Goal: Task Accomplishment & Management: Complete application form

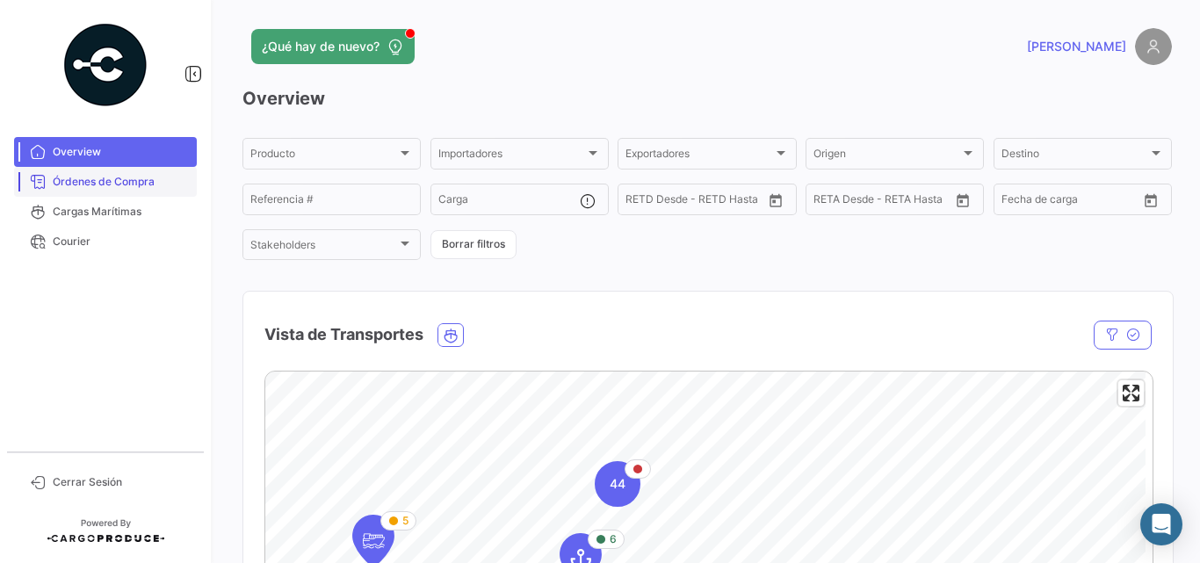
click at [156, 178] on span "Órdenes de Compra" at bounding box center [121, 182] width 137 height 16
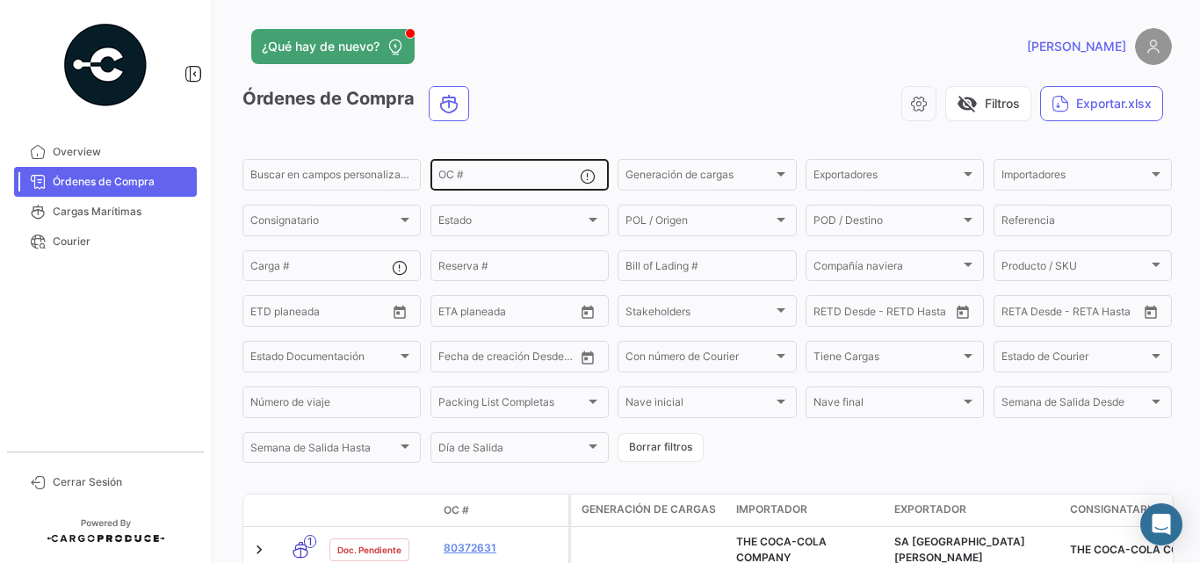
click at [466, 175] on input "OC #" at bounding box center [508, 177] width 141 height 12
paste input "80363109"
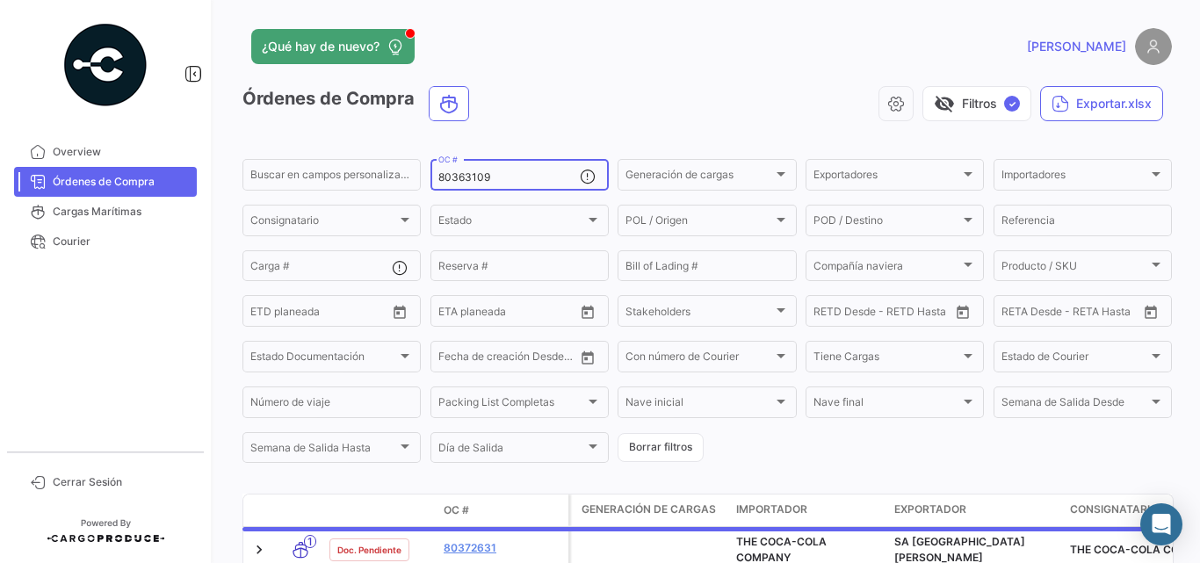
type input "80363109"
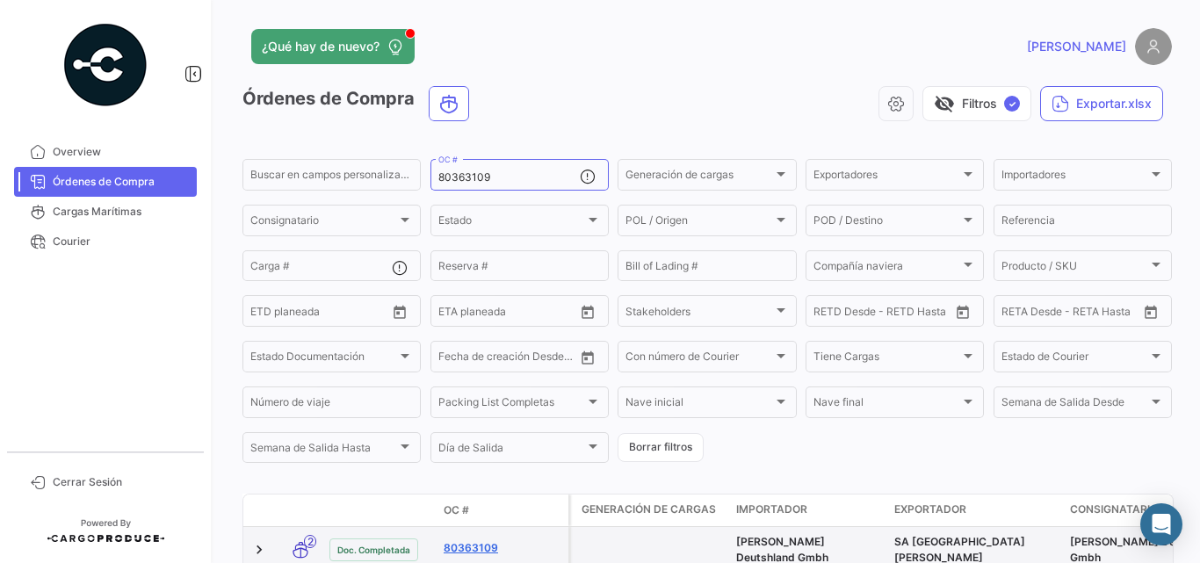
click at [457, 544] on link "80363109" at bounding box center [503, 548] width 118 height 16
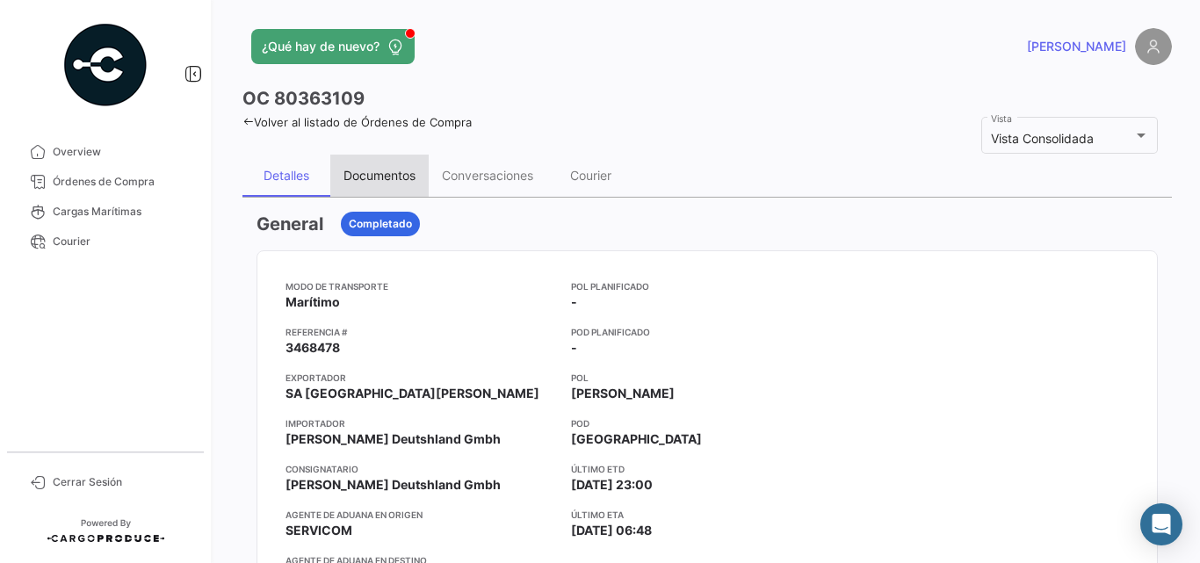
click at [372, 169] on div "Documentos" at bounding box center [379, 175] width 72 height 15
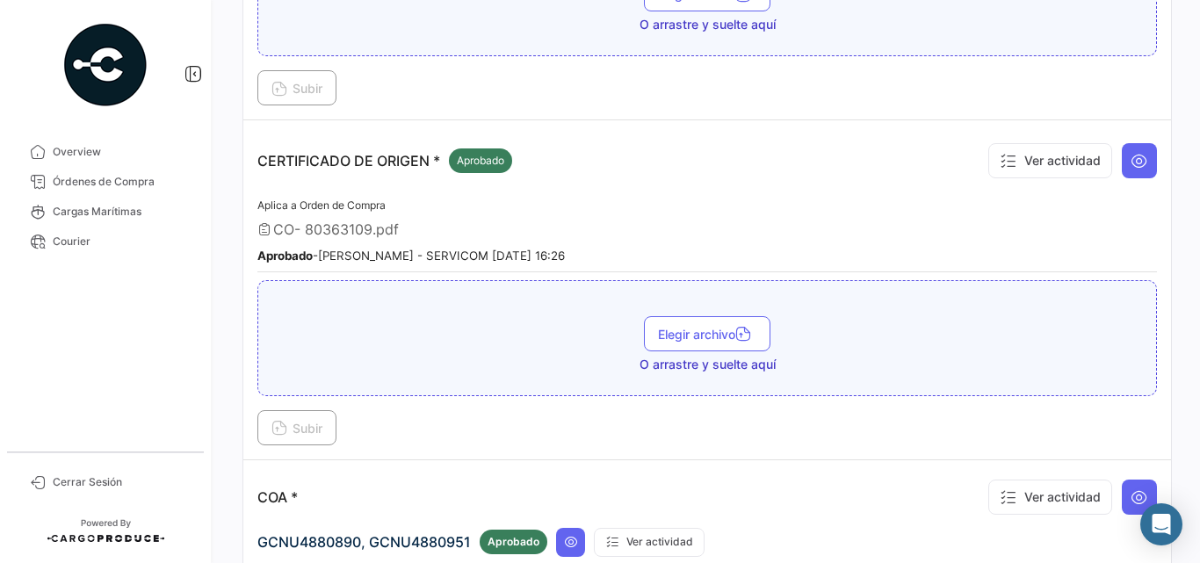
scroll to position [439, 0]
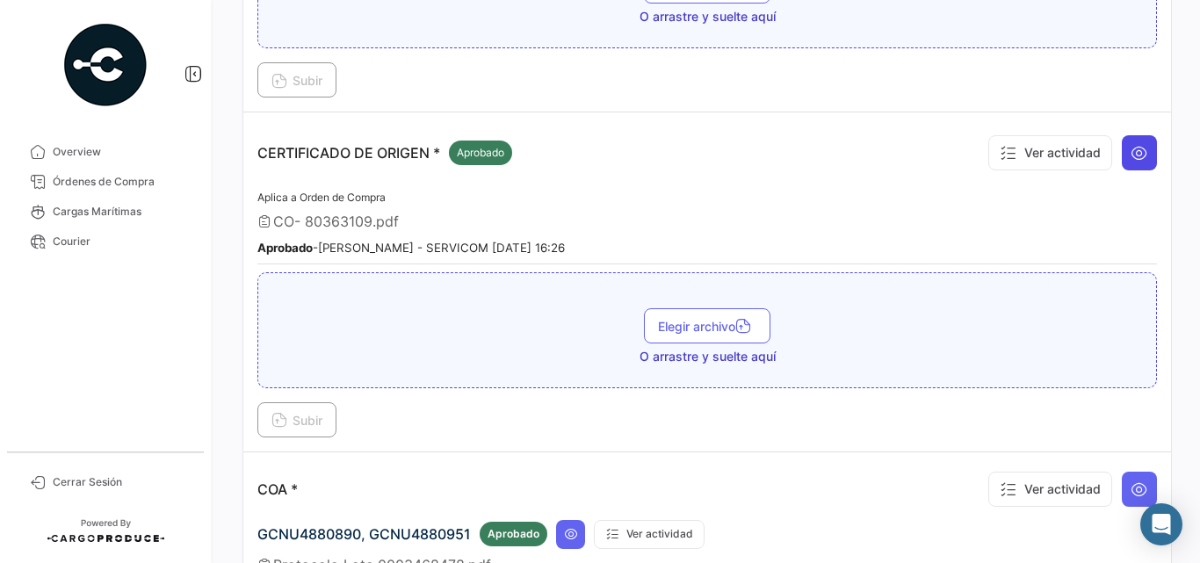
click at [1131, 148] on icon at bounding box center [1140, 153] width 18 height 18
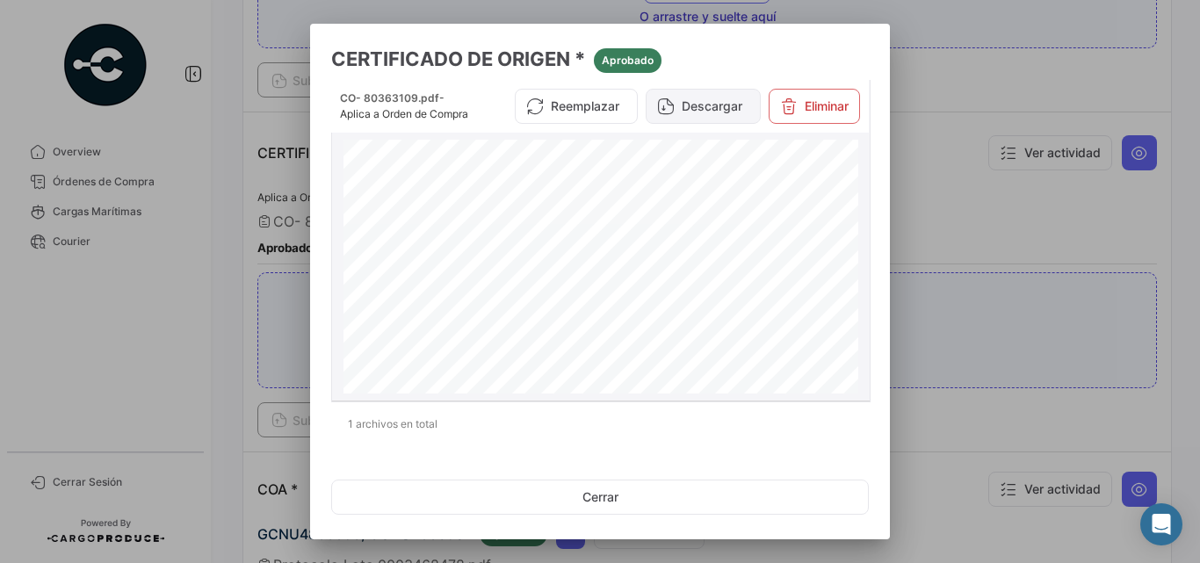
click at [689, 107] on button "Descargar" at bounding box center [703, 106] width 115 height 35
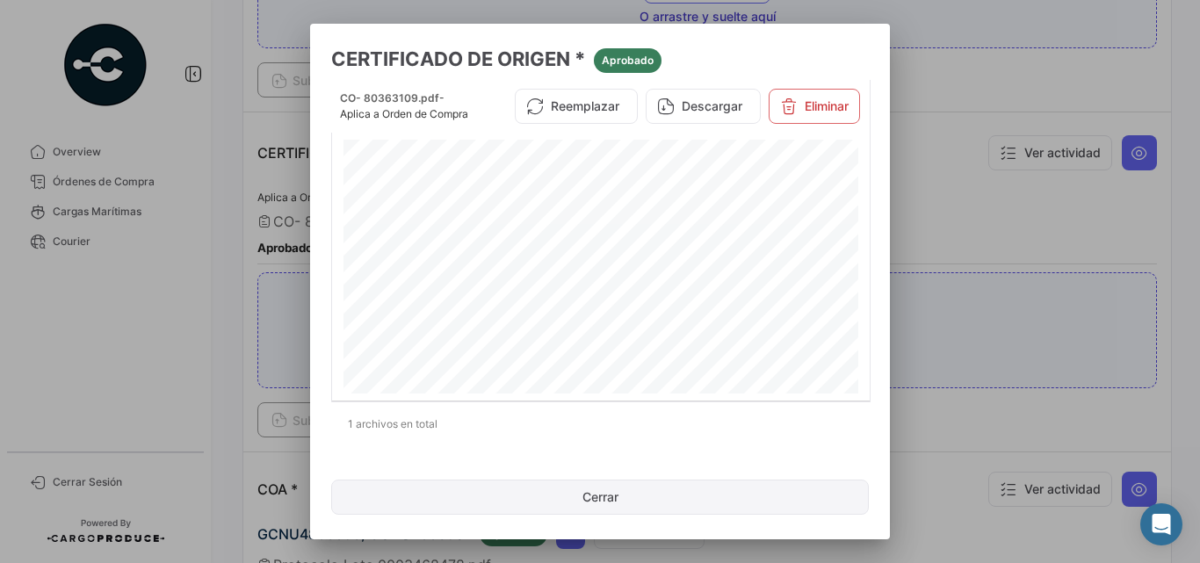
click at [548, 509] on button "Cerrar" at bounding box center [600, 497] width 538 height 35
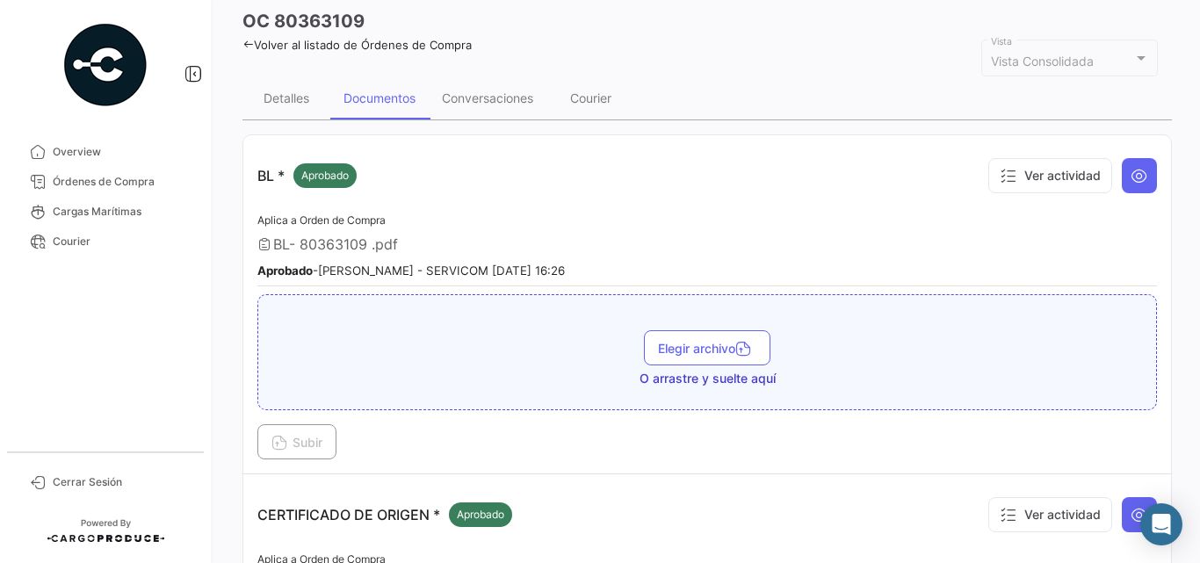
scroll to position [0, 0]
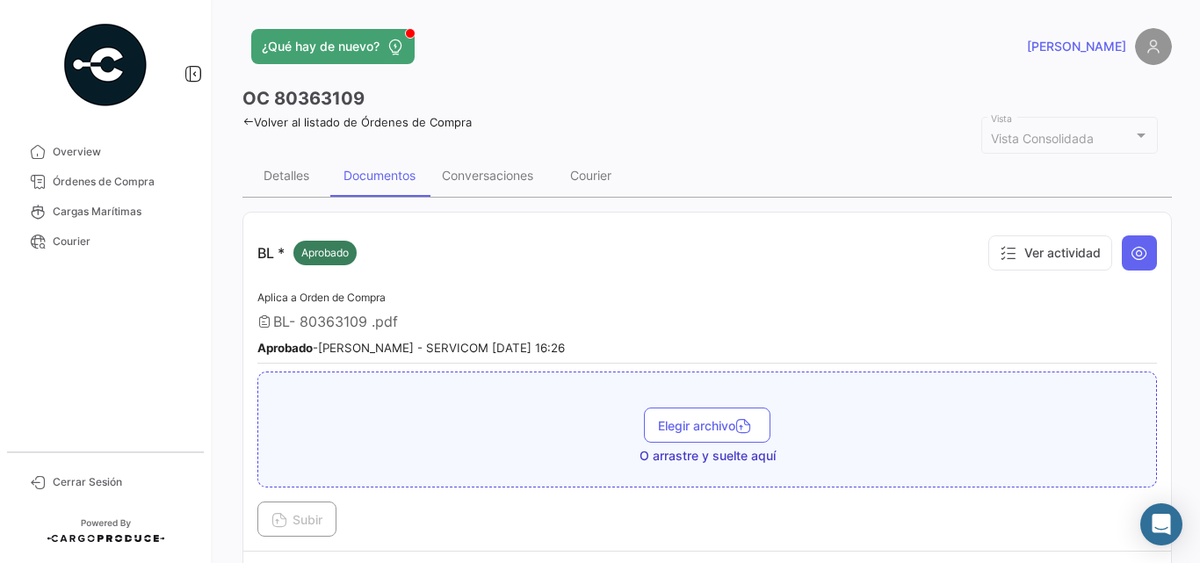
click at [250, 119] on icon at bounding box center [247, 121] width 11 height 11
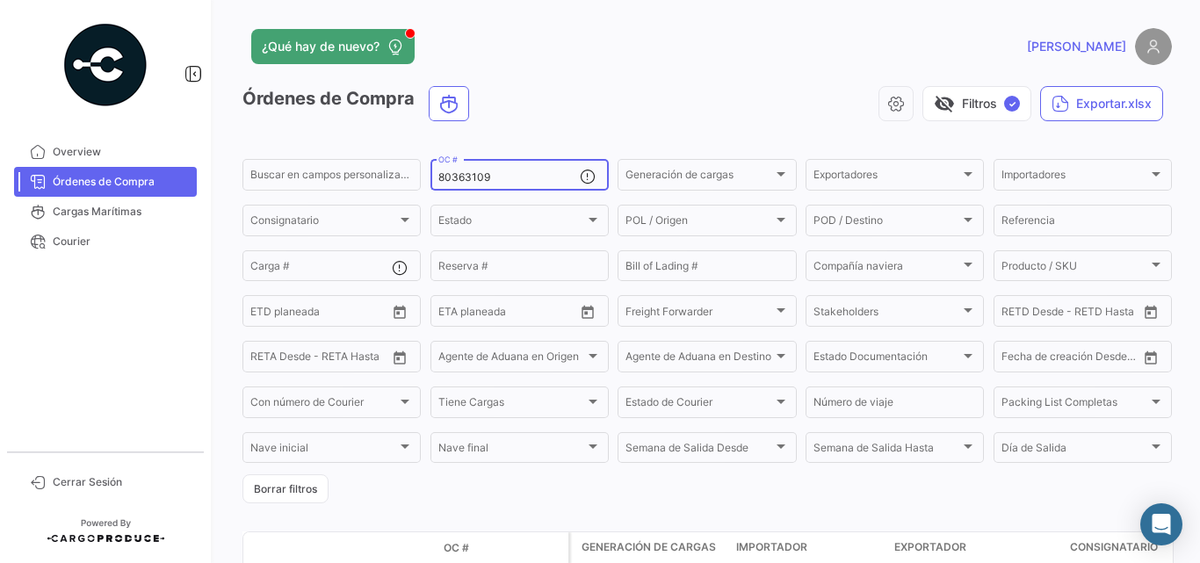
click at [486, 178] on input "80363109" at bounding box center [508, 177] width 141 height 12
paste input "72372"
type input "80372372"
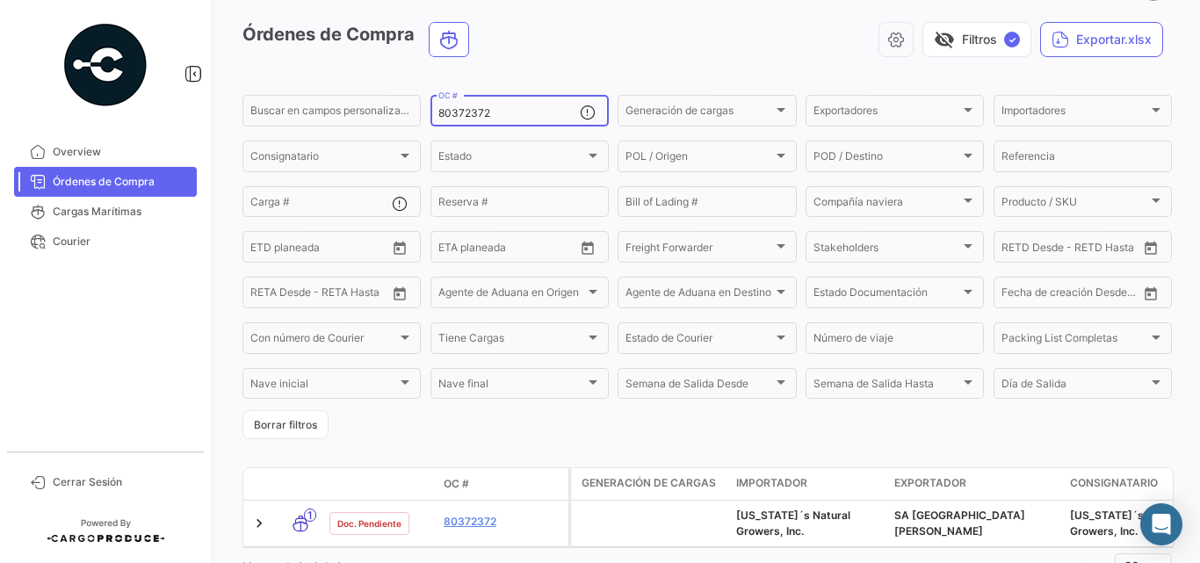
scroll to position [140, 0]
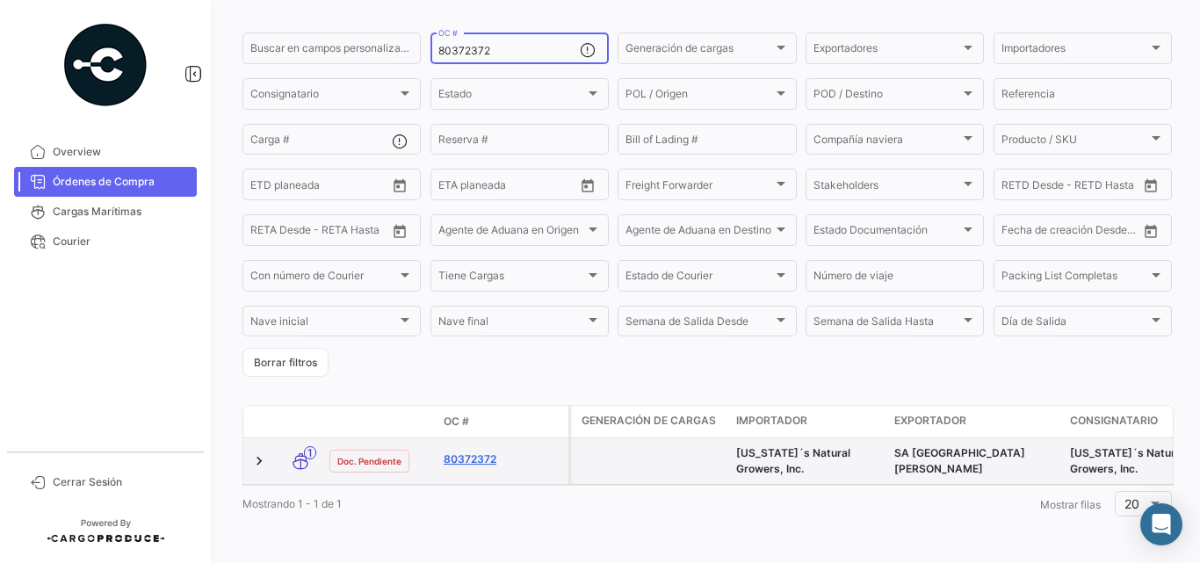
click at [474, 452] on link "80372372" at bounding box center [503, 460] width 118 height 16
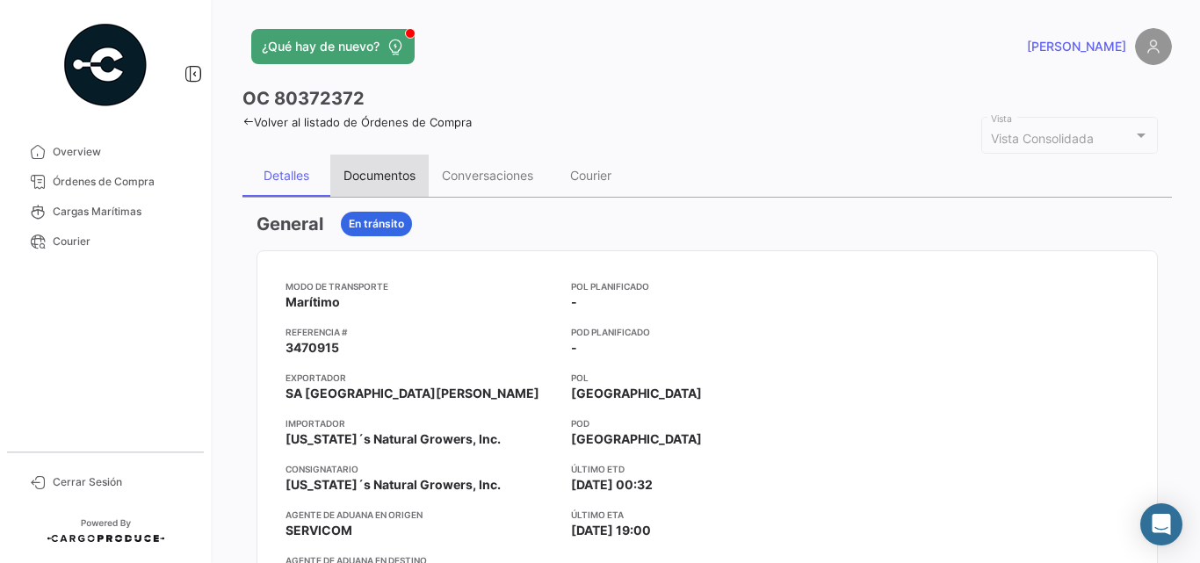
click at [391, 167] on div "Documentos" at bounding box center [379, 176] width 98 height 42
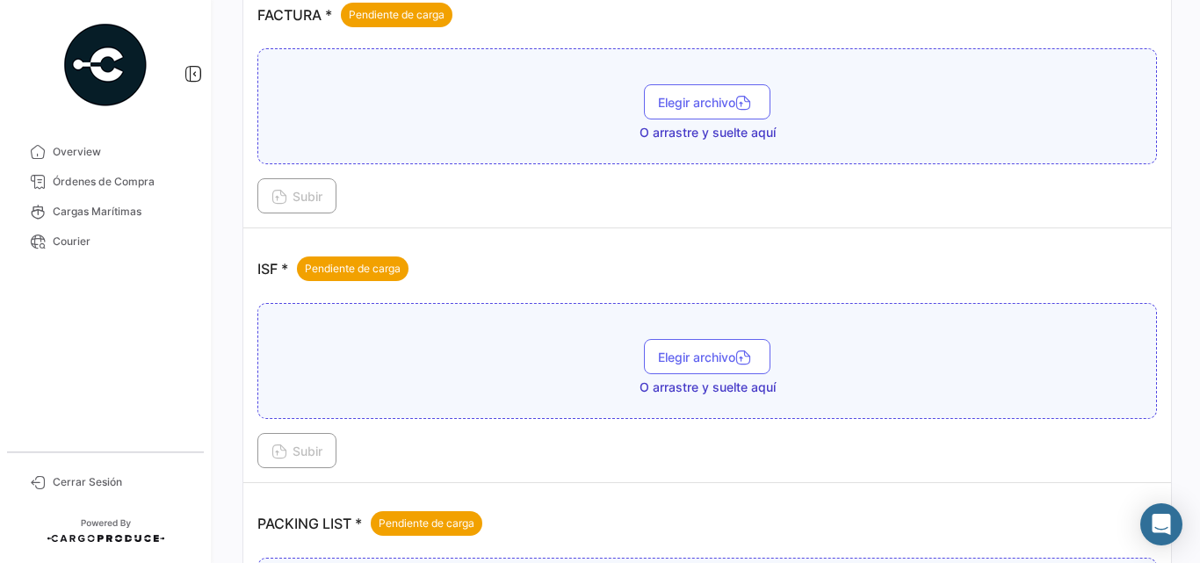
scroll to position [879, 0]
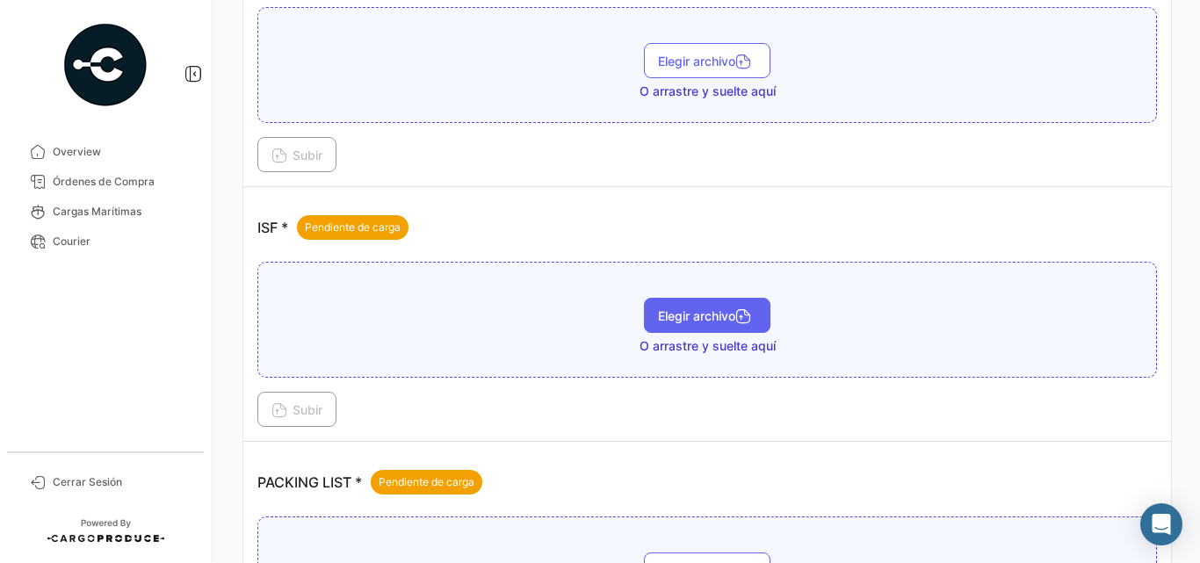
click at [658, 312] on span "Elegir archivo" at bounding box center [707, 315] width 98 height 15
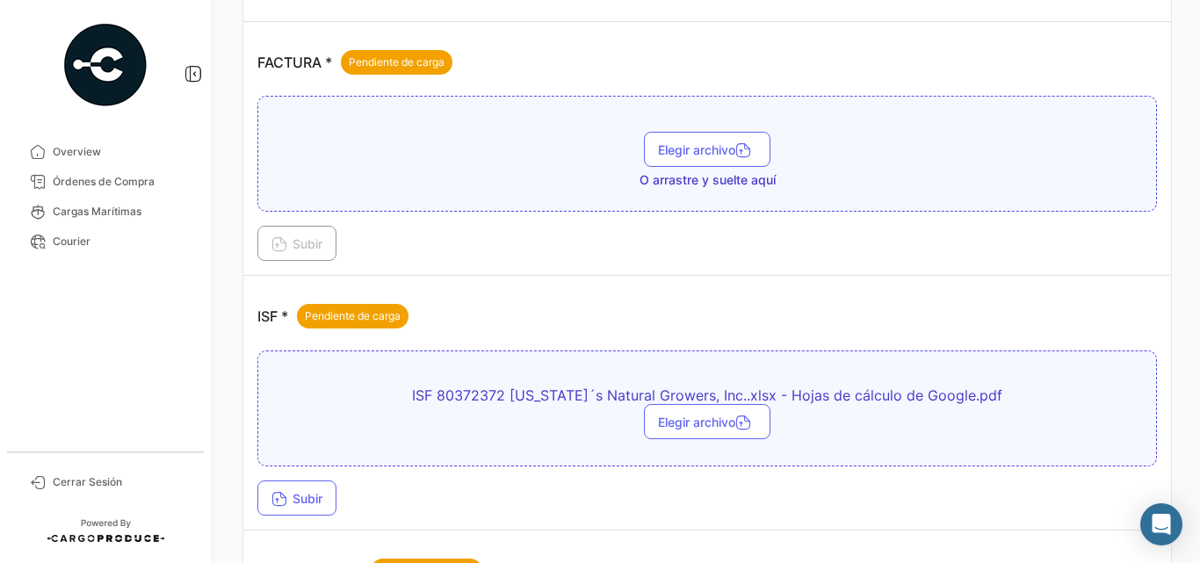
scroll to position [791, 0]
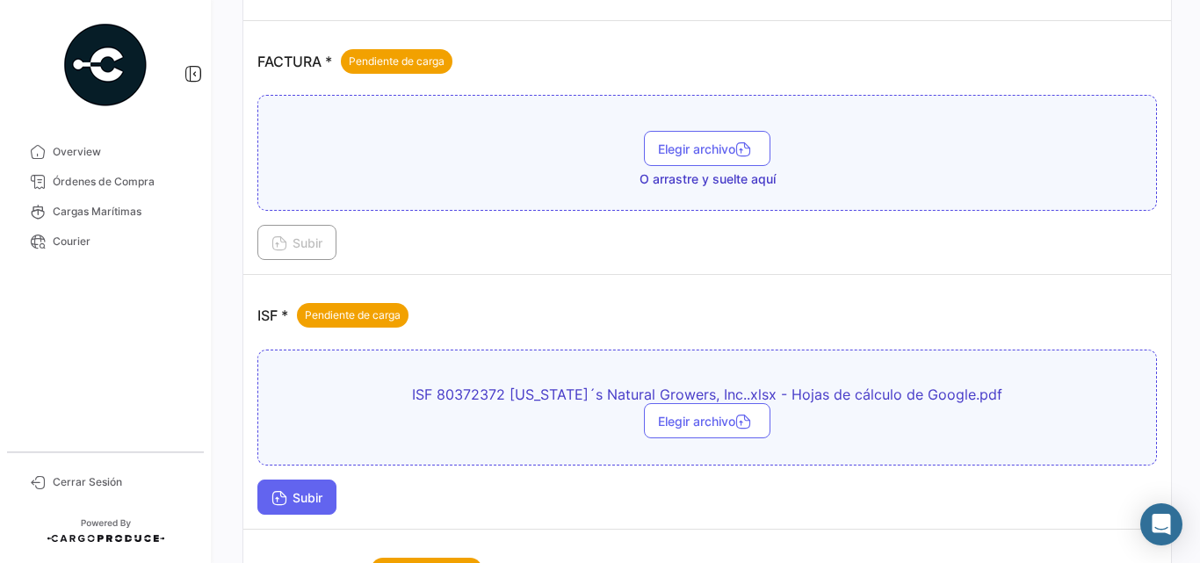
click at [310, 495] on span "Subir" at bounding box center [296, 497] width 51 height 15
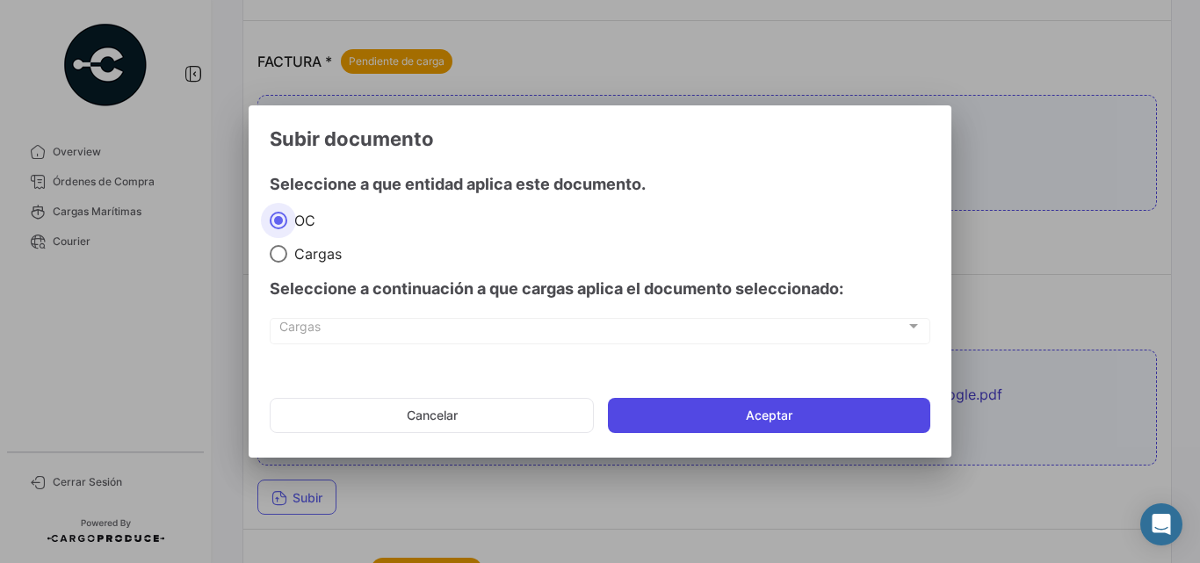
click at [705, 414] on button "Aceptar" at bounding box center [769, 415] width 322 height 35
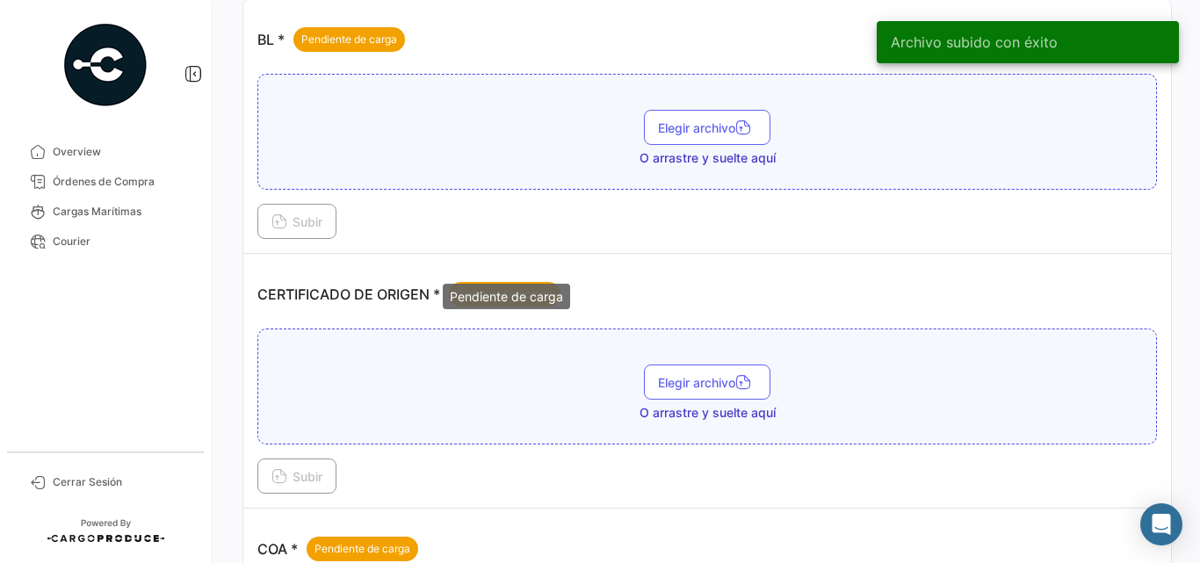
scroll to position [264, 0]
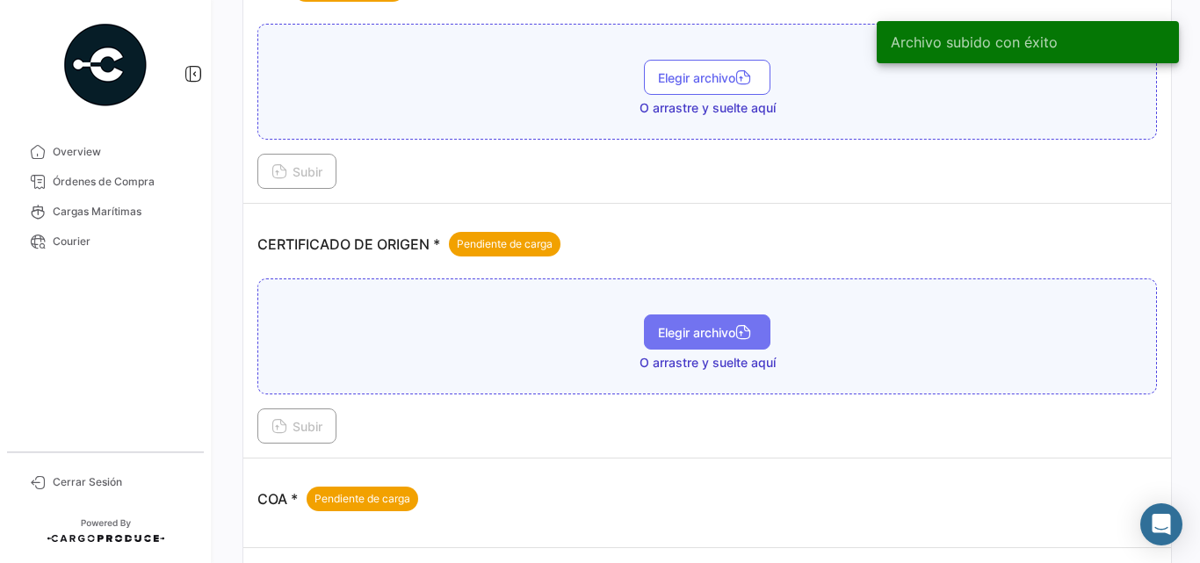
click at [705, 339] on span "Elegir archivo" at bounding box center [707, 332] width 98 height 15
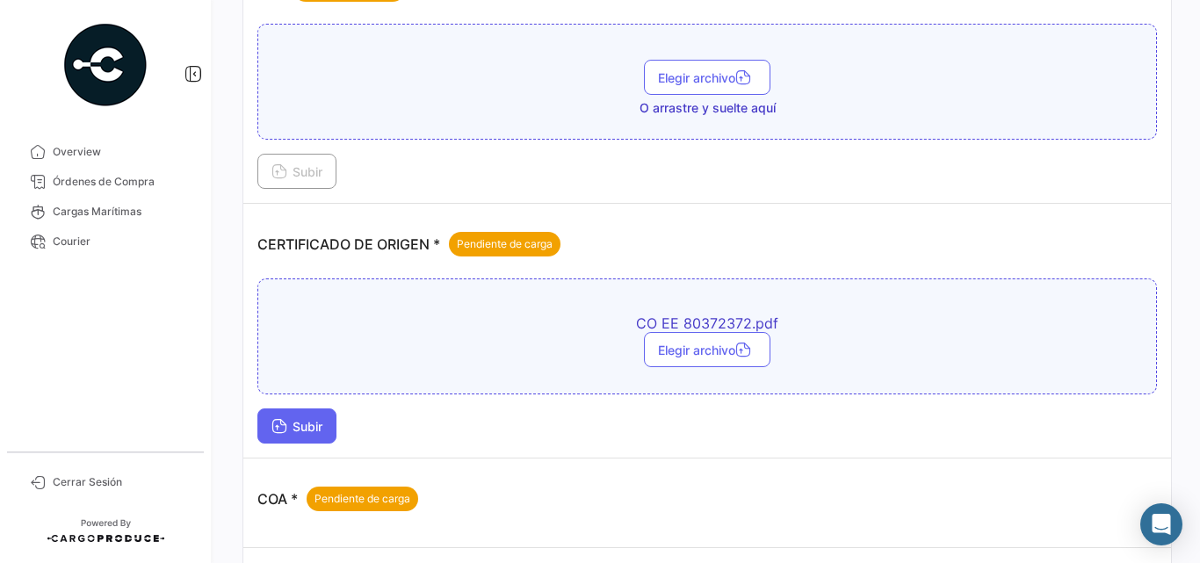
click at [336, 423] on button "Subir" at bounding box center [296, 426] width 79 height 35
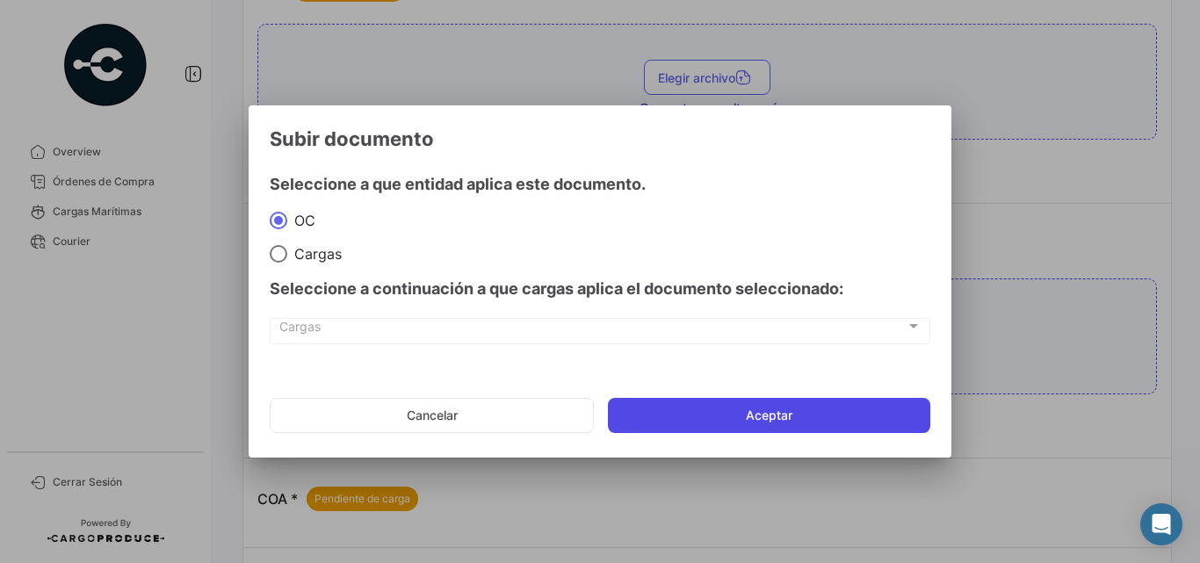
click at [683, 425] on button "Aceptar" at bounding box center [769, 415] width 322 height 35
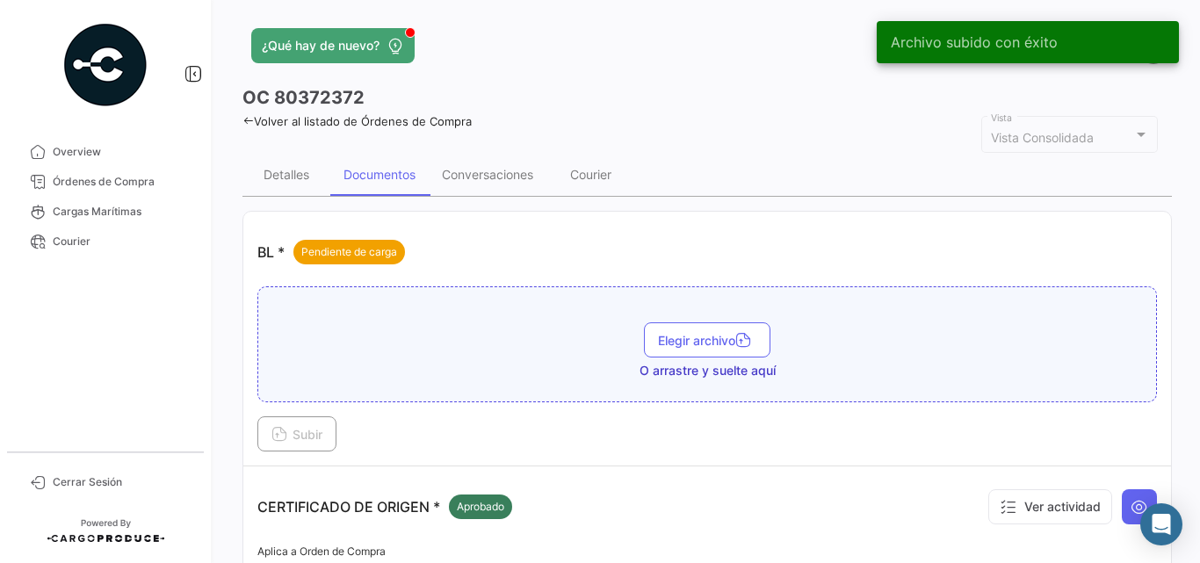
scroll to position [0, 0]
click at [245, 118] on icon at bounding box center [247, 121] width 11 height 11
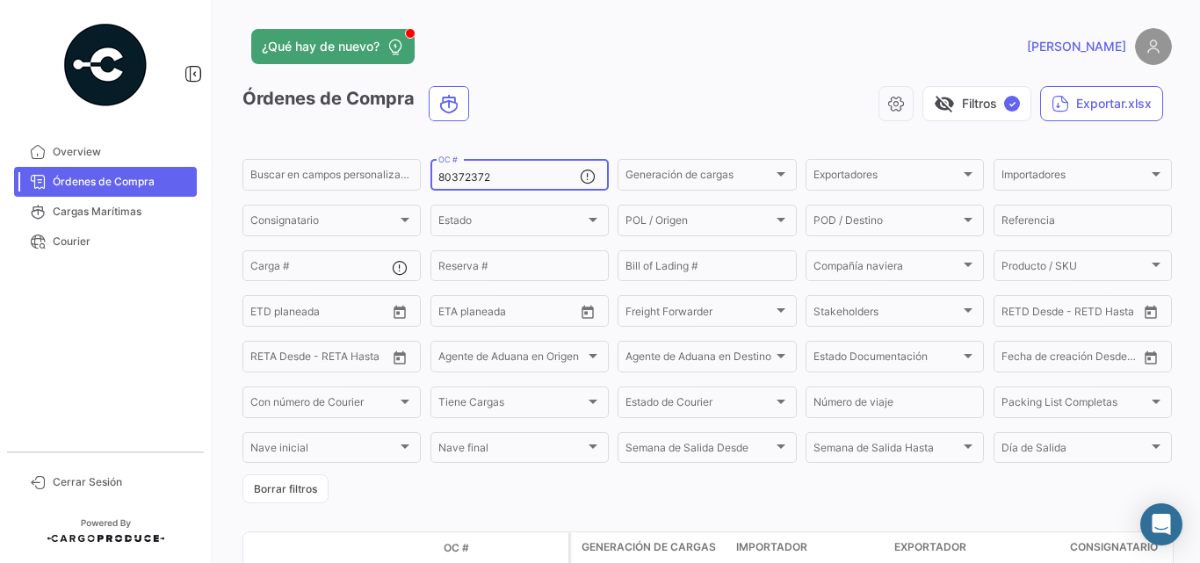
click at [465, 175] on input "80372372" at bounding box center [508, 177] width 141 height 12
paste input "68917"
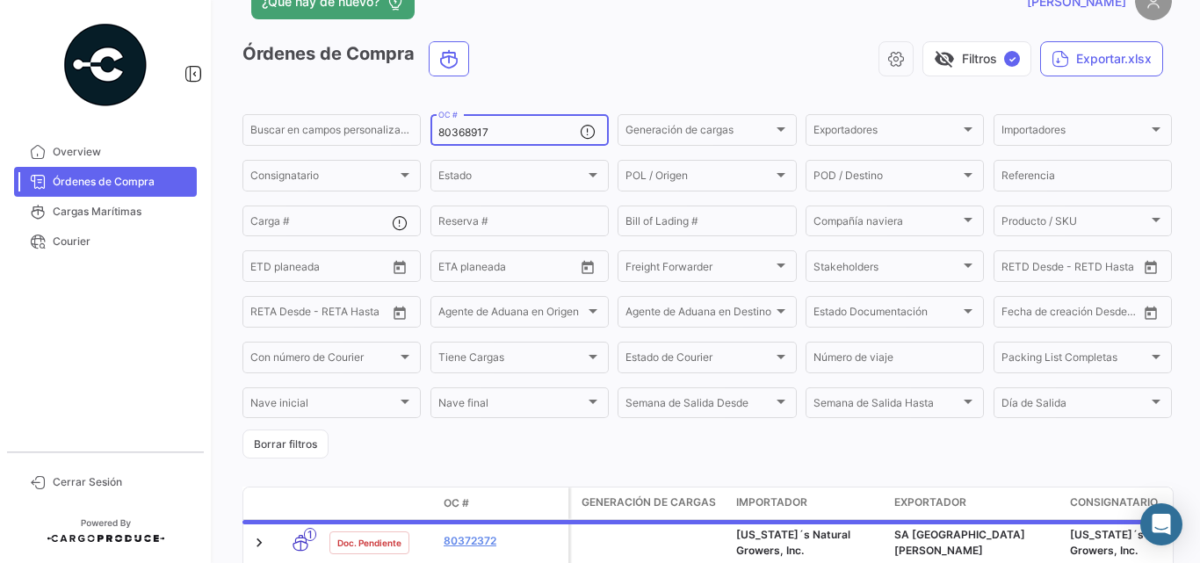
scroll to position [140, 0]
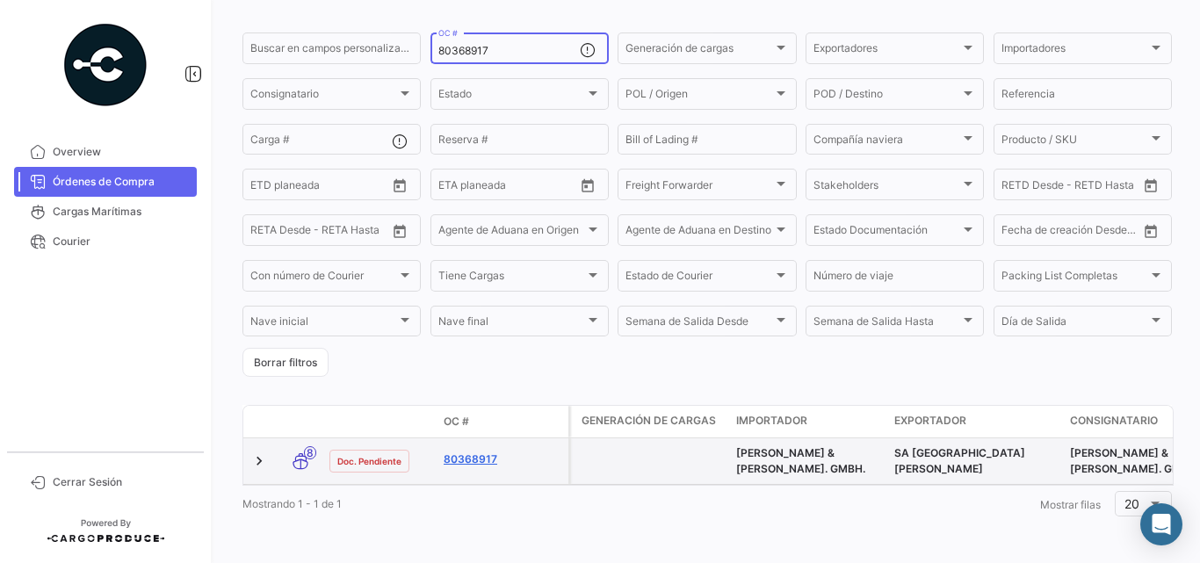
type input "80368917"
click at [463, 452] on link "80368917" at bounding box center [503, 460] width 118 height 16
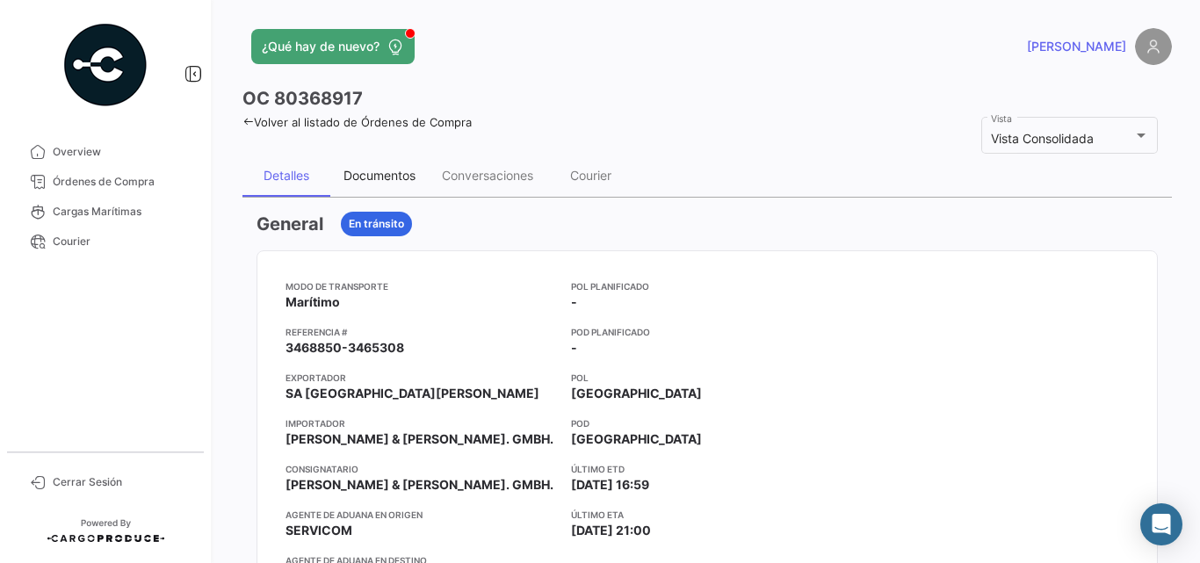
click at [388, 170] on div "Documentos" at bounding box center [379, 175] width 72 height 15
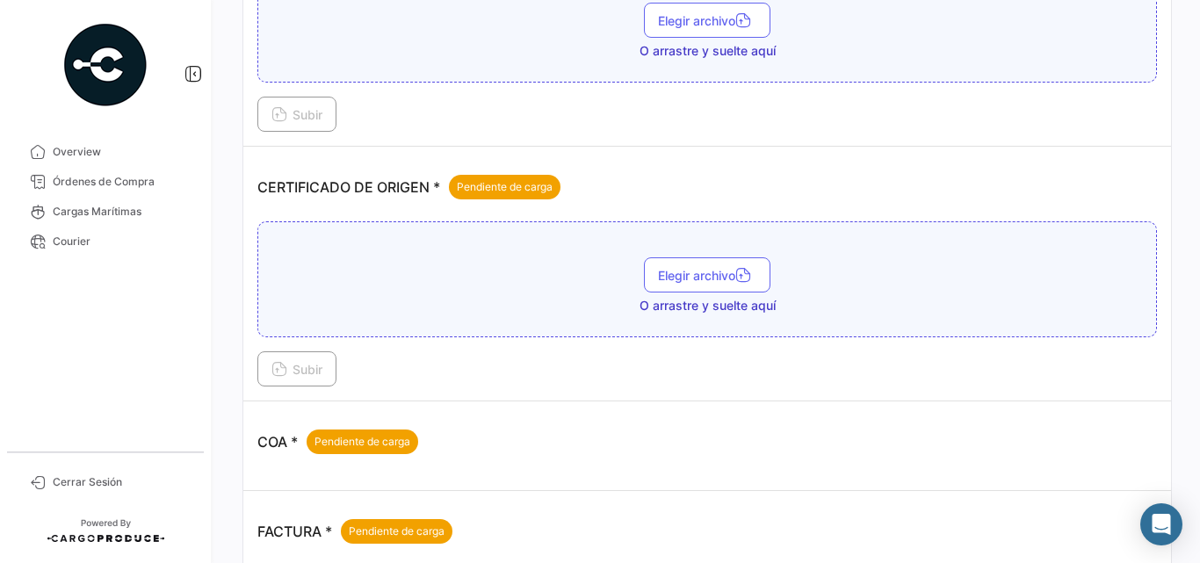
scroll to position [351, 0]
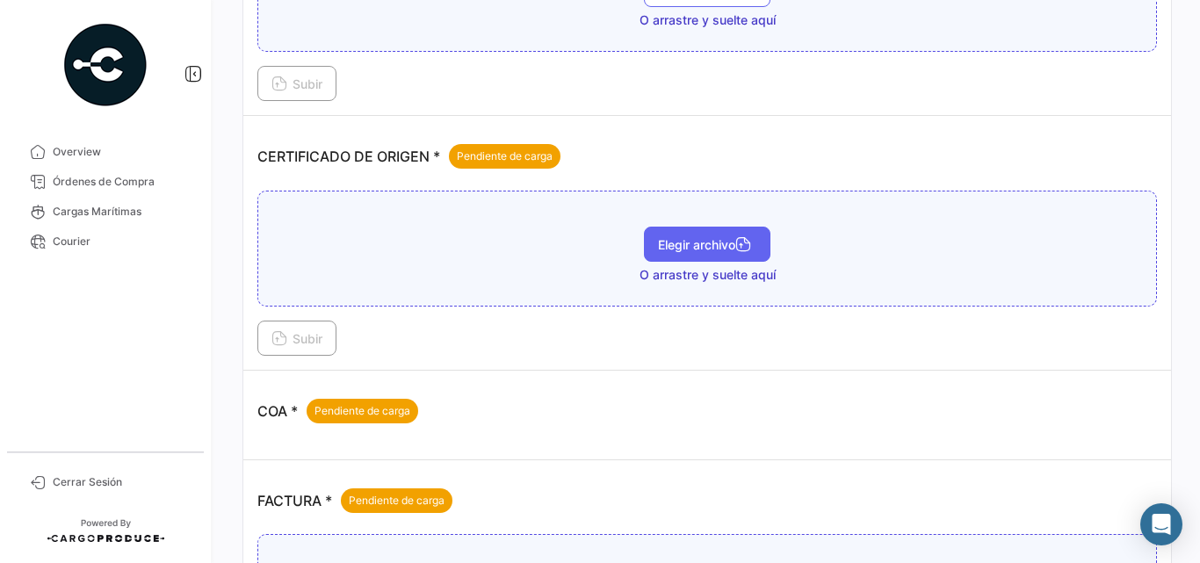
click at [699, 242] on span "Elegir archivo" at bounding box center [707, 244] width 98 height 15
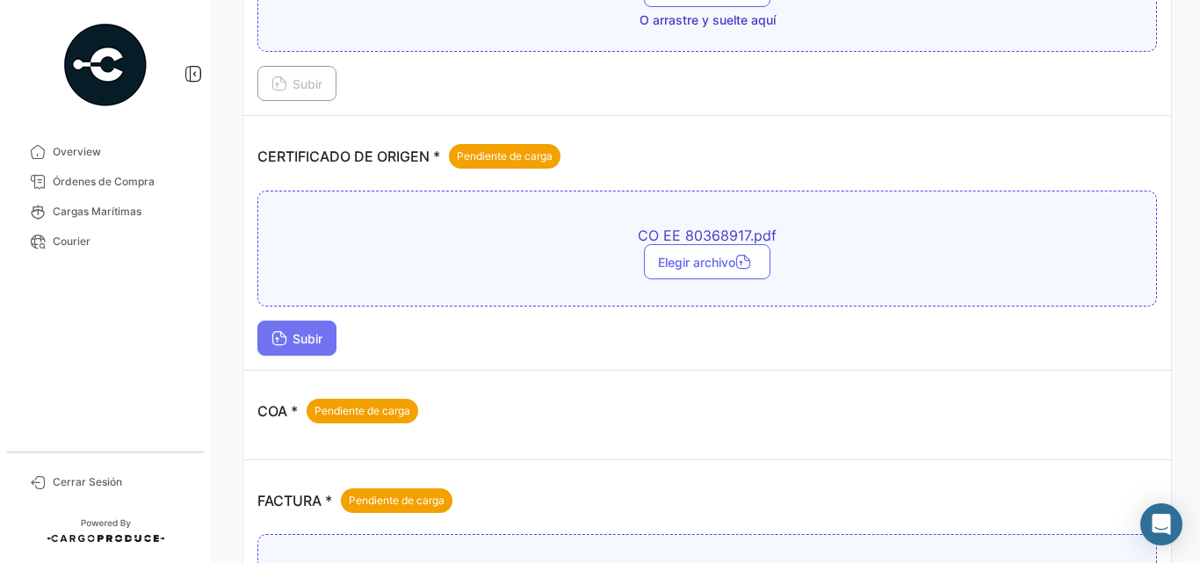
click at [329, 339] on button "Subir" at bounding box center [296, 338] width 79 height 35
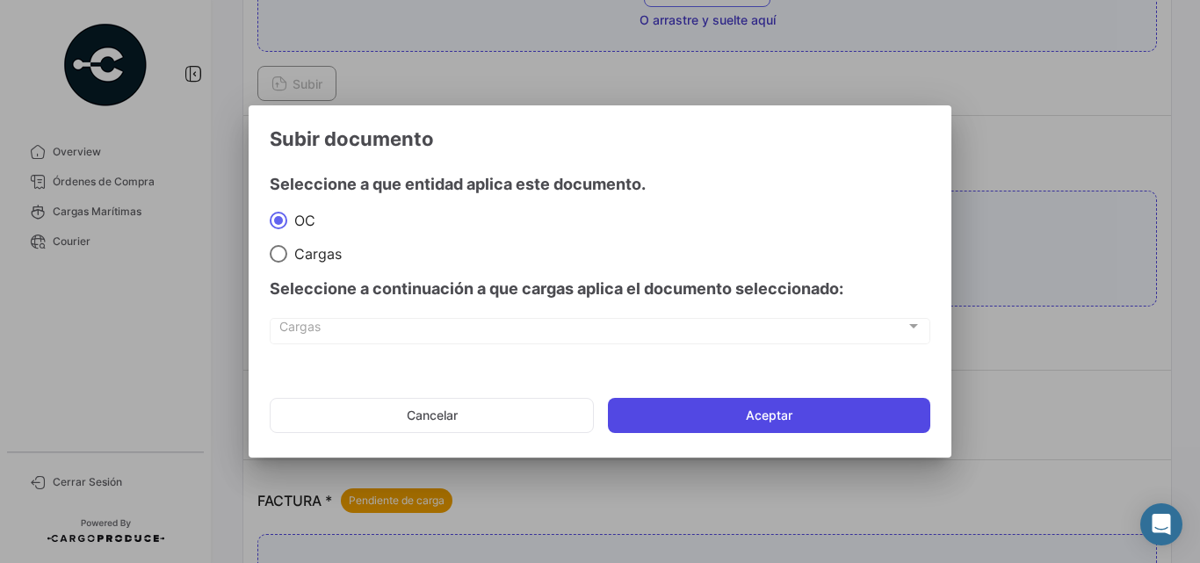
click at [704, 414] on button "Aceptar" at bounding box center [769, 415] width 322 height 35
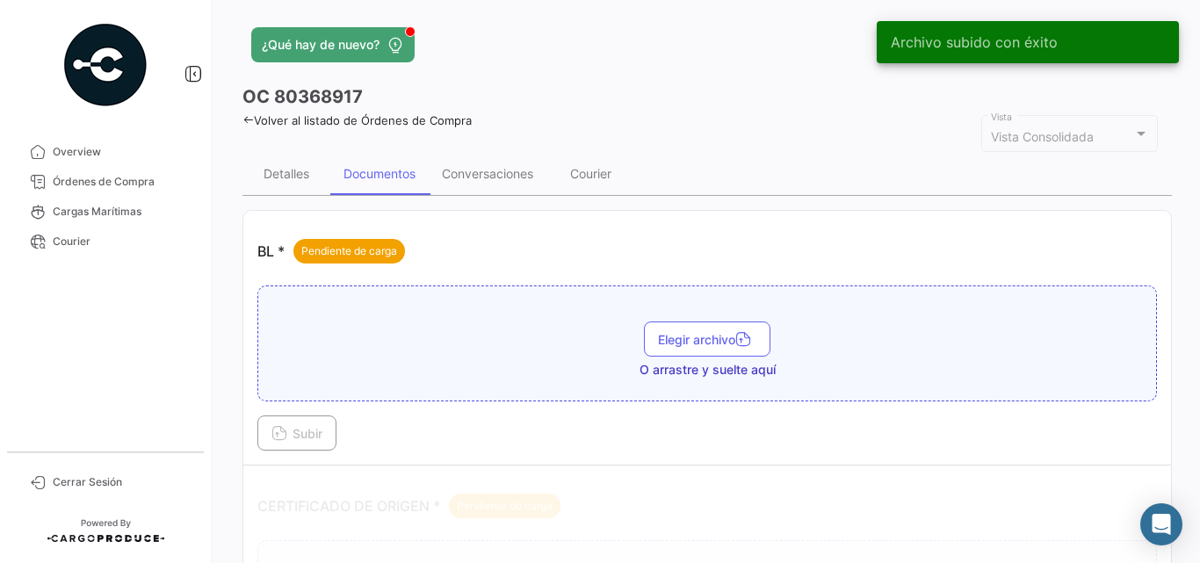
scroll to position [0, 0]
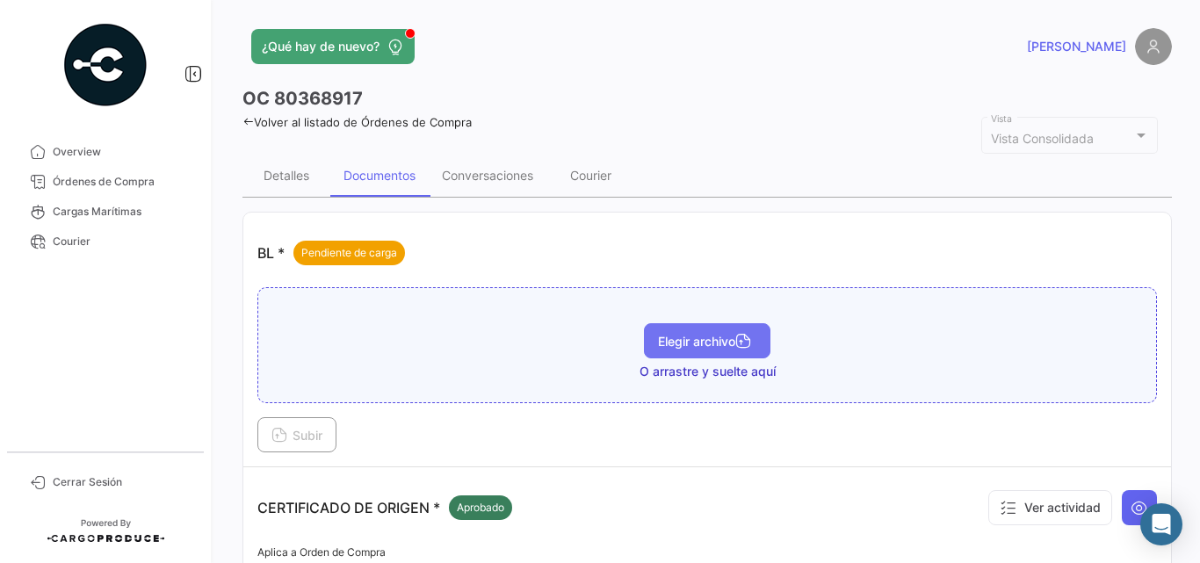
click at [716, 340] on span "Elegir archivo" at bounding box center [707, 341] width 98 height 15
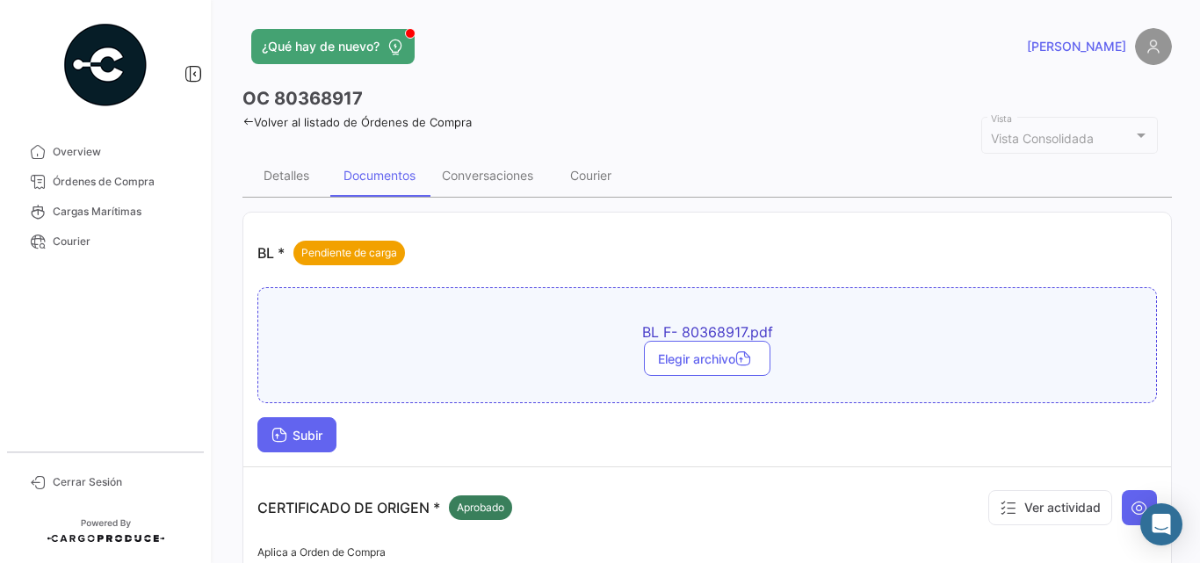
click at [316, 431] on span "Subir" at bounding box center [296, 435] width 51 height 15
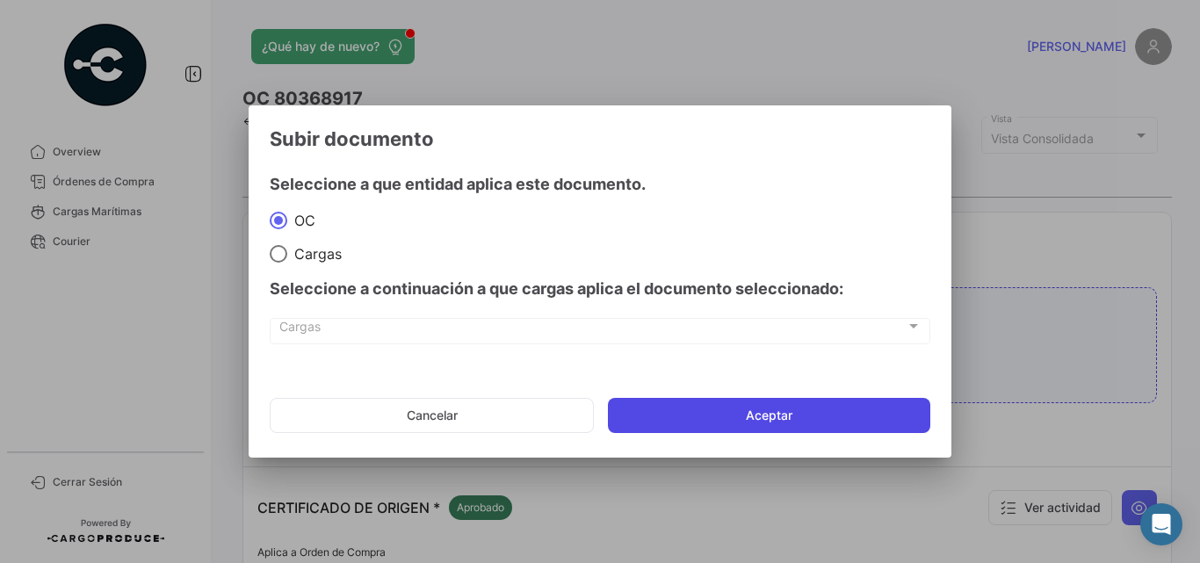
click at [671, 418] on button "Aceptar" at bounding box center [769, 415] width 322 height 35
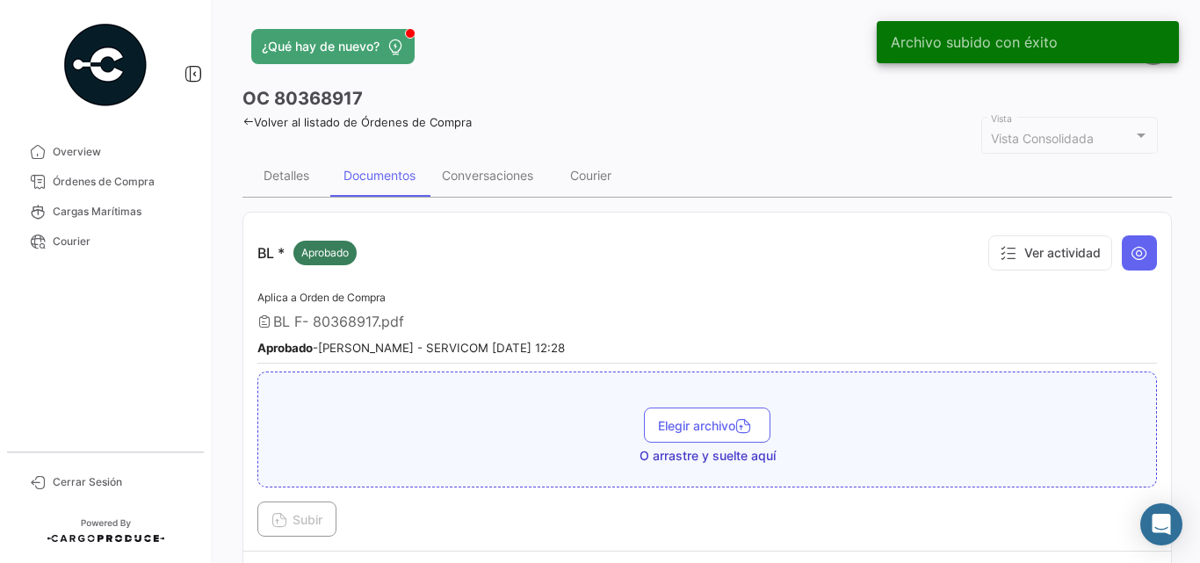
click at [253, 115] on link "Volver al listado de Órdenes de Compra" at bounding box center [356, 122] width 229 height 14
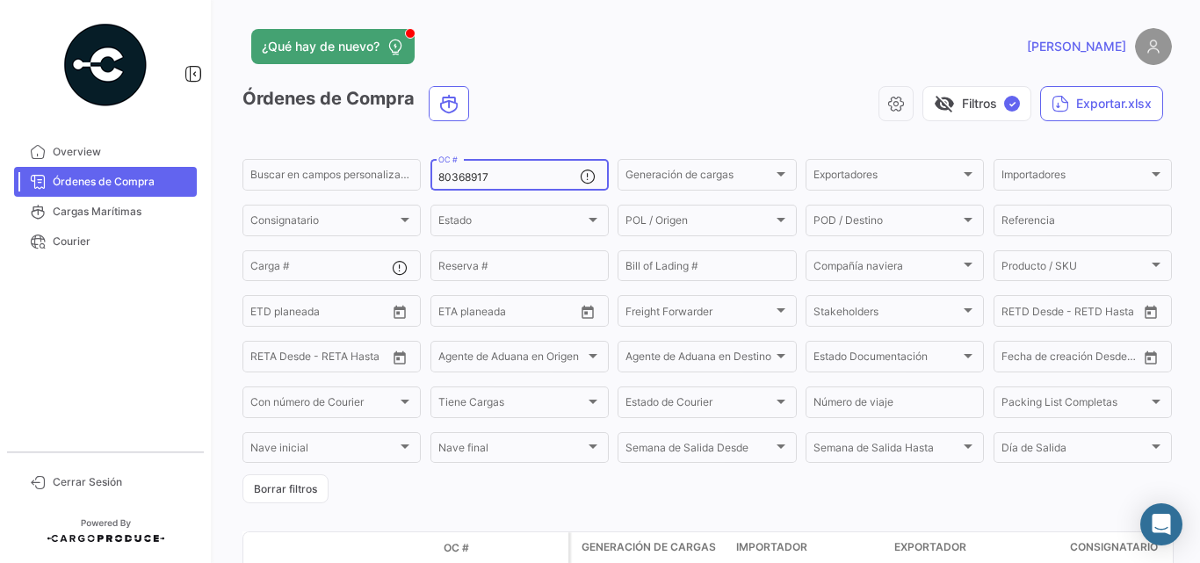
click at [496, 170] on div "80368917 OC #" at bounding box center [508, 173] width 141 height 34
click at [481, 177] on input "80368917" at bounding box center [508, 177] width 141 height 12
paste input "72194"
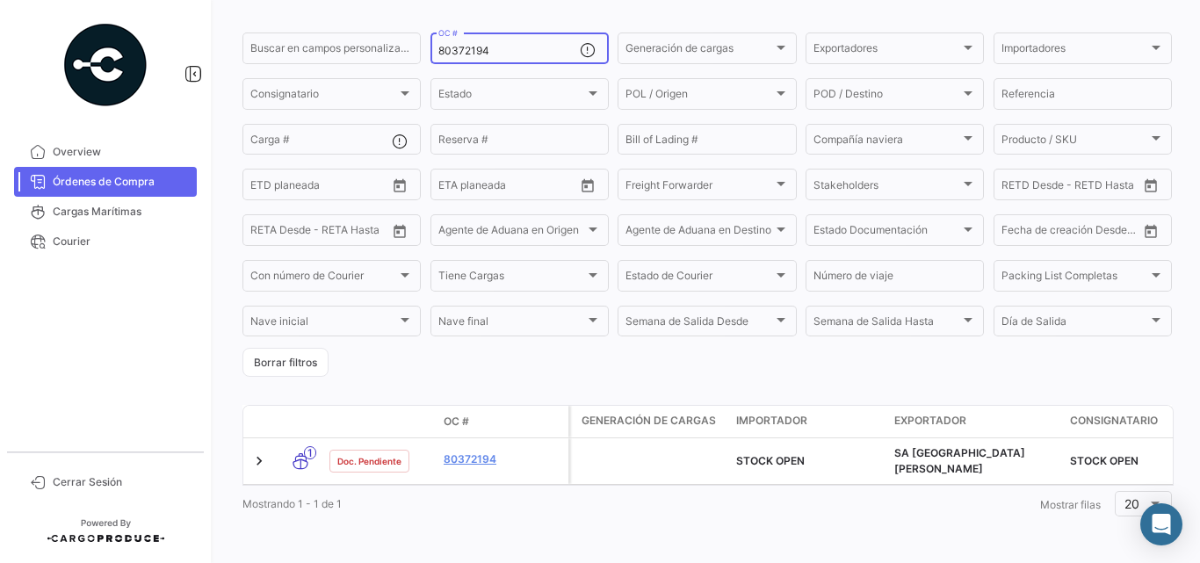
scroll to position [133, 0]
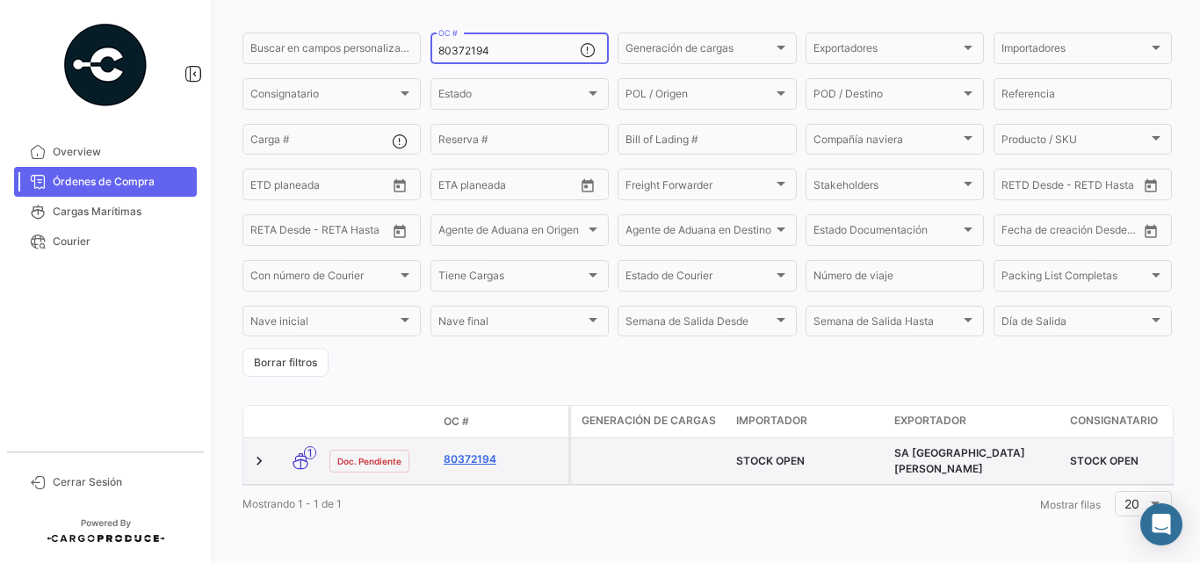
type input "80372194"
click at [481, 452] on link "80372194" at bounding box center [503, 460] width 118 height 16
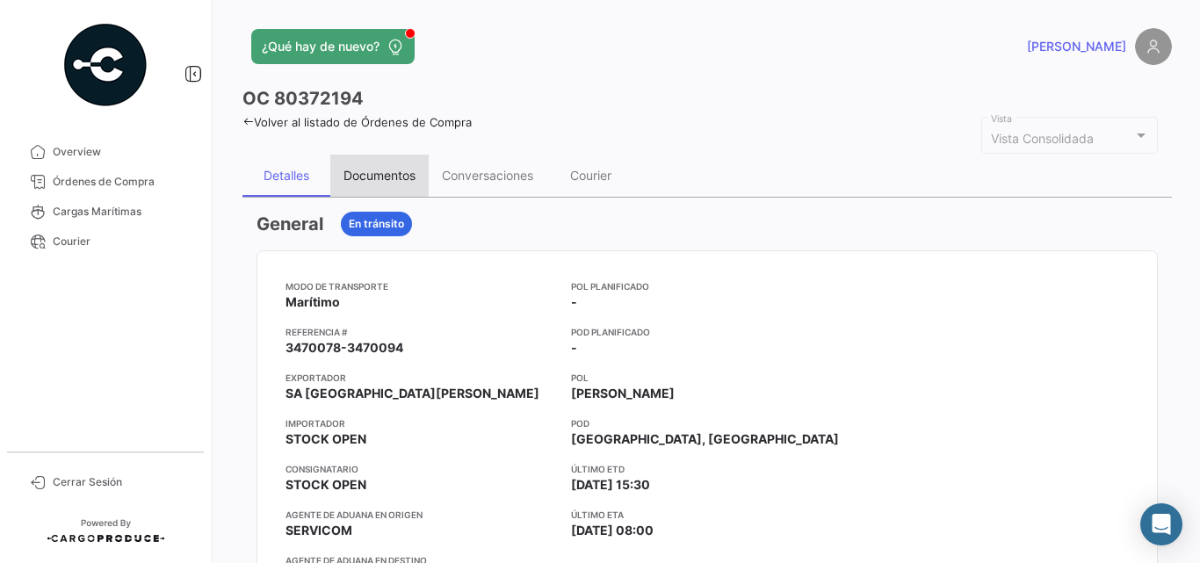
click at [358, 164] on div "Documentos" at bounding box center [379, 176] width 98 height 42
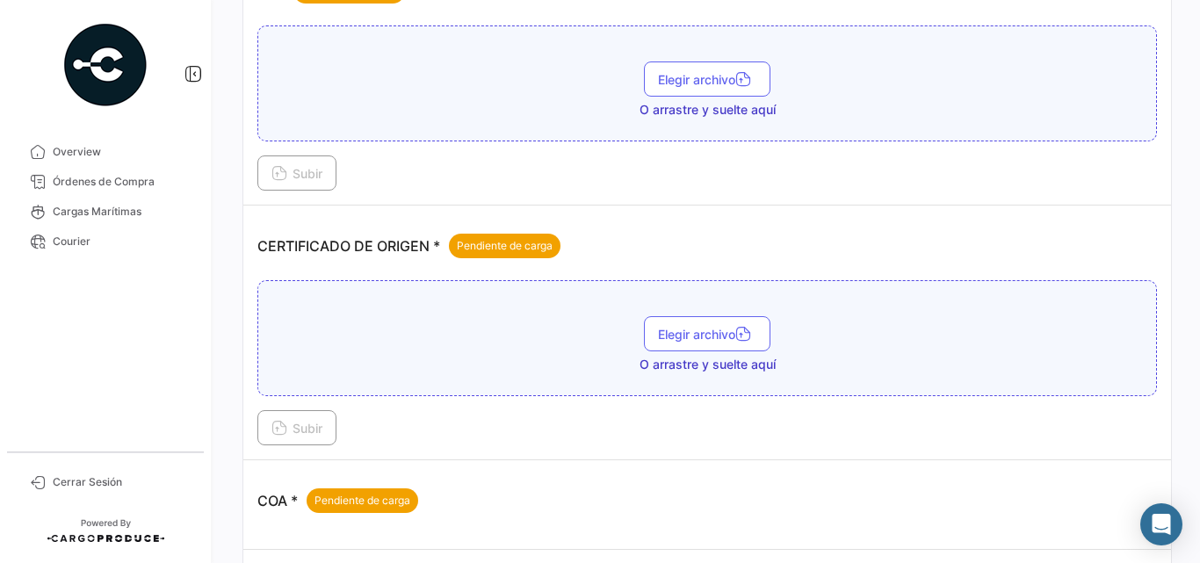
scroll to position [264, 0]
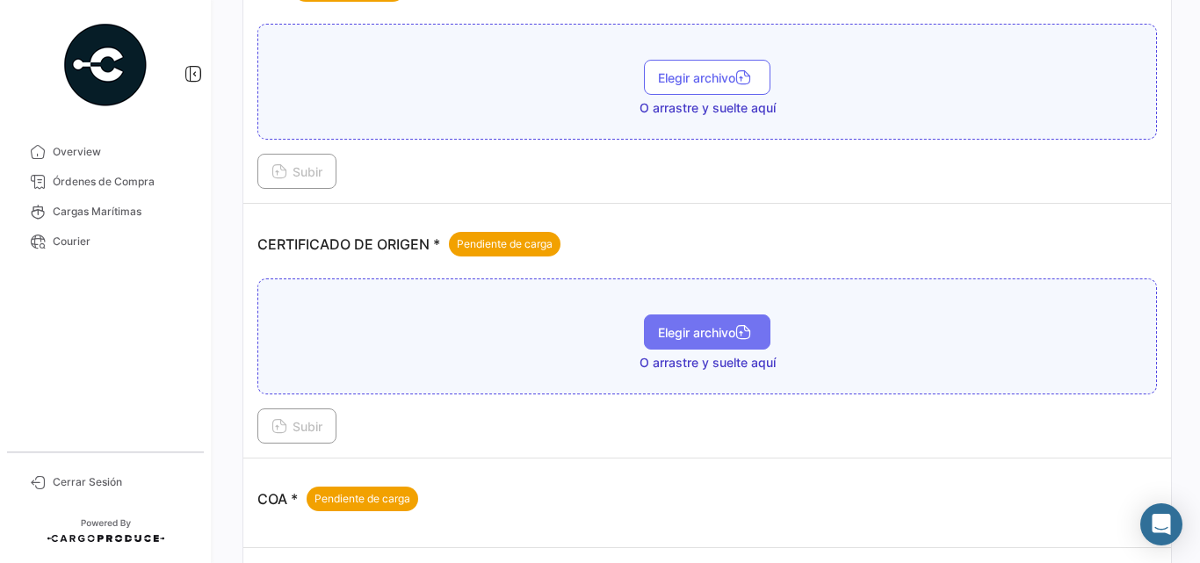
click at [678, 322] on button "Elegir archivo" at bounding box center [707, 332] width 127 height 35
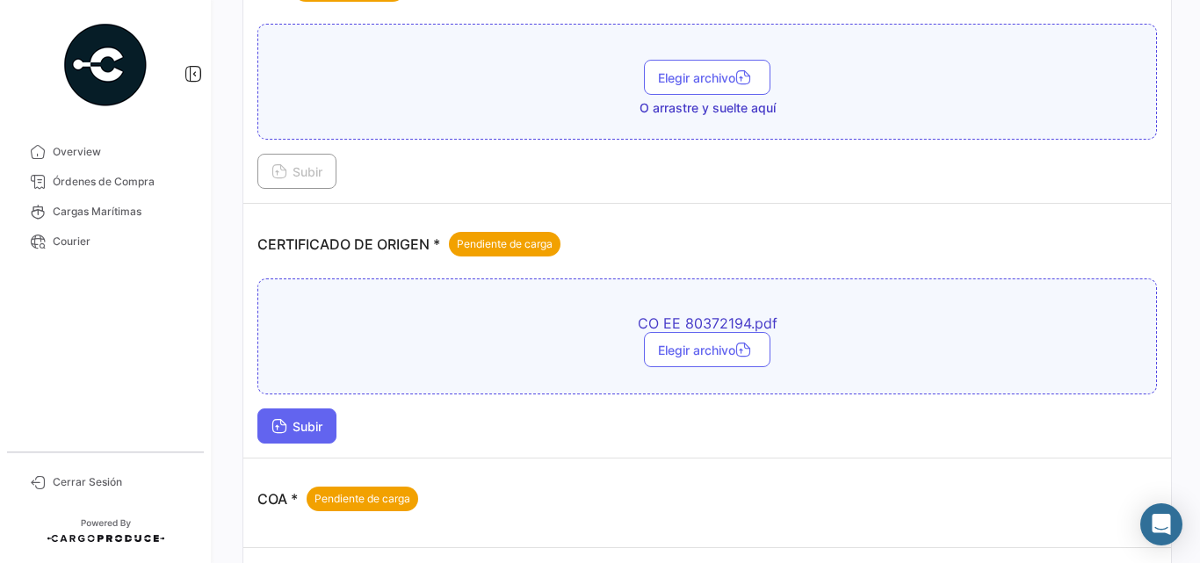
click at [299, 426] on span "Subir" at bounding box center [296, 426] width 51 height 15
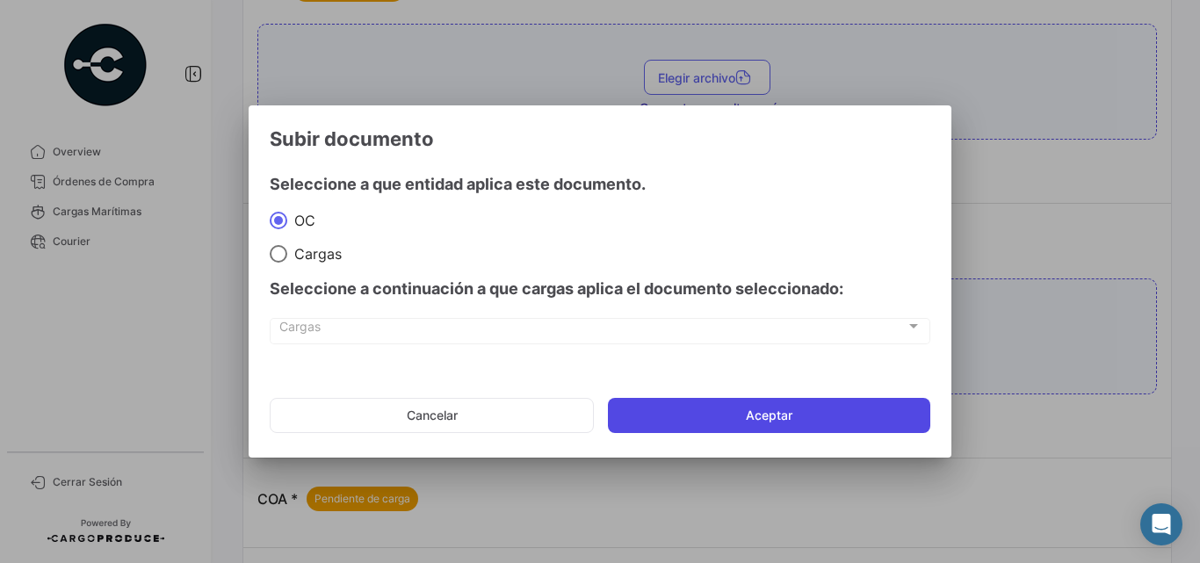
click at [679, 413] on button "Aceptar" at bounding box center [769, 415] width 322 height 35
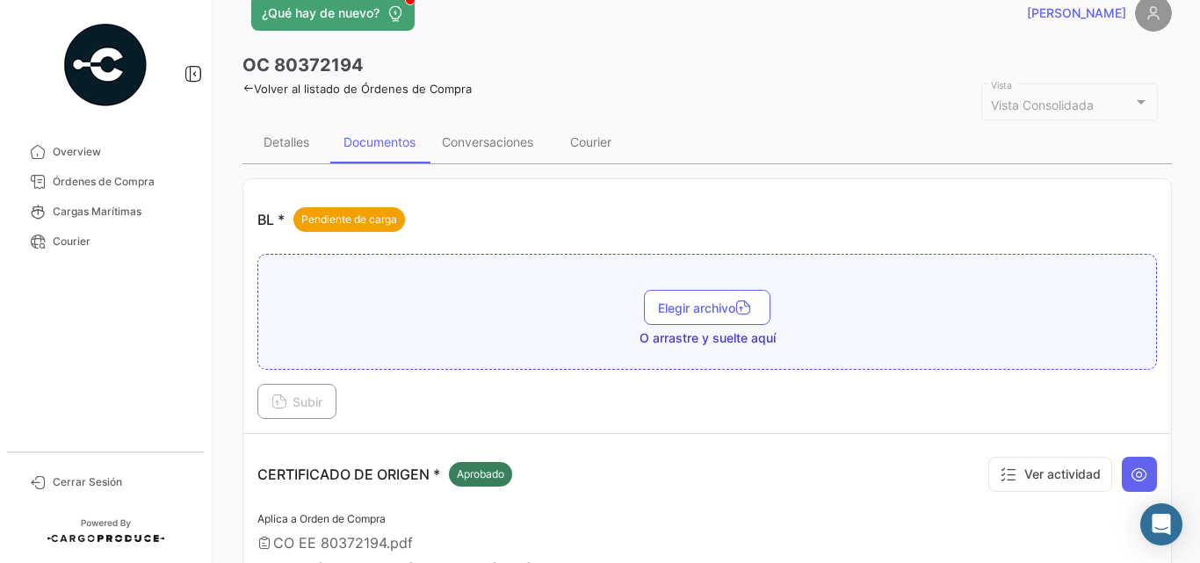
scroll to position [0, 0]
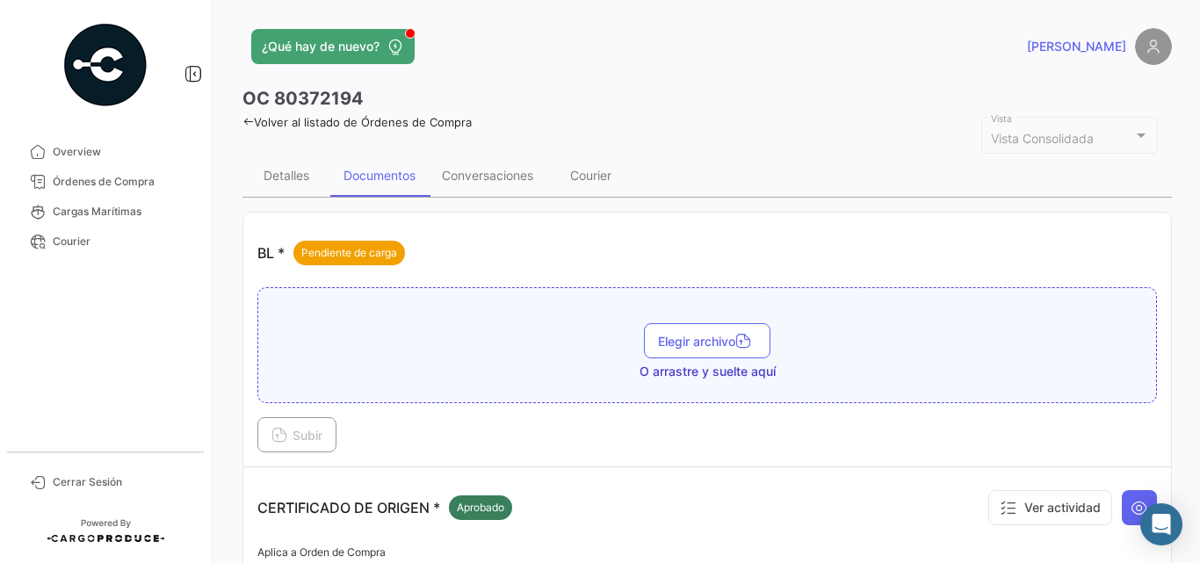
click at [244, 113] on div "Volver al listado de Órdenes de Compra" at bounding box center [706, 120] width 929 height 18
click at [255, 123] on link "Volver al listado de Órdenes de Compra" at bounding box center [356, 122] width 229 height 14
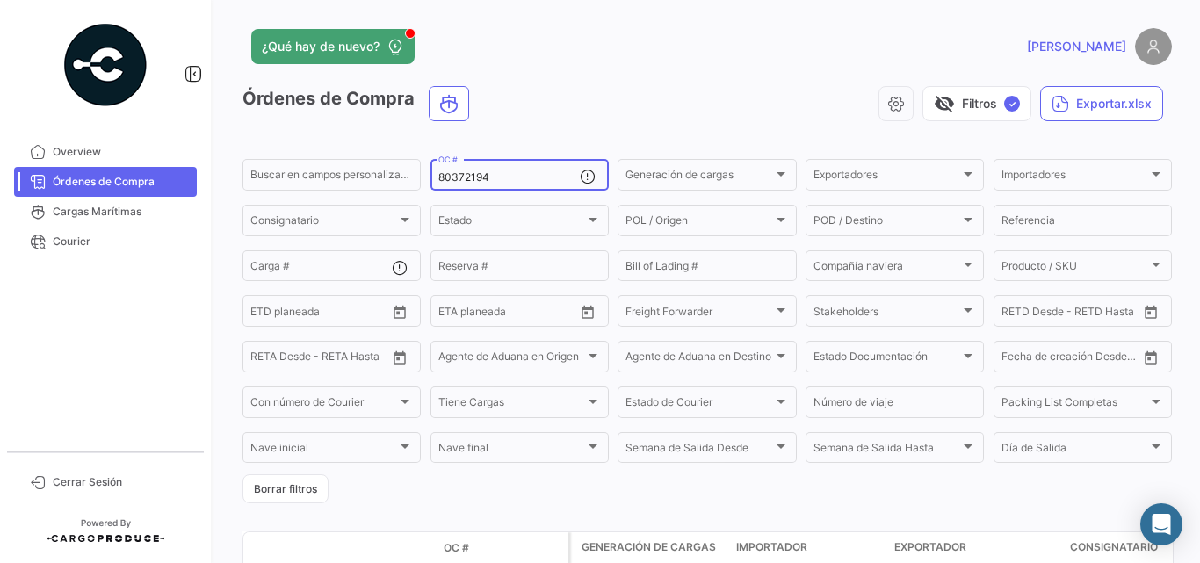
click at [466, 180] on input "80372194" at bounding box center [508, 177] width 141 height 12
paste input "5"
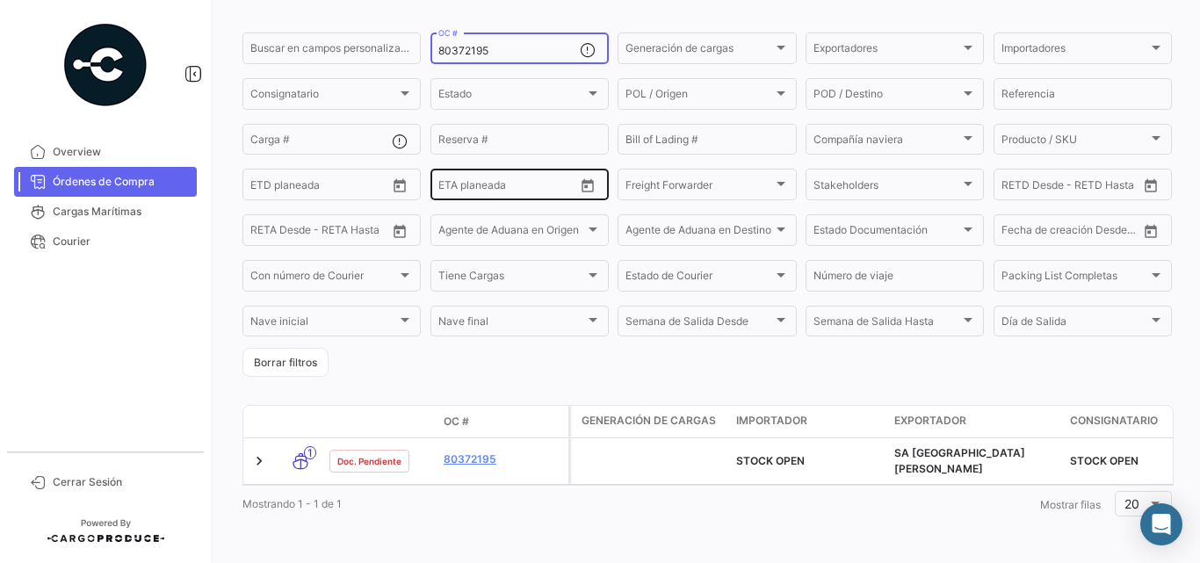
scroll to position [133, 0]
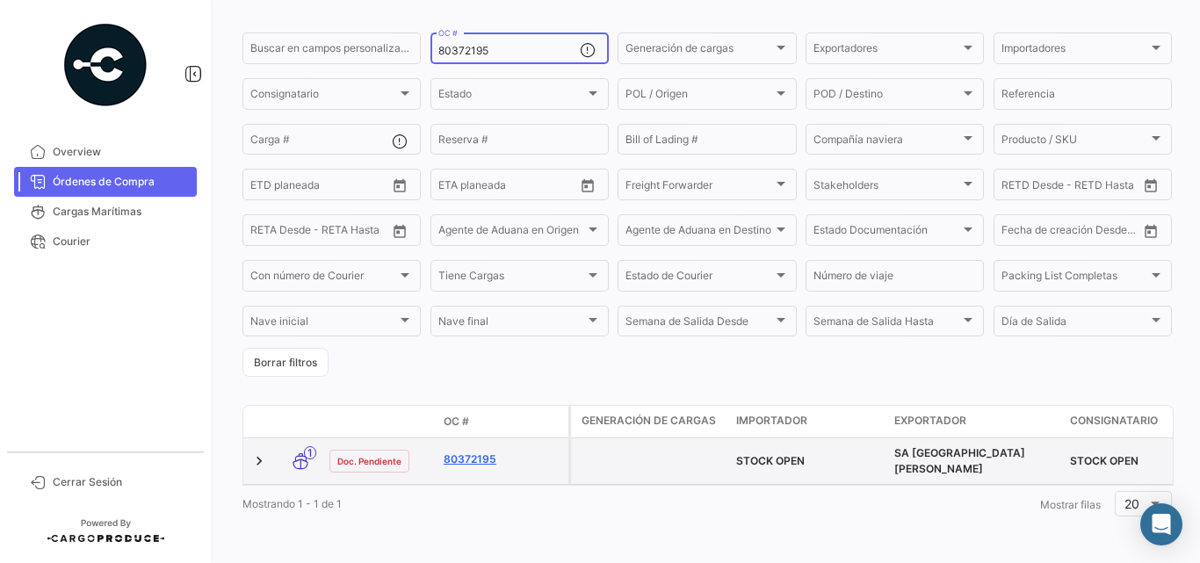
type input "80372195"
click at [476, 452] on link "80372195" at bounding box center [503, 460] width 118 height 16
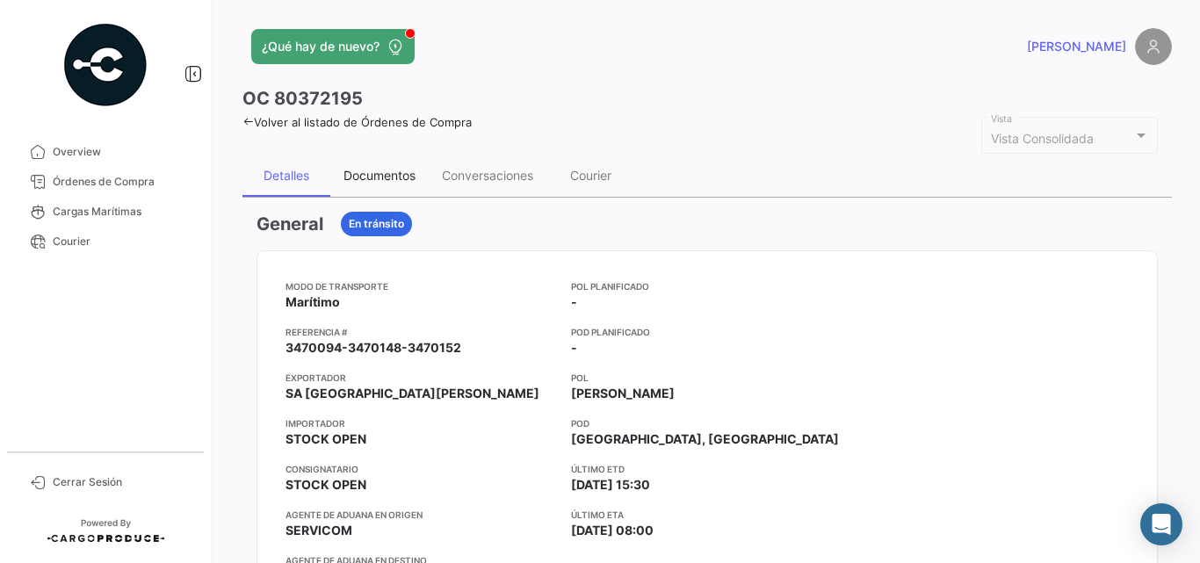
click at [403, 177] on div "Documentos" at bounding box center [379, 175] width 72 height 15
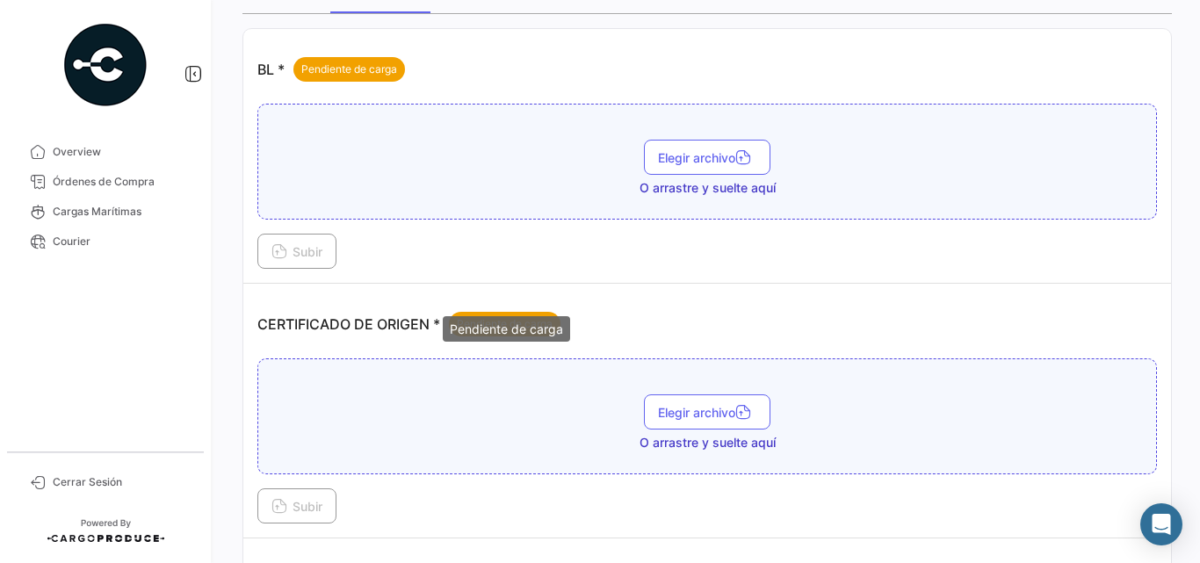
scroll to position [264, 0]
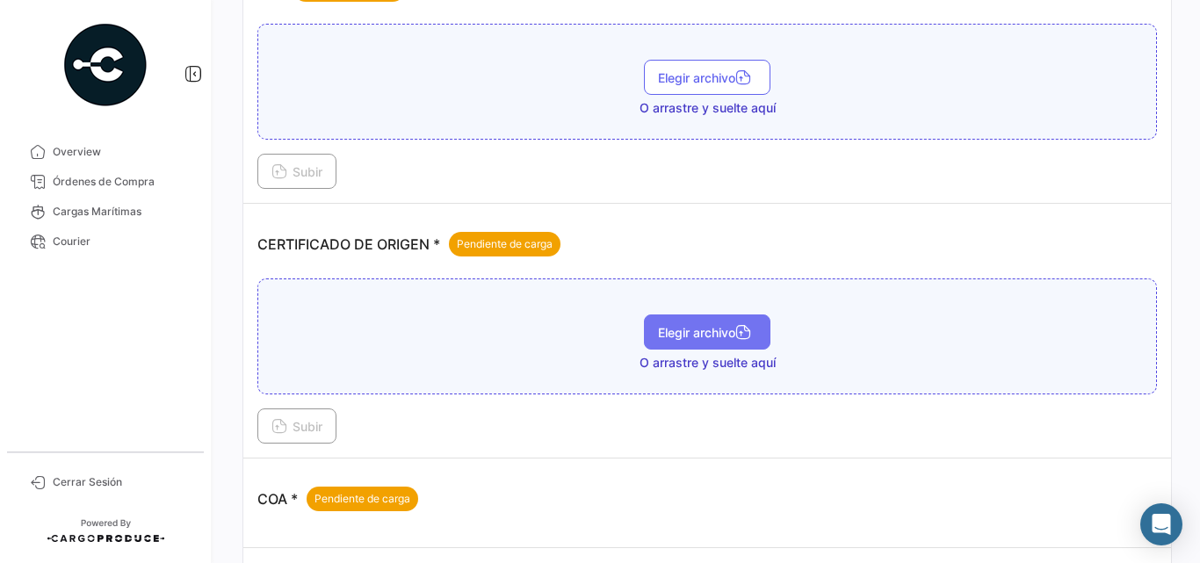
click at [712, 331] on span "Elegir archivo" at bounding box center [707, 332] width 98 height 15
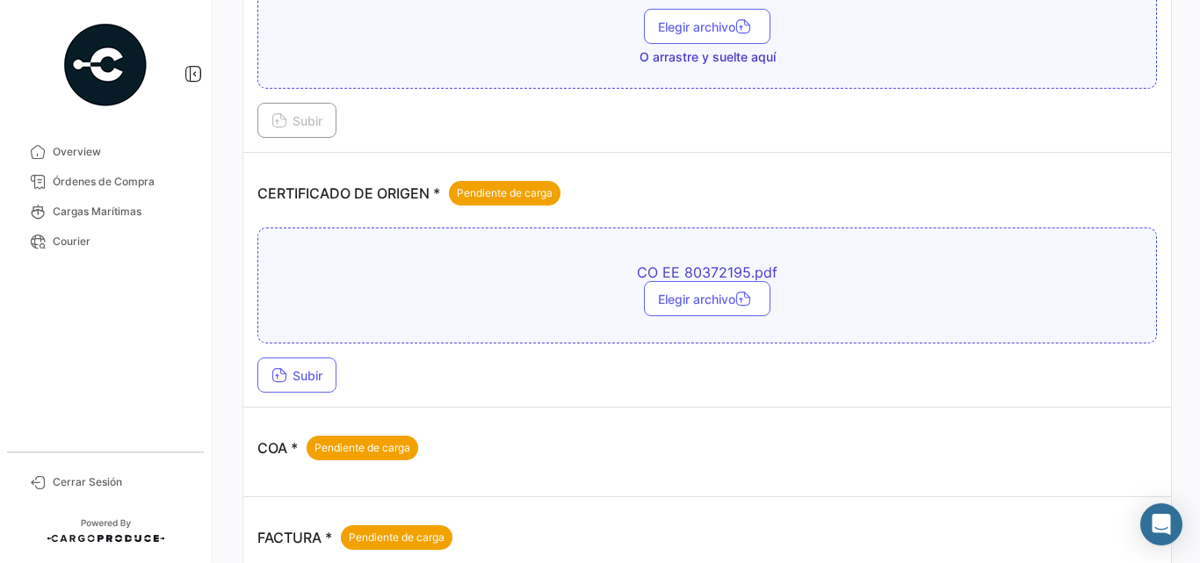
scroll to position [439, 0]
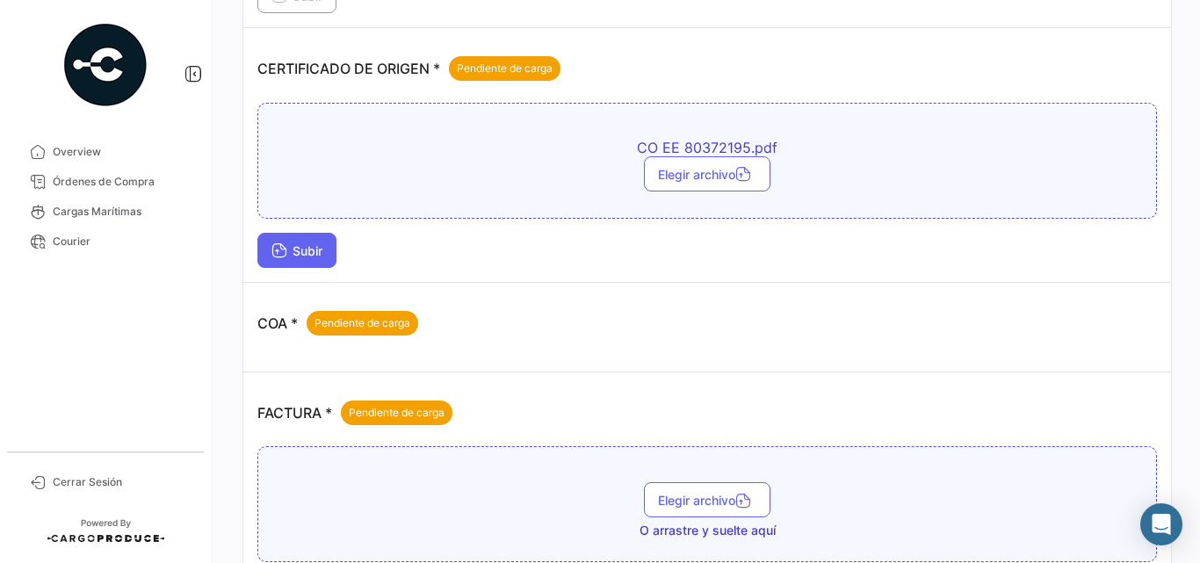
click at [322, 253] on span "Subir" at bounding box center [296, 250] width 51 height 15
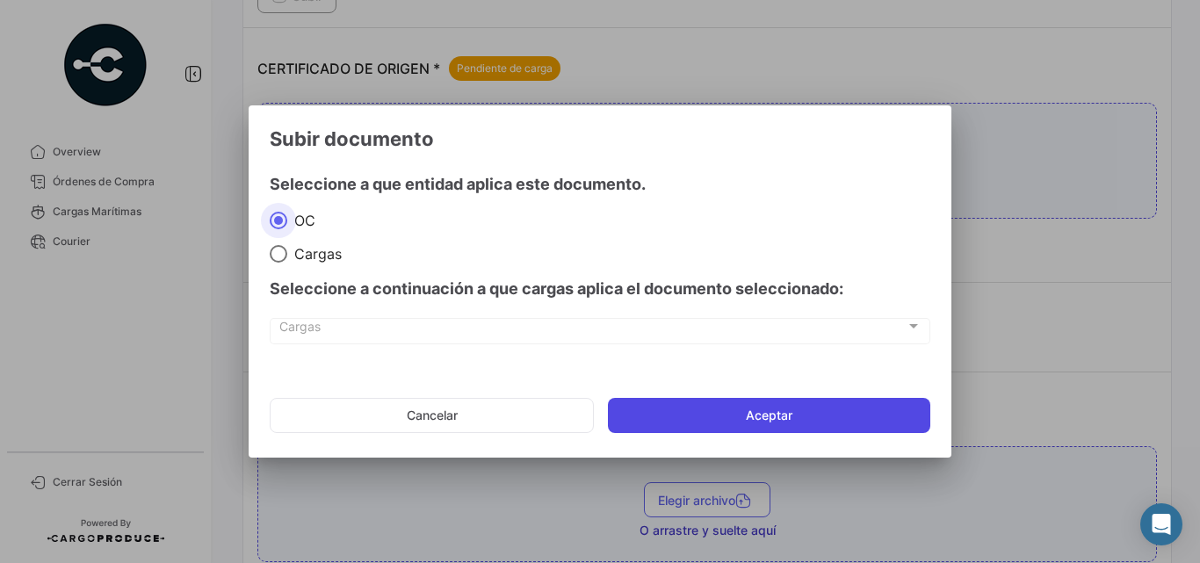
click at [696, 411] on button "Aceptar" at bounding box center [769, 415] width 322 height 35
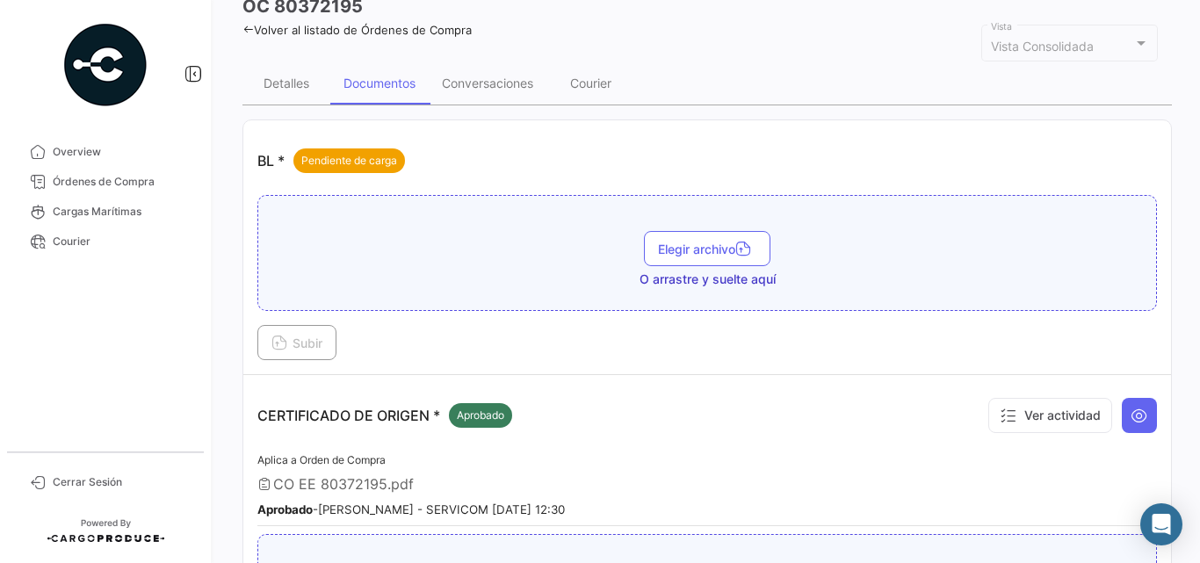
scroll to position [0, 0]
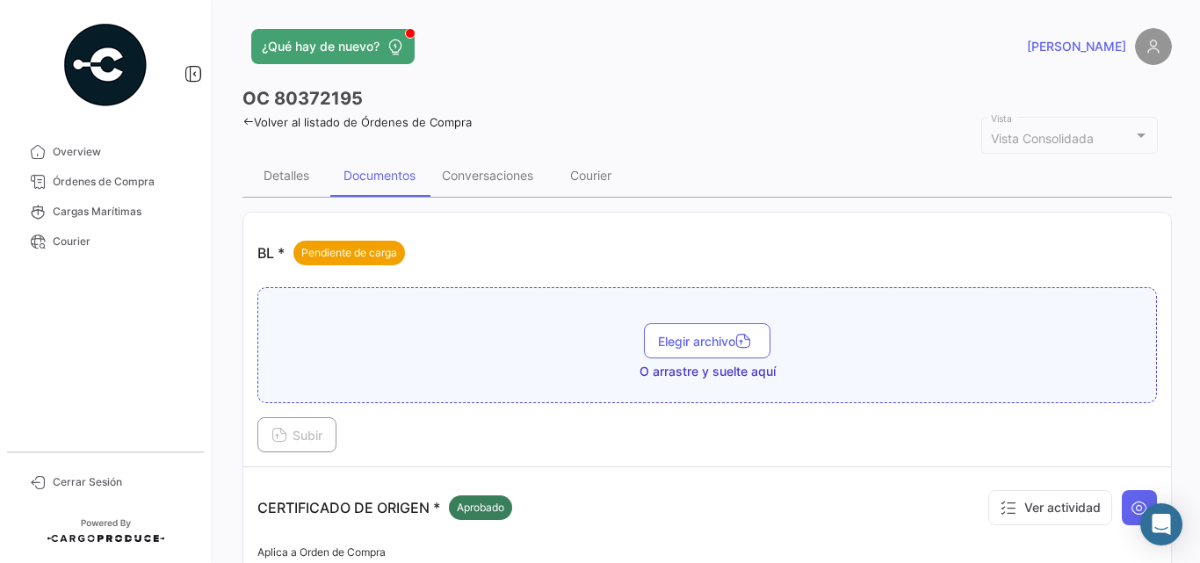
click at [248, 121] on icon at bounding box center [247, 121] width 11 height 11
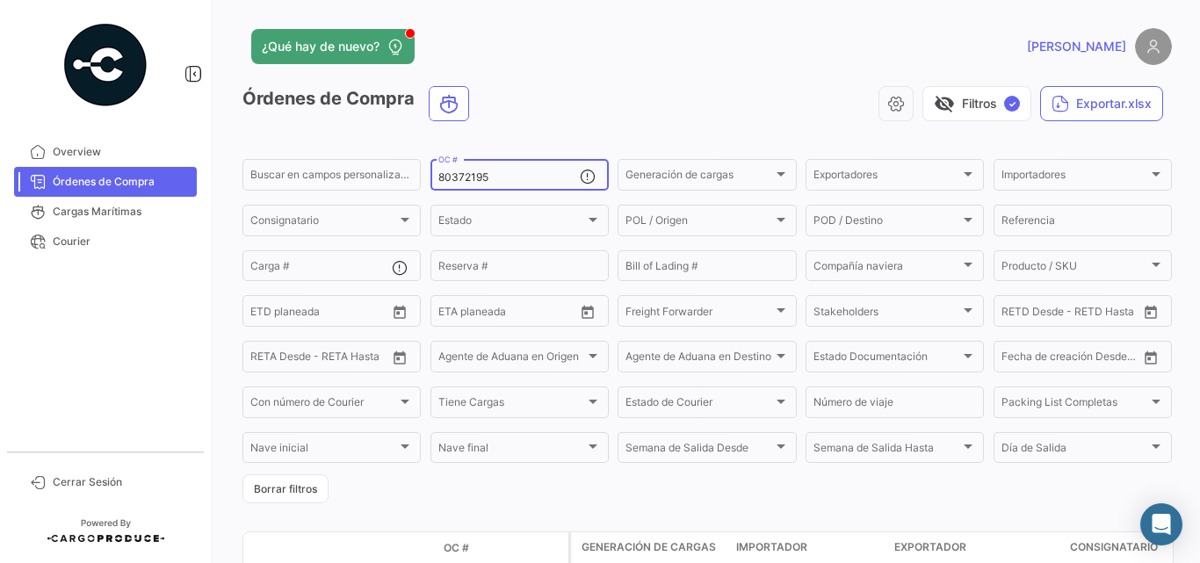
click at [466, 172] on input "80372195" at bounding box center [508, 177] width 141 height 12
paste input "69296"
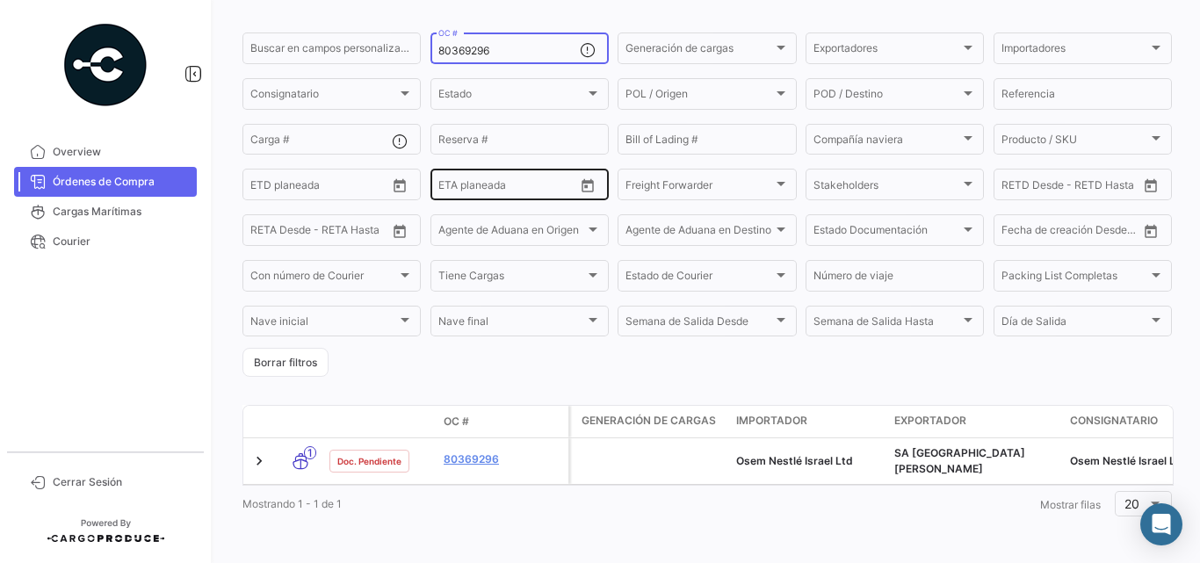
scroll to position [133, 0]
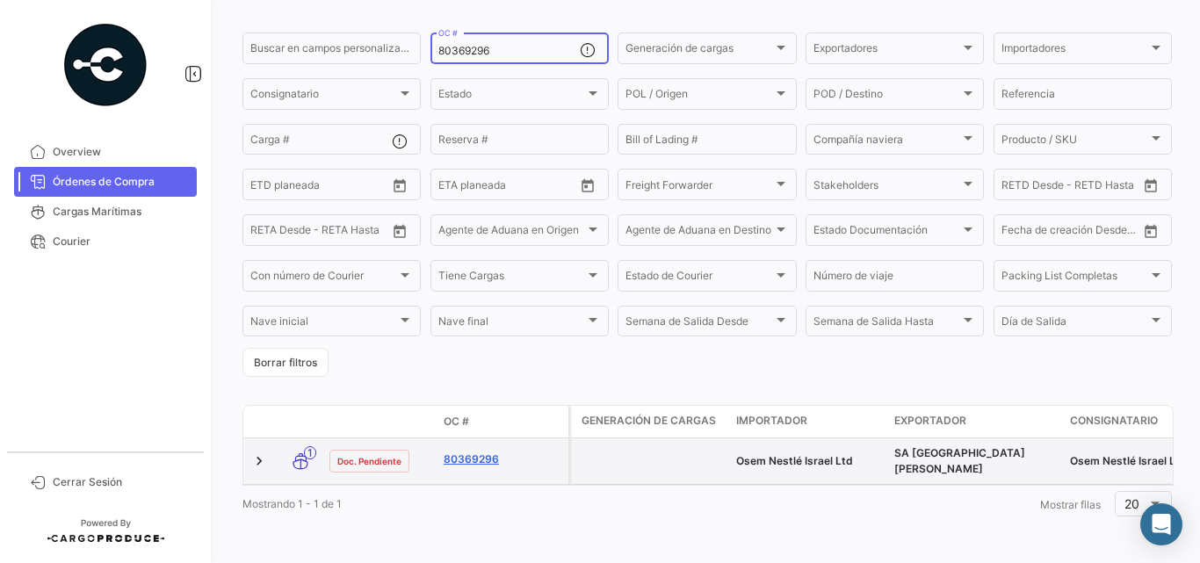
type input "80369296"
click at [487, 453] on link "80369296" at bounding box center [503, 460] width 118 height 16
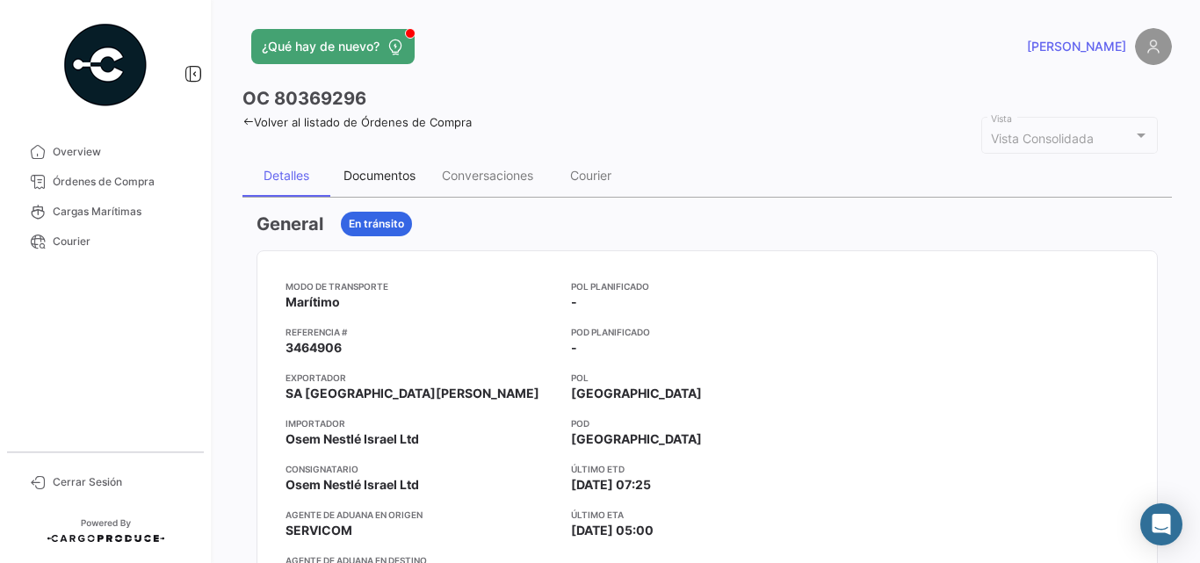
click at [357, 173] on div "Documentos" at bounding box center [379, 175] width 72 height 15
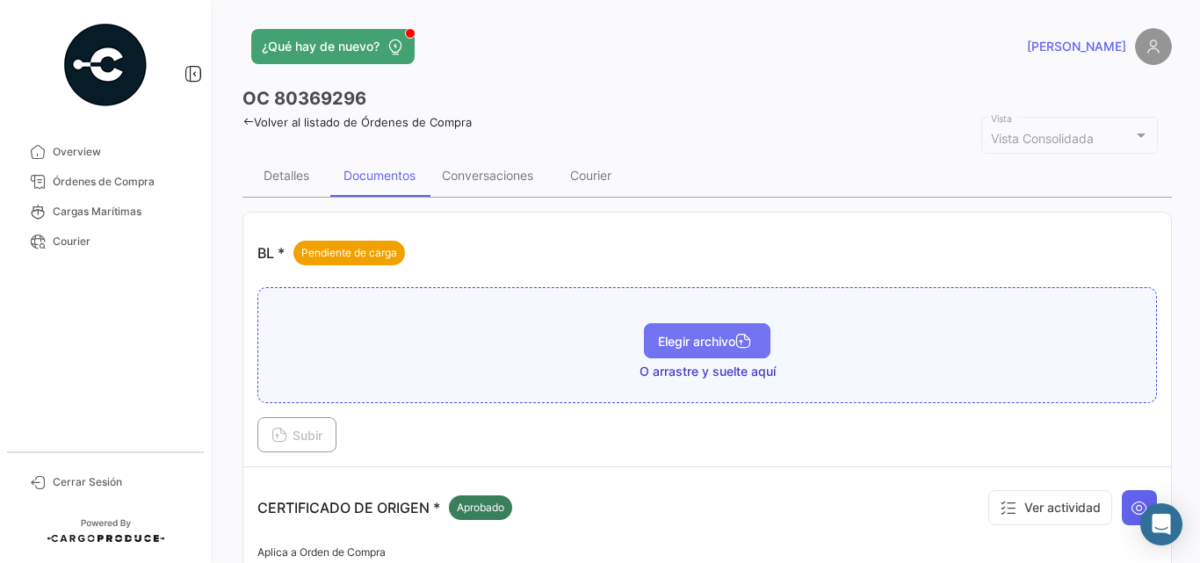
click at [739, 344] on icon "button" at bounding box center [743, 343] width 16 height 16
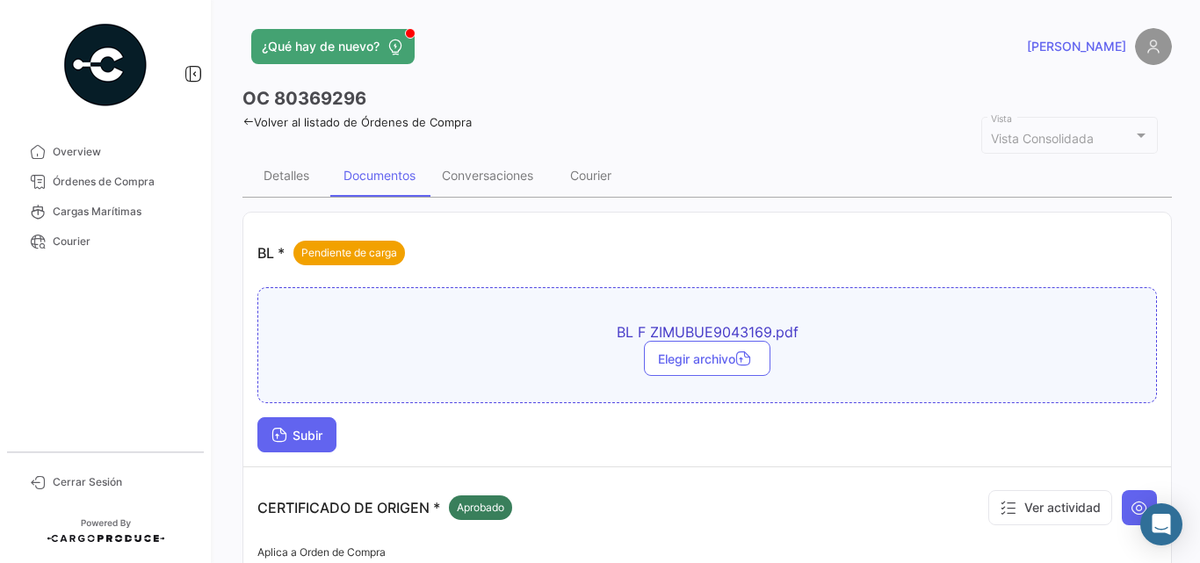
click at [313, 437] on span "Subir" at bounding box center [296, 435] width 51 height 15
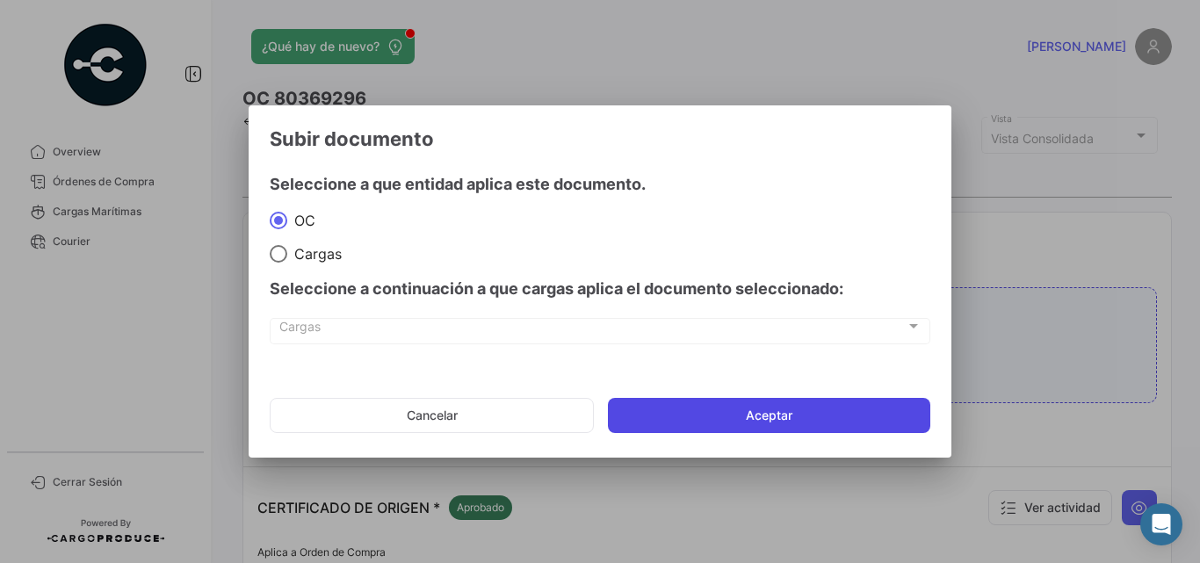
click at [642, 419] on button "Aceptar" at bounding box center [769, 415] width 322 height 35
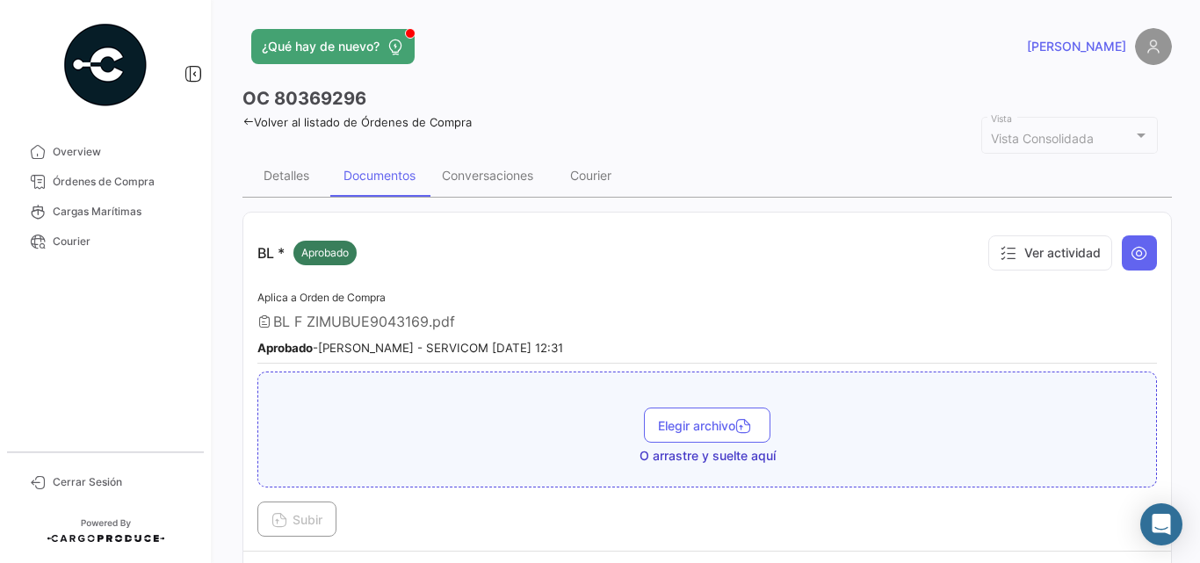
click at [249, 117] on icon at bounding box center [247, 121] width 11 height 11
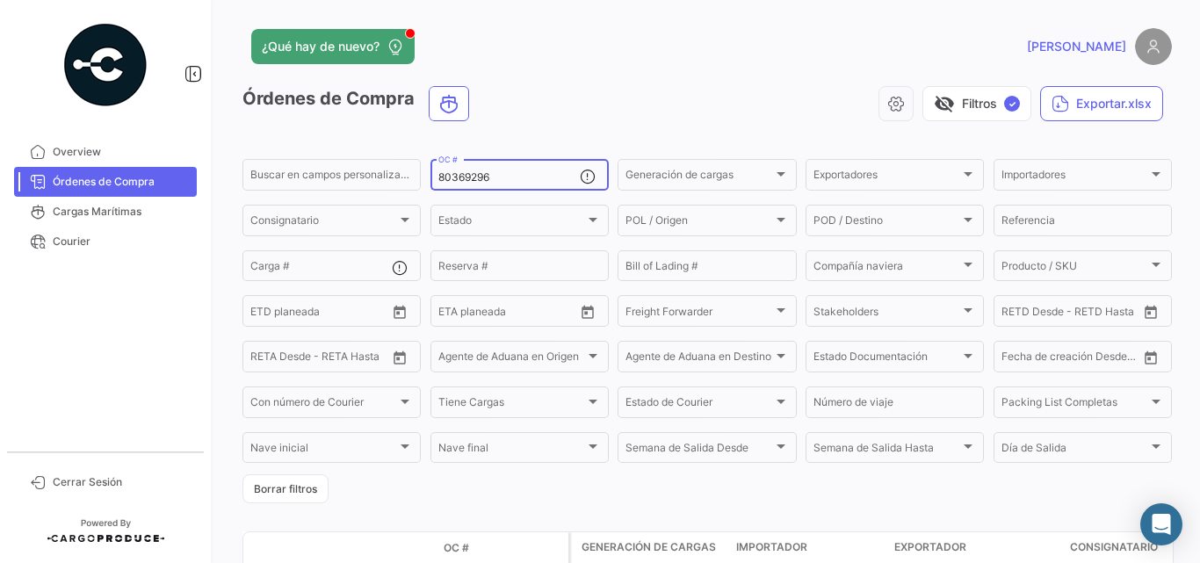
click at [466, 174] on input "80369296" at bounding box center [508, 177] width 141 height 12
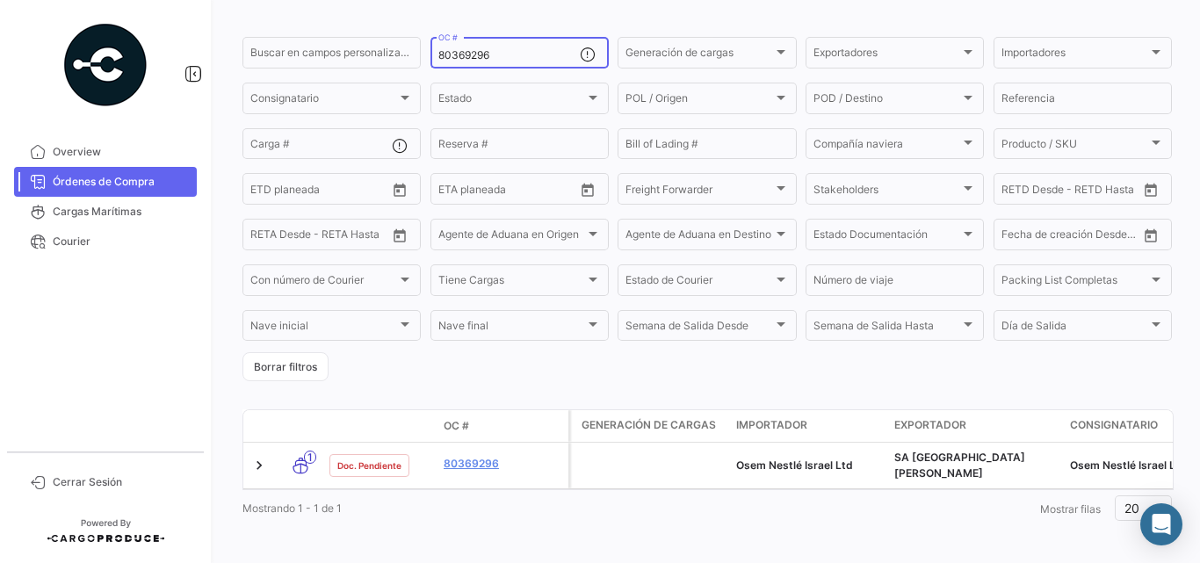
scroll to position [133, 0]
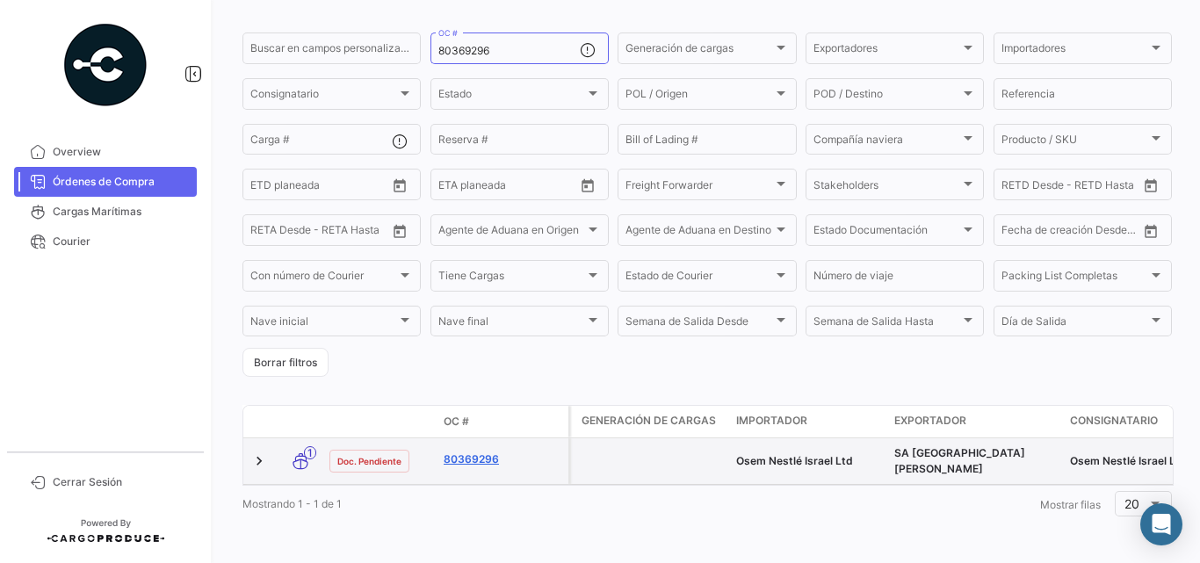
click at [495, 452] on link "80369296" at bounding box center [503, 460] width 118 height 16
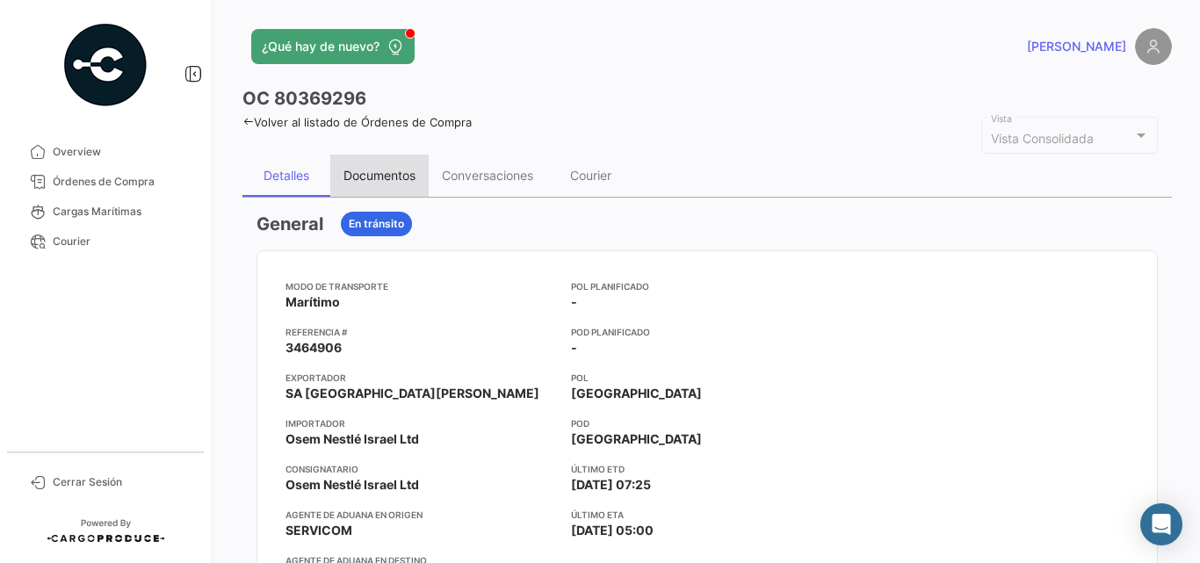
click at [415, 170] on div "Documentos" at bounding box center [379, 175] width 72 height 15
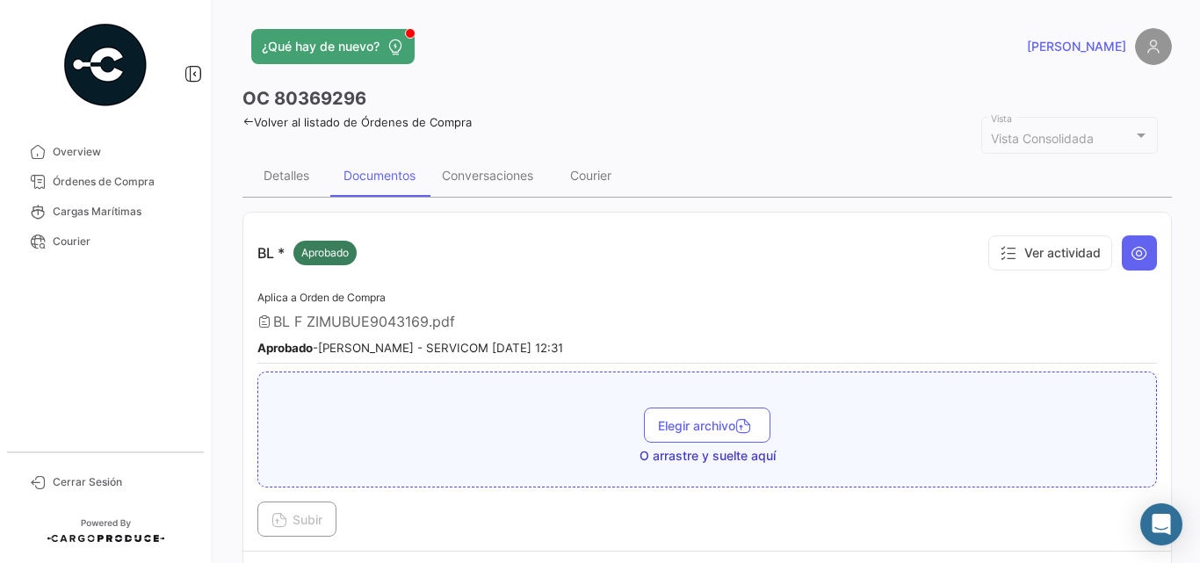
click at [252, 120] on icon at bounding box center [247, 121] width 11 height 11
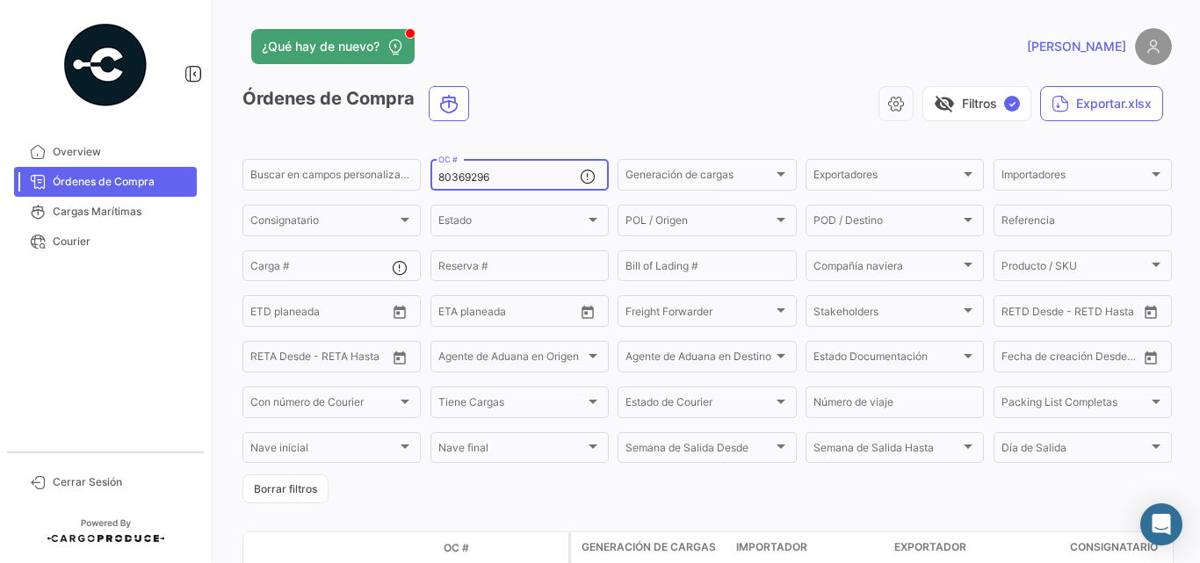
click at [476, 171] on input "80369296" at bounding box center [508, 177] width 141 height 12
paste input "8443"
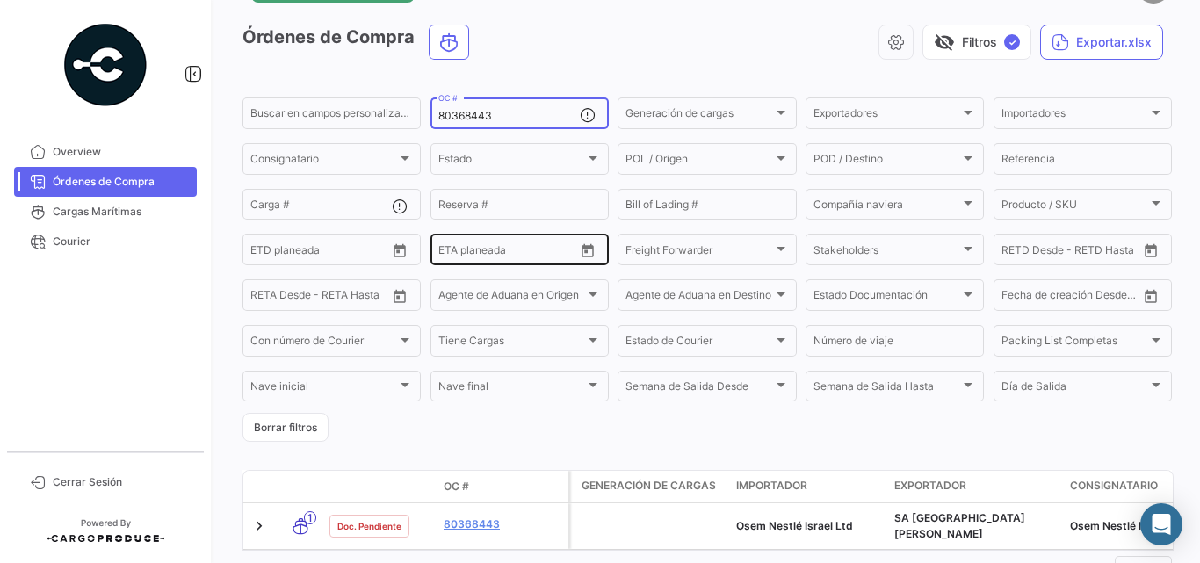
scroll to position [88, 0]
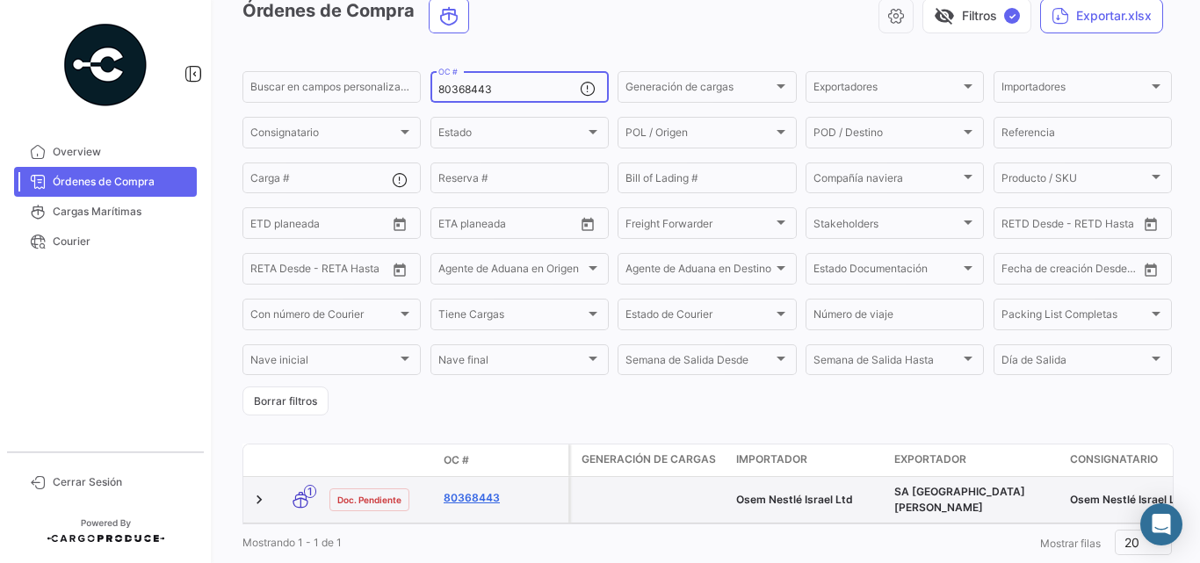
type input "80368443"
click at [475, 493] on link "80368443" at bounding box center [503, 498] width 118 height 16
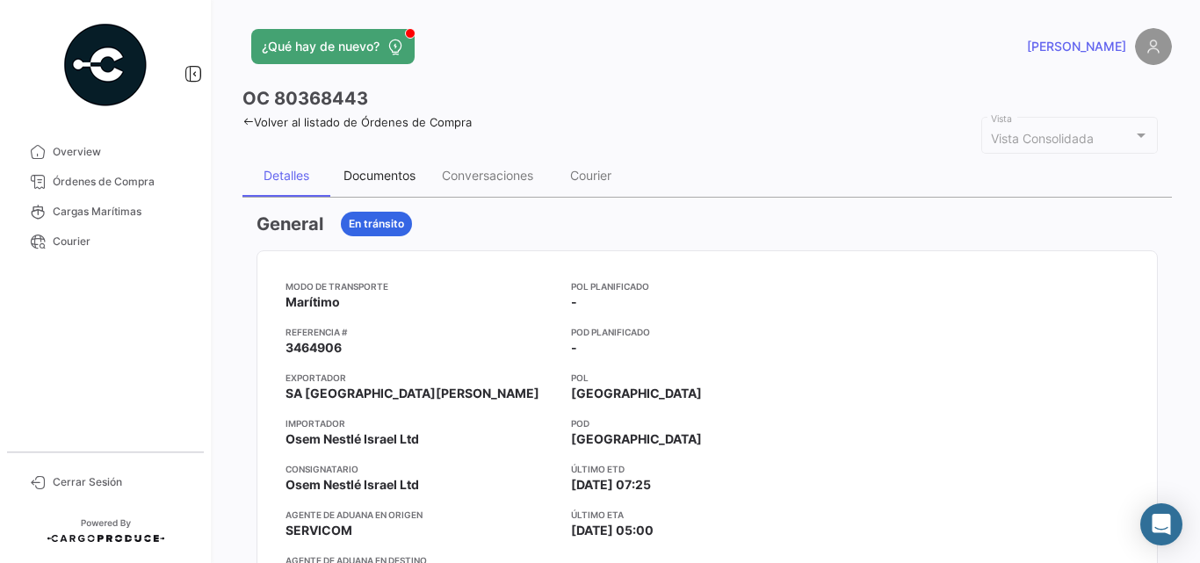
click at [383, 163] on div "Documentos" at bounding box center [379, 176] width 98 height 42
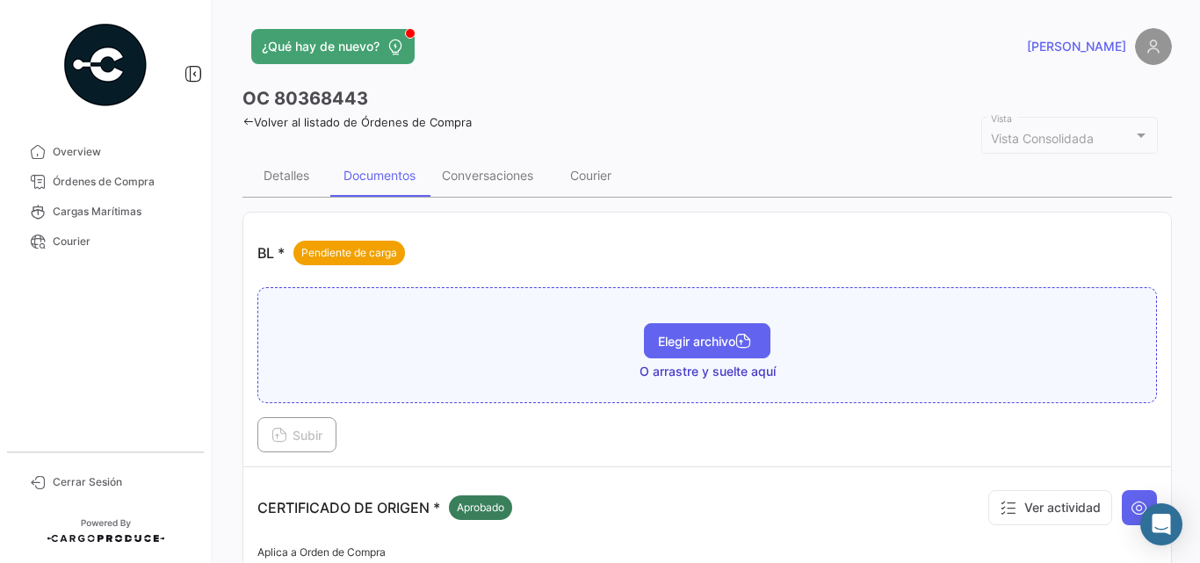
click at [669, 329] on button "Elegir archivo" at bounding box center [707, 340] width 127 height 35
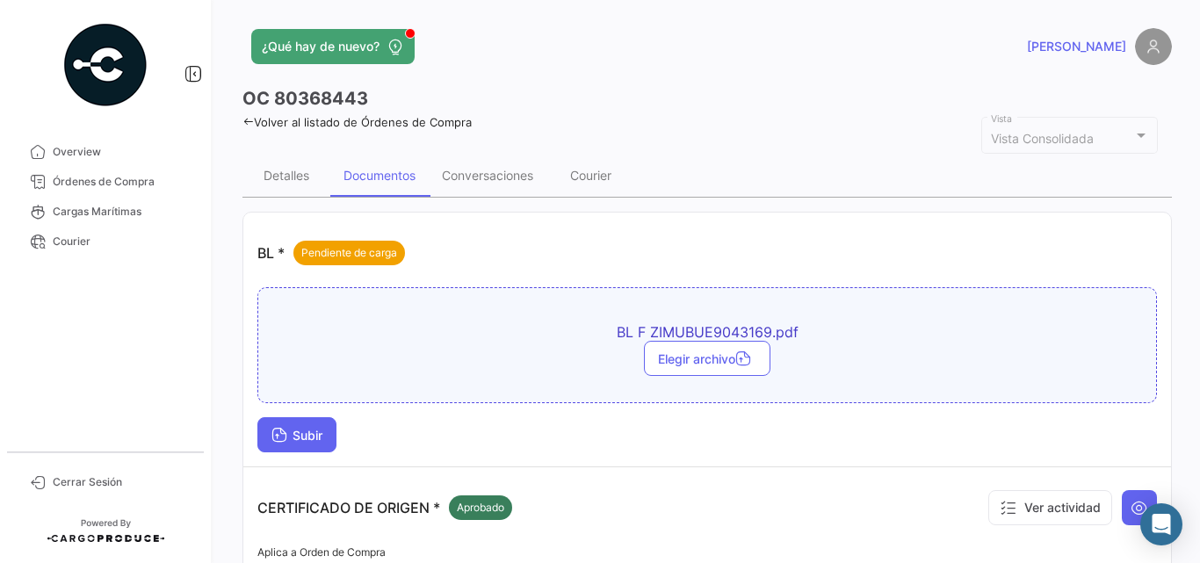
click at [320, 430] on span "Subir" at bounding box center [296, 435] width 51 height 15
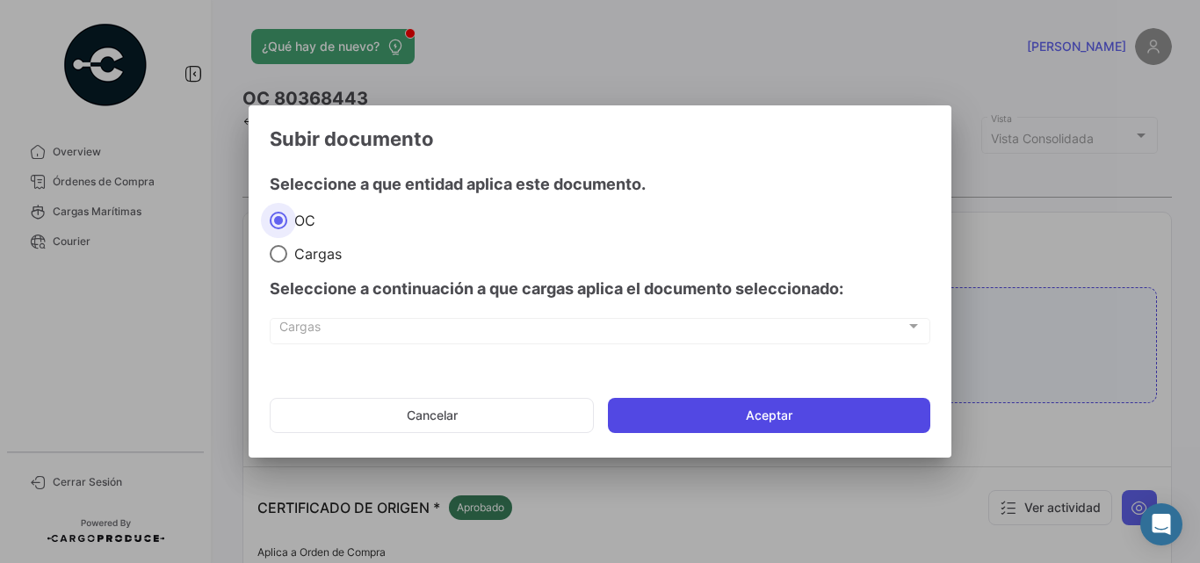
click at [708, 403] on button "Aceptar" at bounding box center [769, 415] width 322 height 35
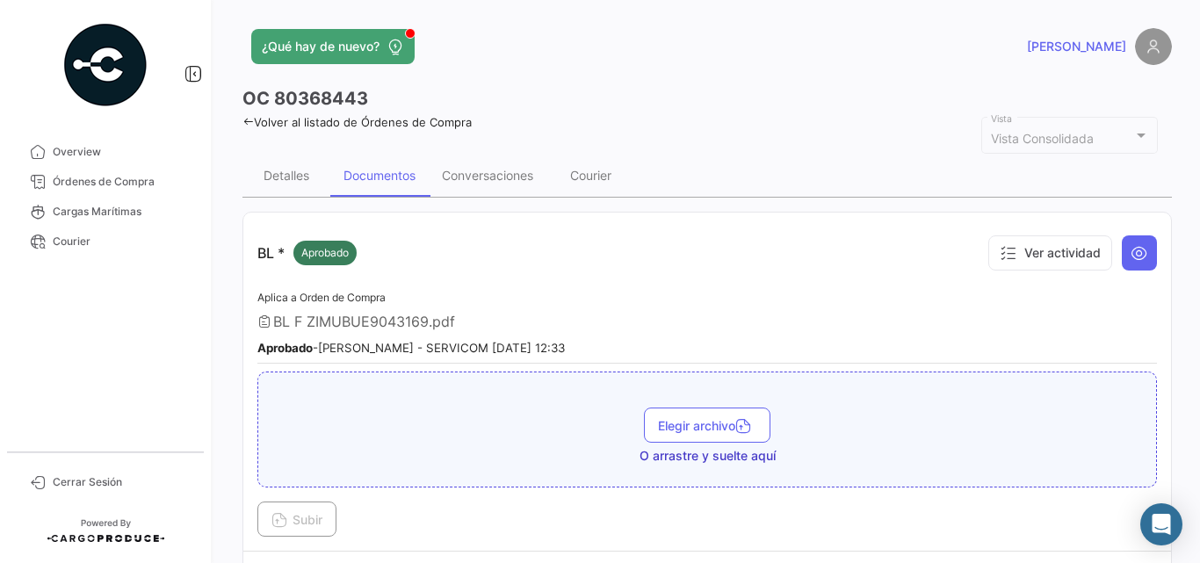
click at [243, 124] on icon at bounding box center [247, 121] width 11 height 11
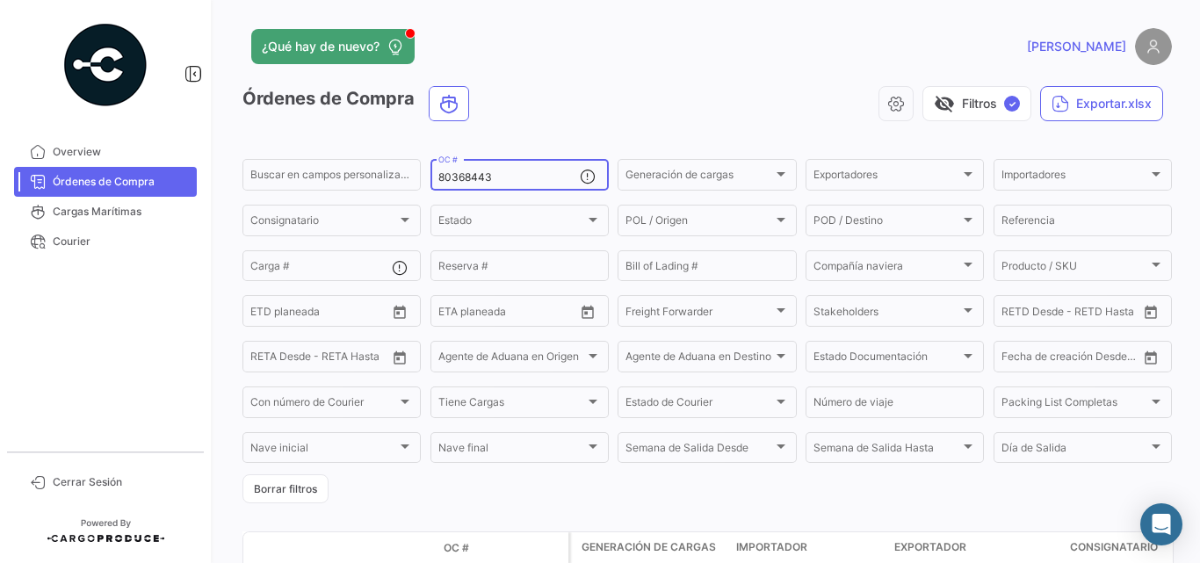
click at [485, 175] on input "80368443" at bounding box center [508, 177] width 141 height 12
paste input "952"
type input "80369523"
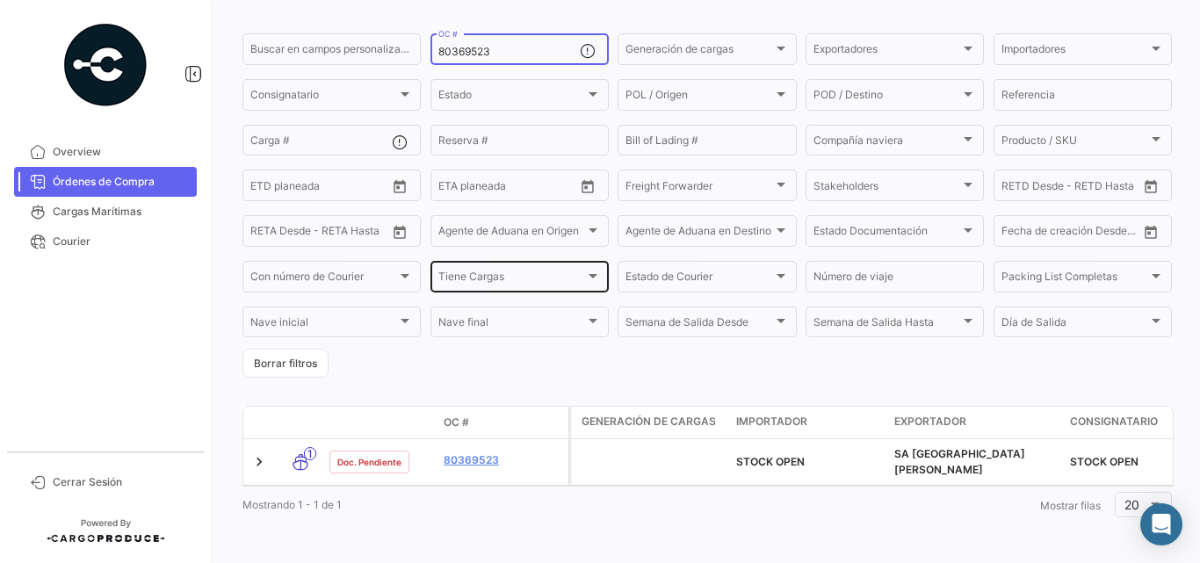
scroll to position [133, 0]
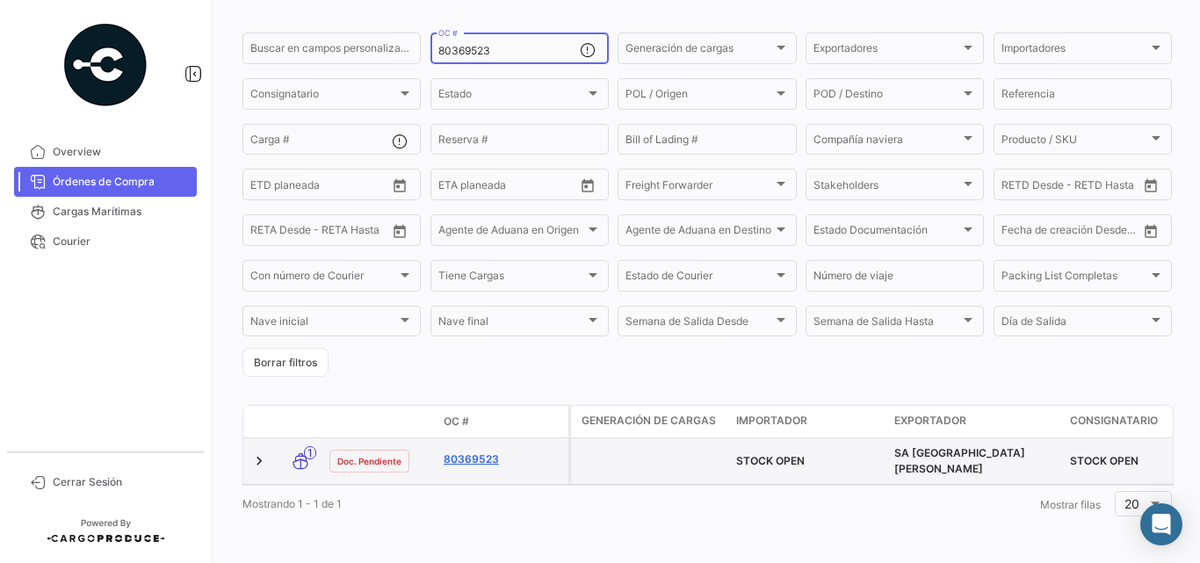
click at [460, 452] on link "80369523" at bounding box center [503, 460] width 118 height 16
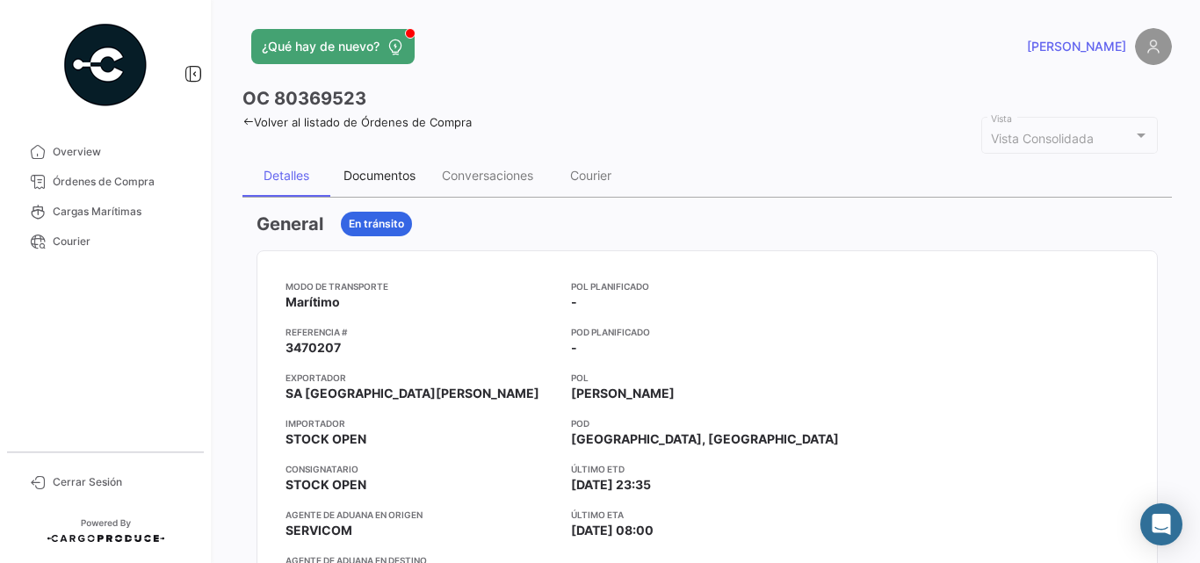
click at [380, 180] on div "Documentos" at bounding box center [379, 175] width 72 height 15
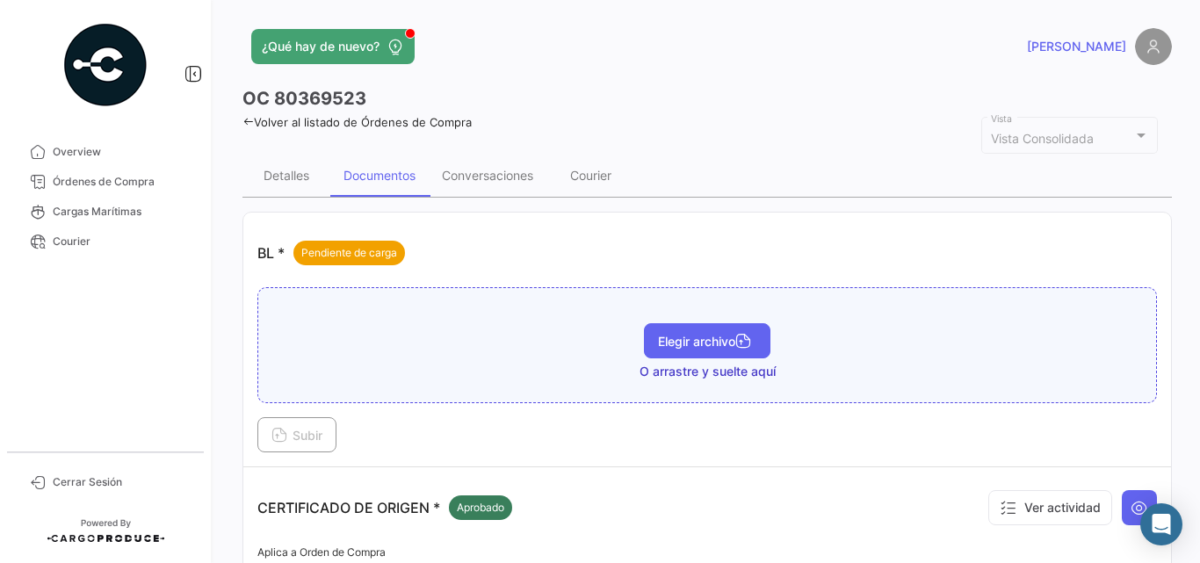
click at [685, 339] on span "Elegir archivo" at bounding box center [707, 341] width 98 height 15
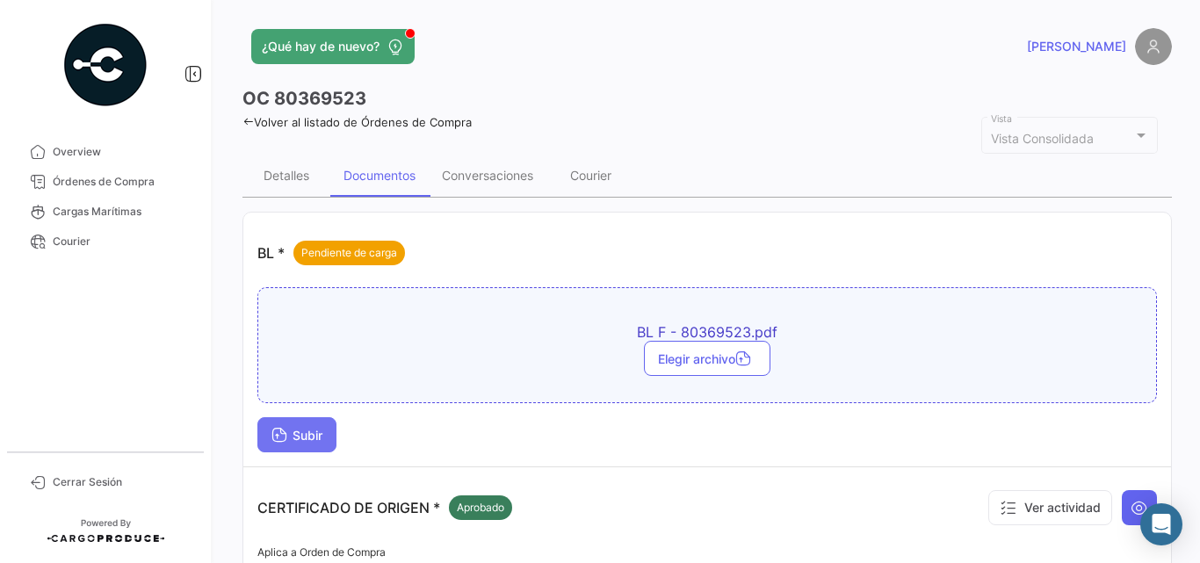
click at [317, 433] on span "Subir" at bounding box center [296, 435] width 51 height 15
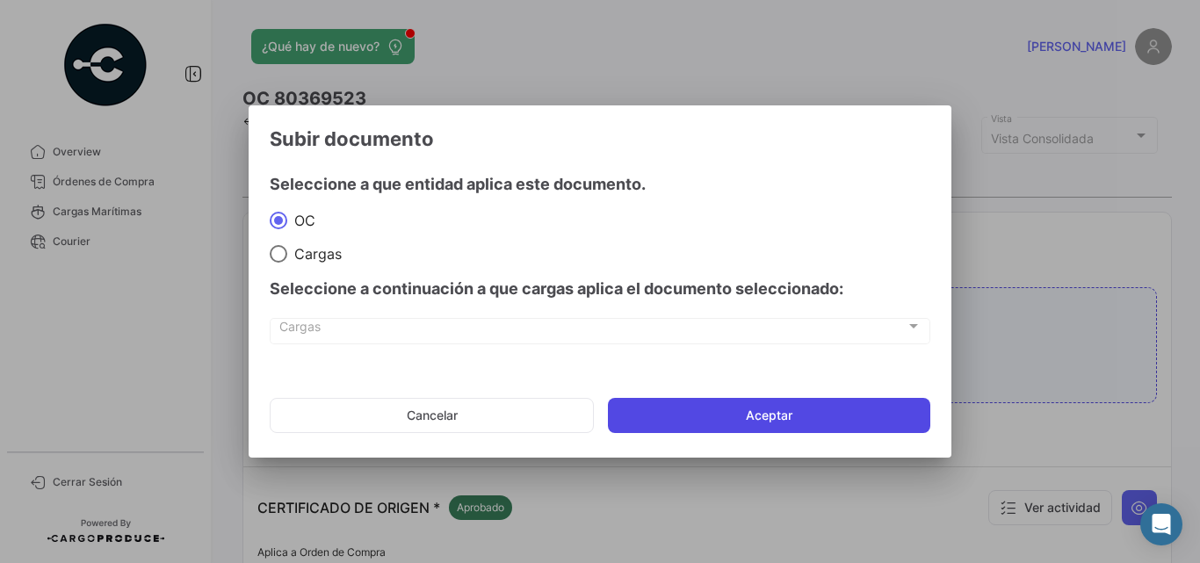
click at [646, 429] on button "Aceptar" at bounding box center [769, 415] width 322 height 35
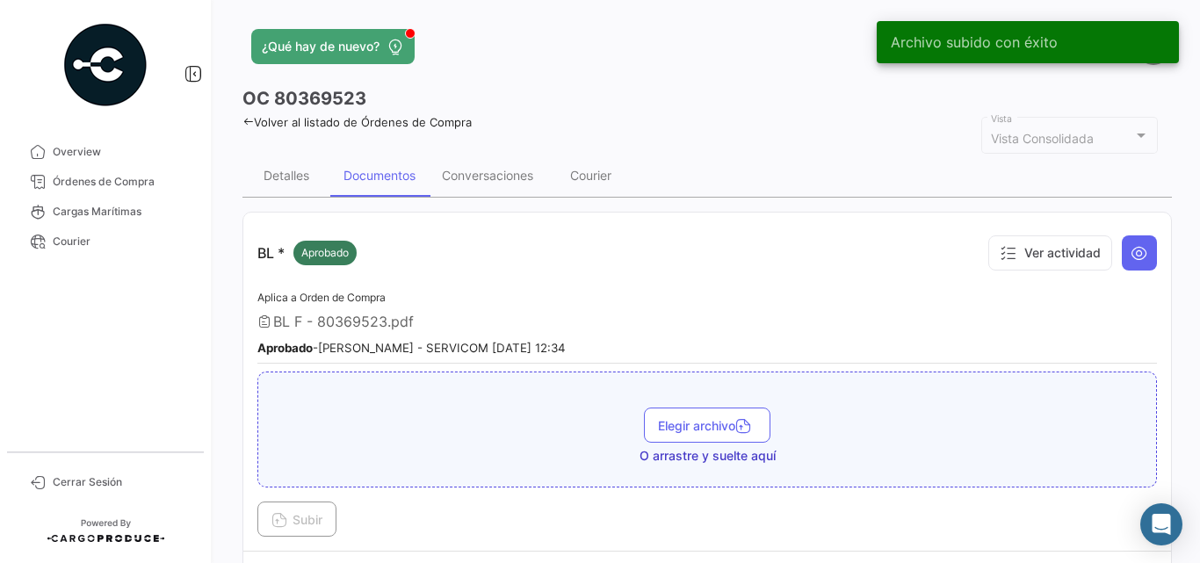
click at [251, 121] on icon at bounding box center [247, 121] width 11 height 11
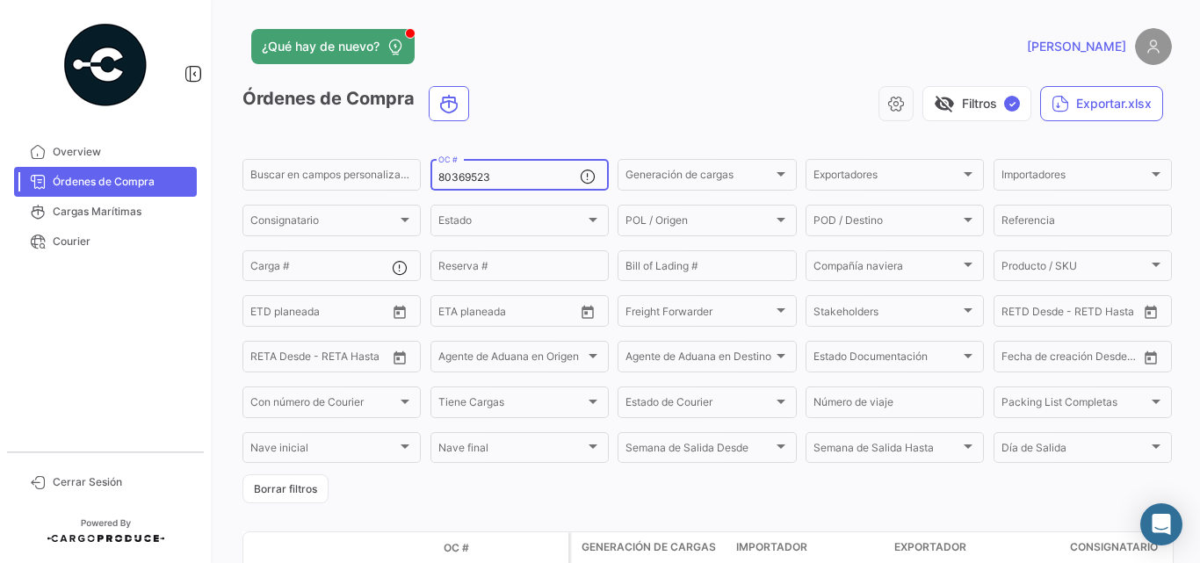
click at [470, 178] on input "80369523" at bounding box center [508, 177] width 141 height 12
paste input "71324"
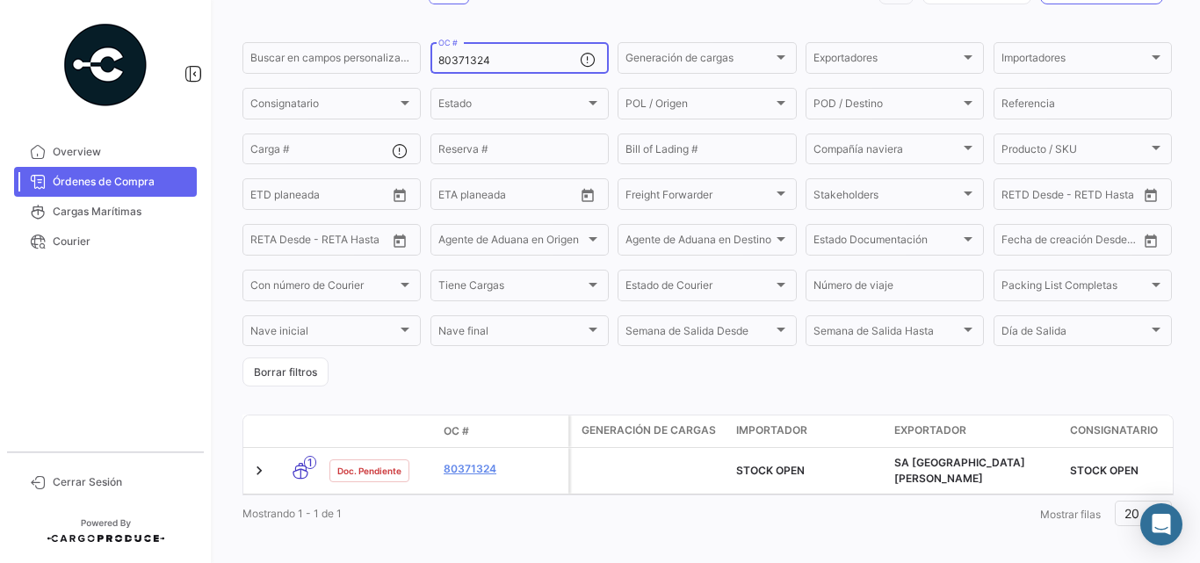
scroll to position [133, 0]
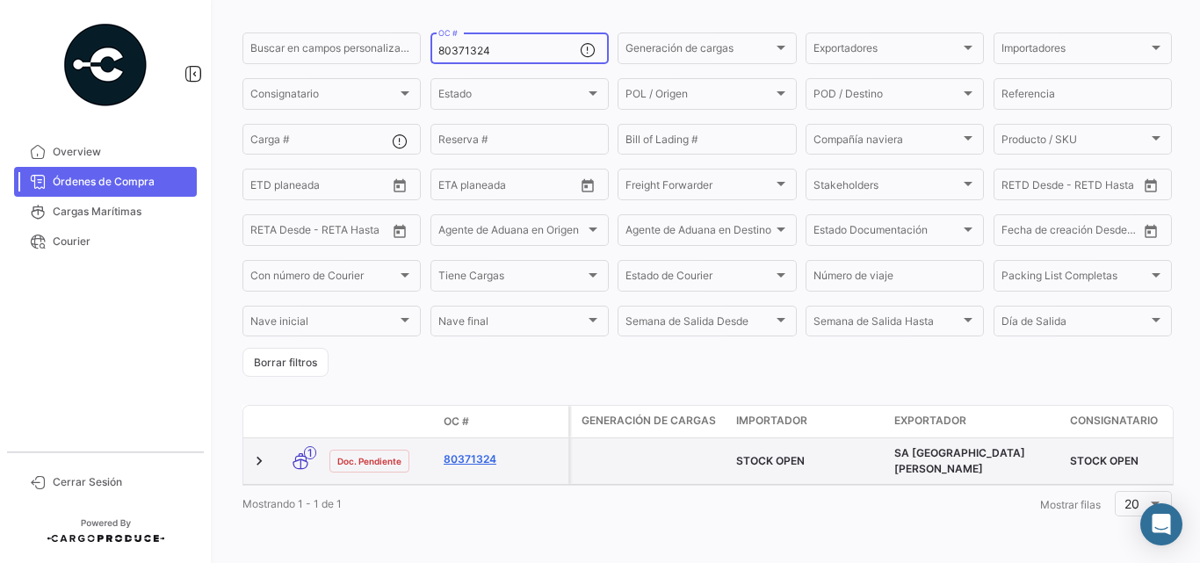
type input "80371324"
click at [473, 452] on link "80371324" at bounding box center [503, 460] width 118 height 16
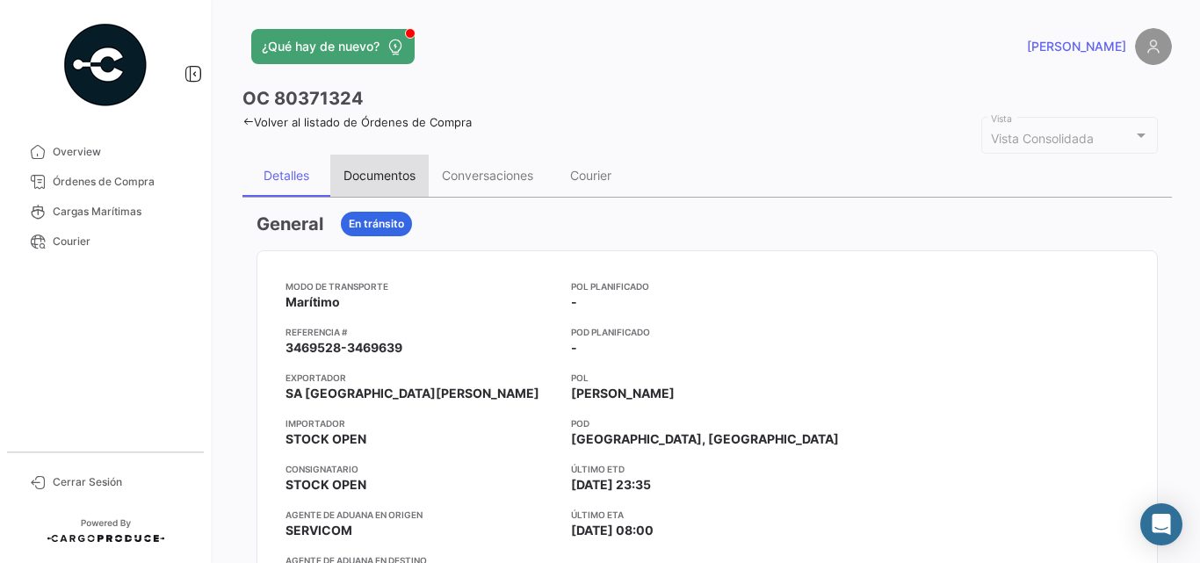
click at [372, 170] on div "Documentos" at bounding box center [379, 175] width 72 height 15
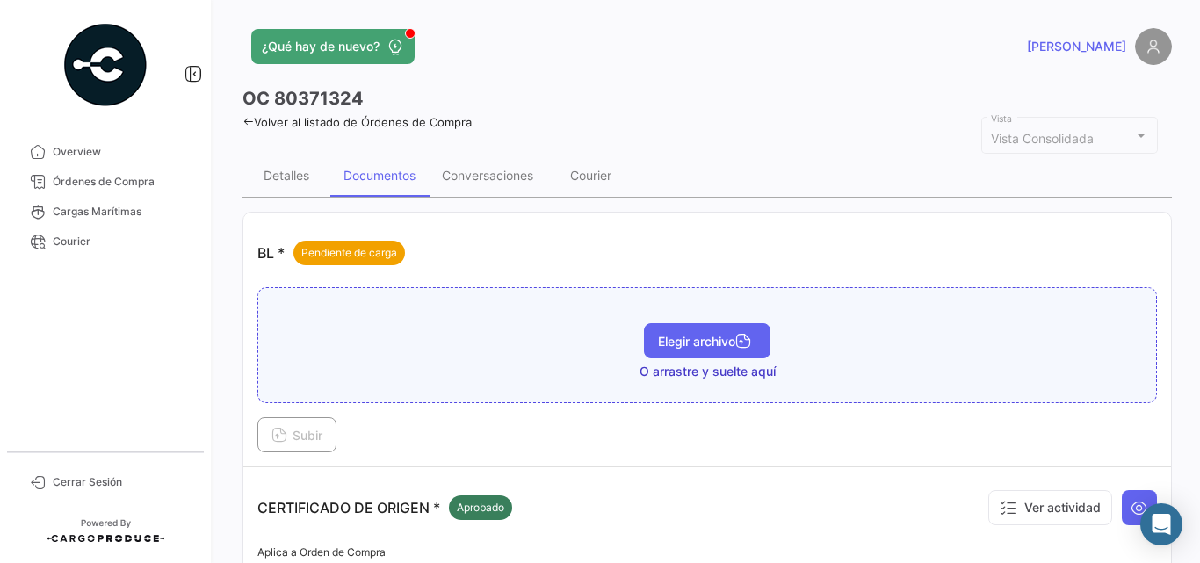
click at [686, 327] on button "Elegir archivo" at bounding box center [707, 340] width 127 height 35
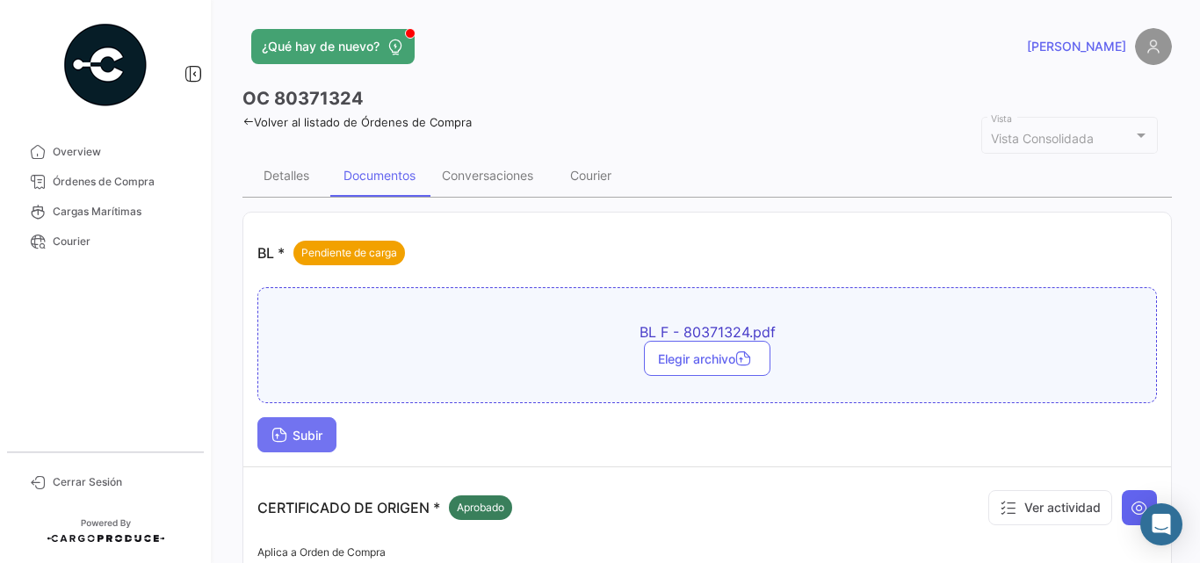
click at [322, 439] on span "Subir" at bounding box center [296, 435] width 51 height 15
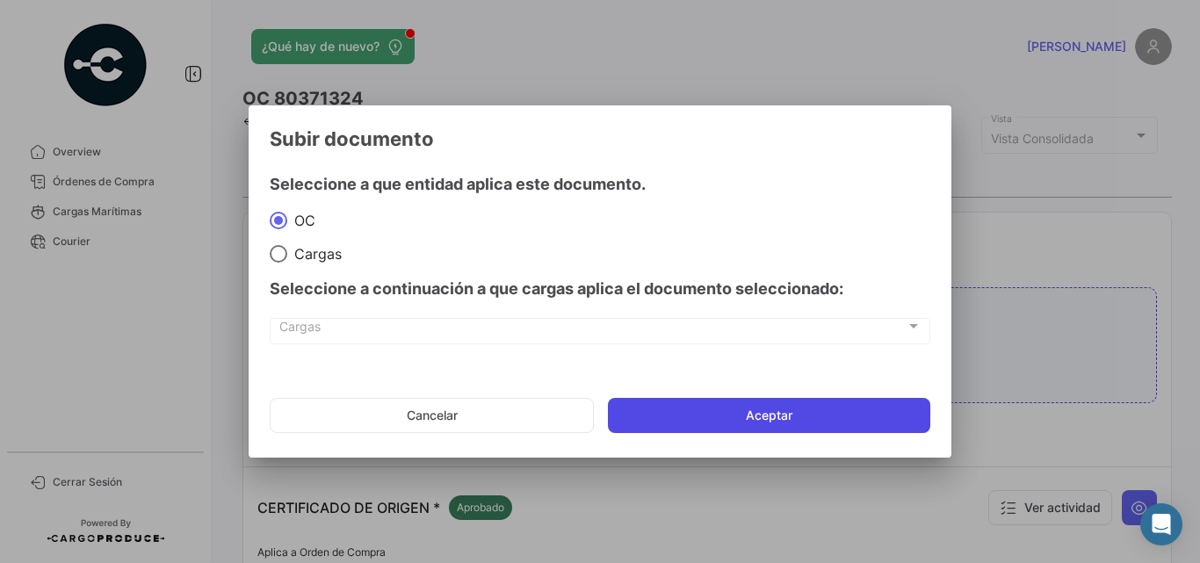
click at [643, 410] on button "Aceptar" at bounding box center [769, 415] width 322 height 35
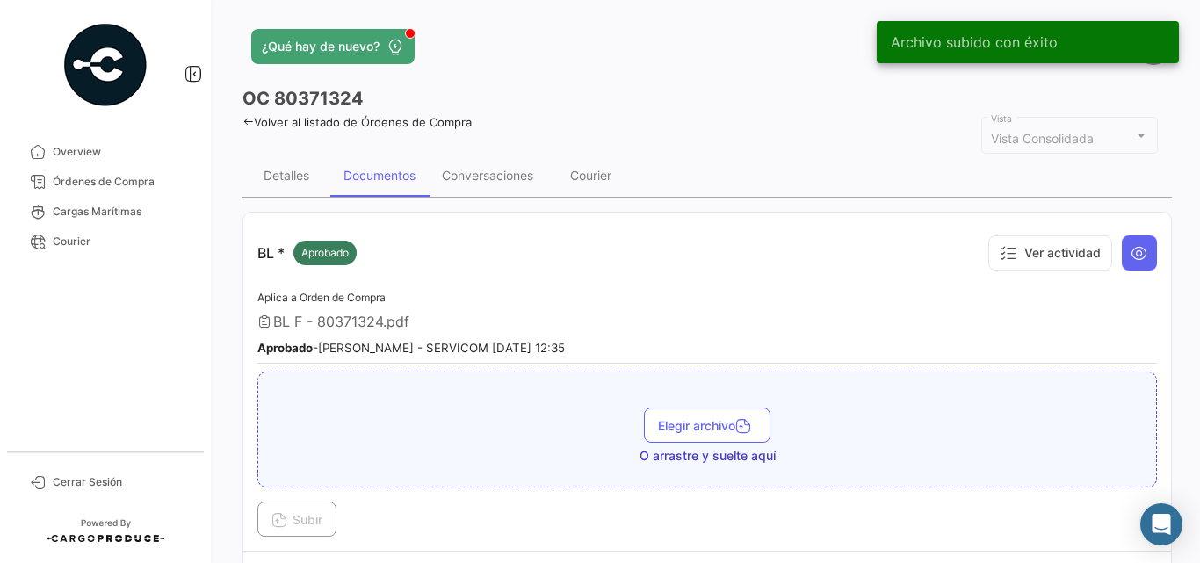
click at [269, 120] on link "Volver al listado de Órdenes de Compra" at bounding box center [356, 122] width 229 height 14
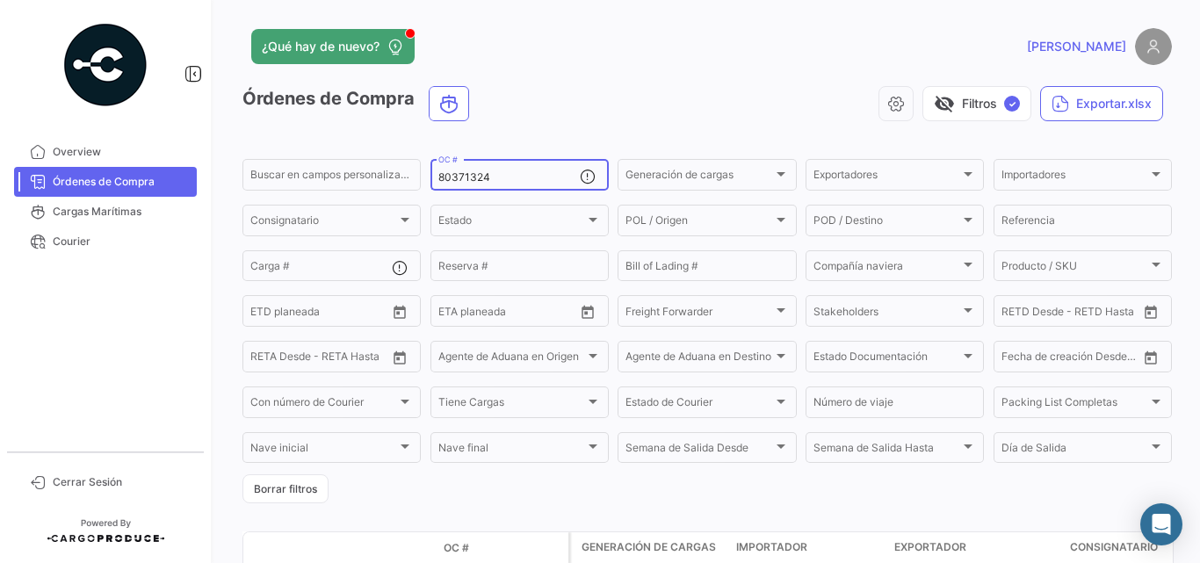
click at [487, 177] on input "80371324" at bounding box center [508, 177] width 141 height 12
click at [488, 177] on input "80371324" at bounding box center [508, 177] width 141 height 12
paste input "0971"
type input "80370971"
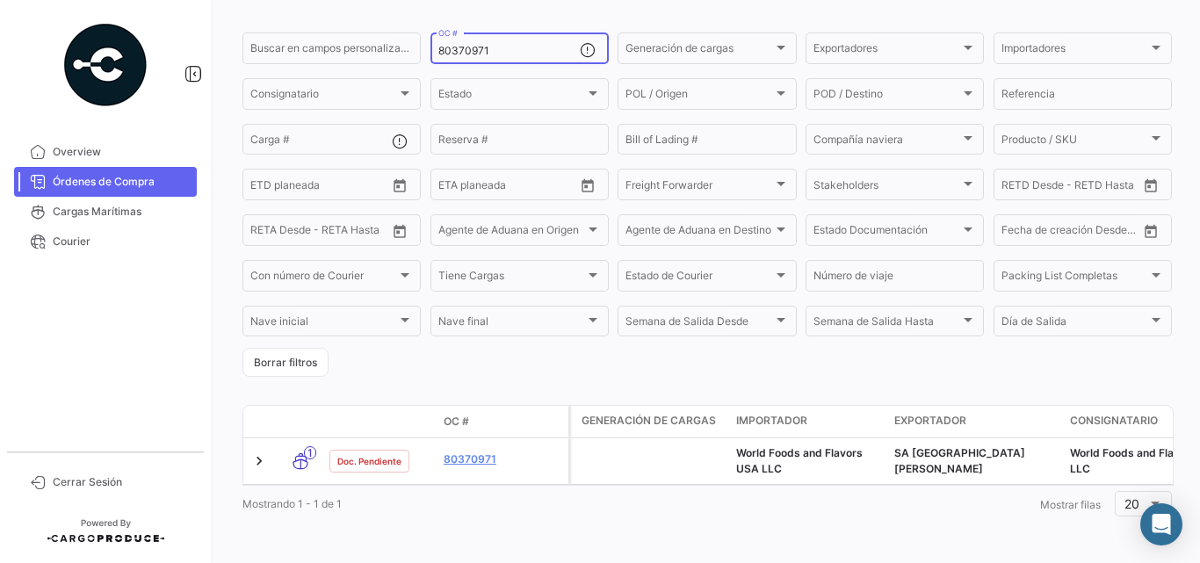
scroll to position [140, 0]
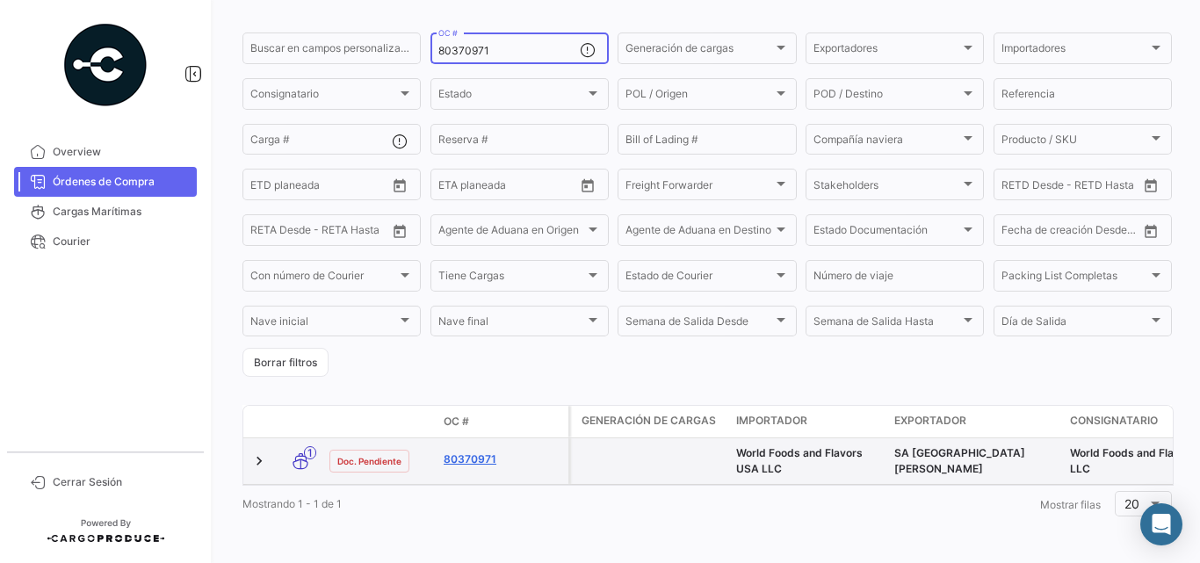
click at [475, 452] on link "80370971" at bounding box center [503, 460] width 118 height 16
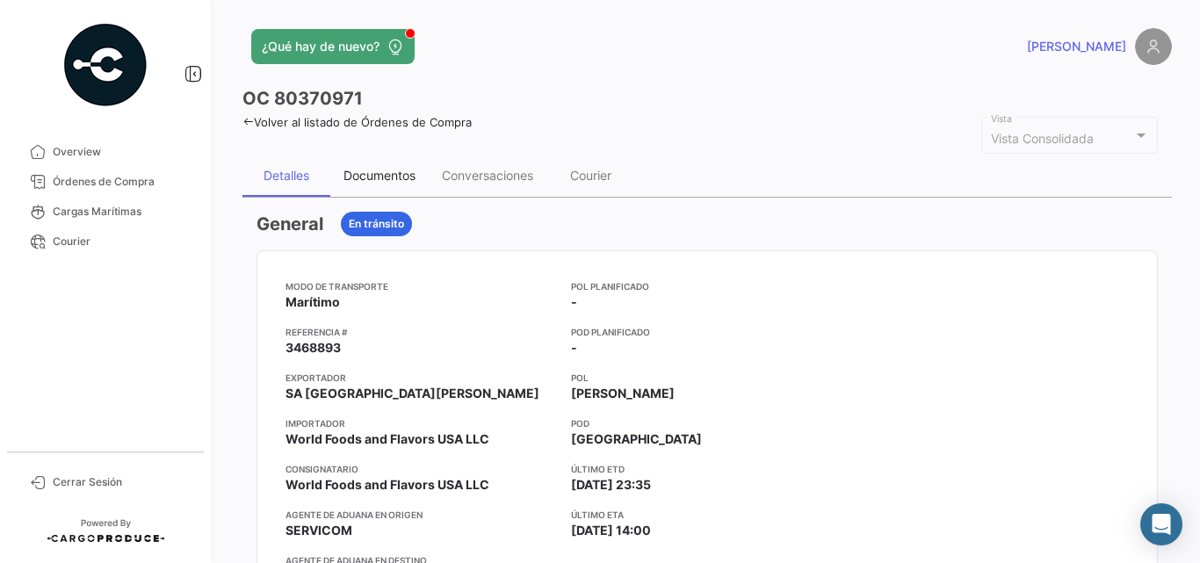
click at [380, 170] on div "Documentos" at bounding box center [379, 175] width 72 height 15
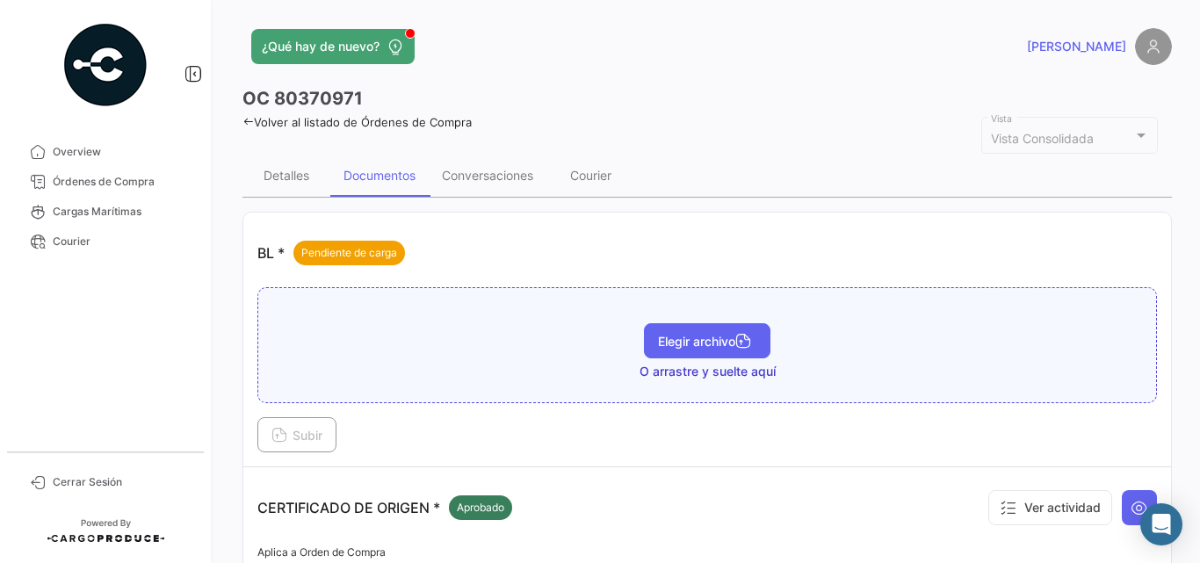
click at [698, 334] on span "Elegir archivo" at bounding box center [707, 341] width 98 height 15
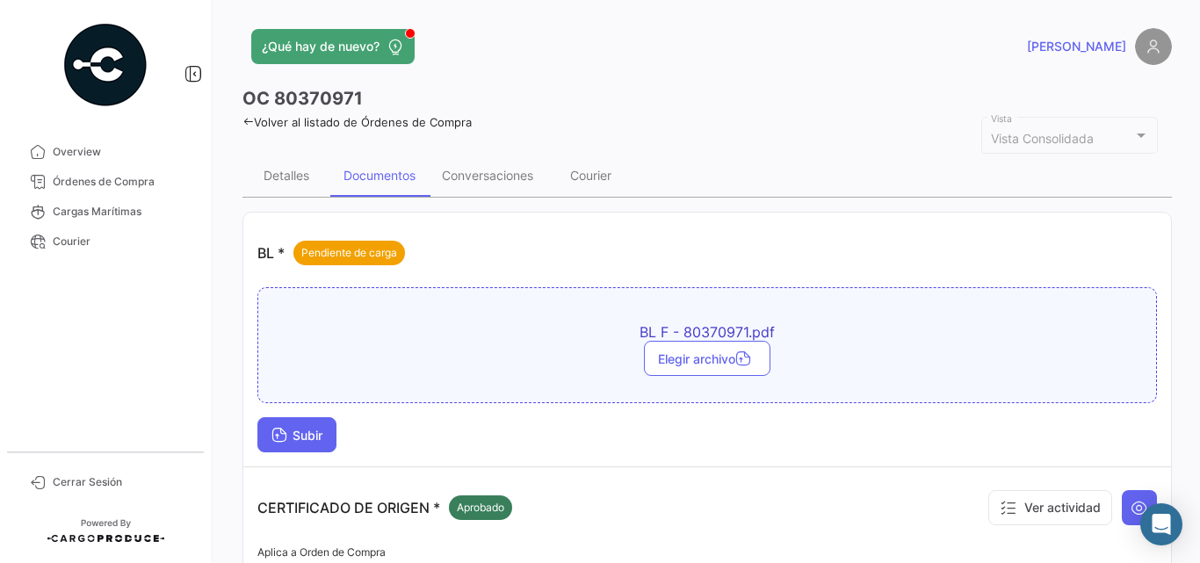
click at [335, 430] on button "Subir" at bounding box center [296, 434] width 79 height 35
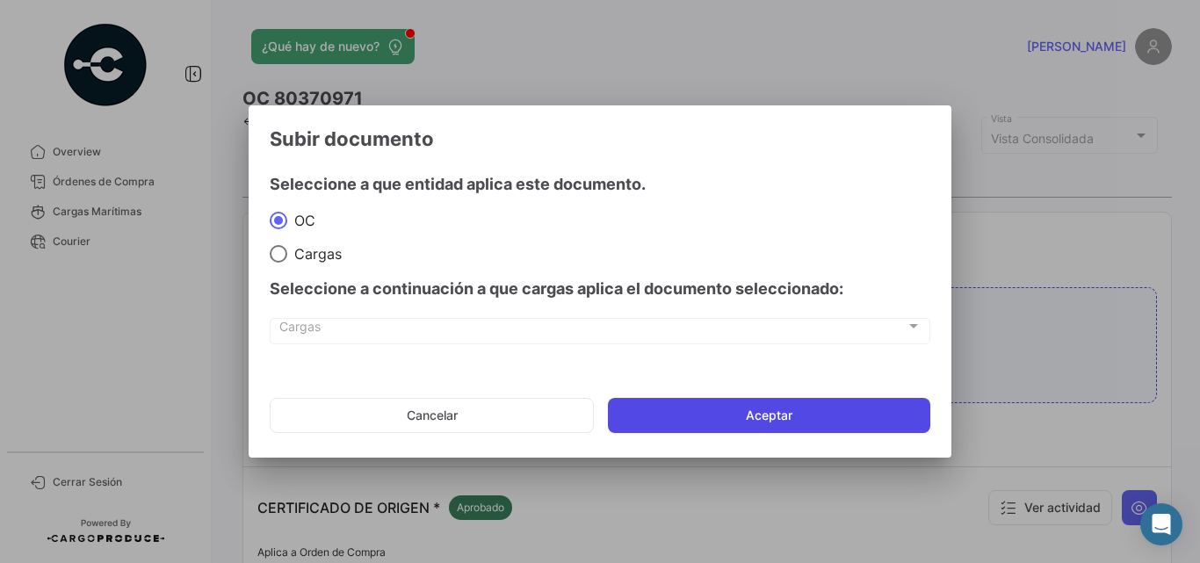
click at [694, 418] on button "Aceptar" at bounding box center [769, 415] width 322 height 35
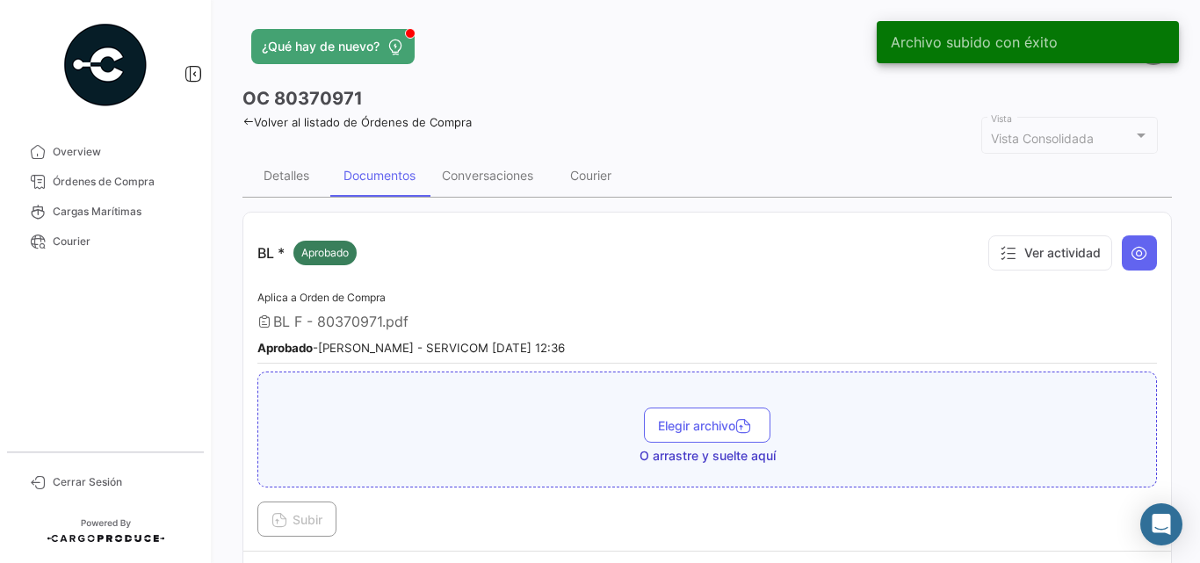
click at [245, 115] on link "Volver al listado de Órdenes de Compra" at bounding box center [356, 122] width 229 height 14
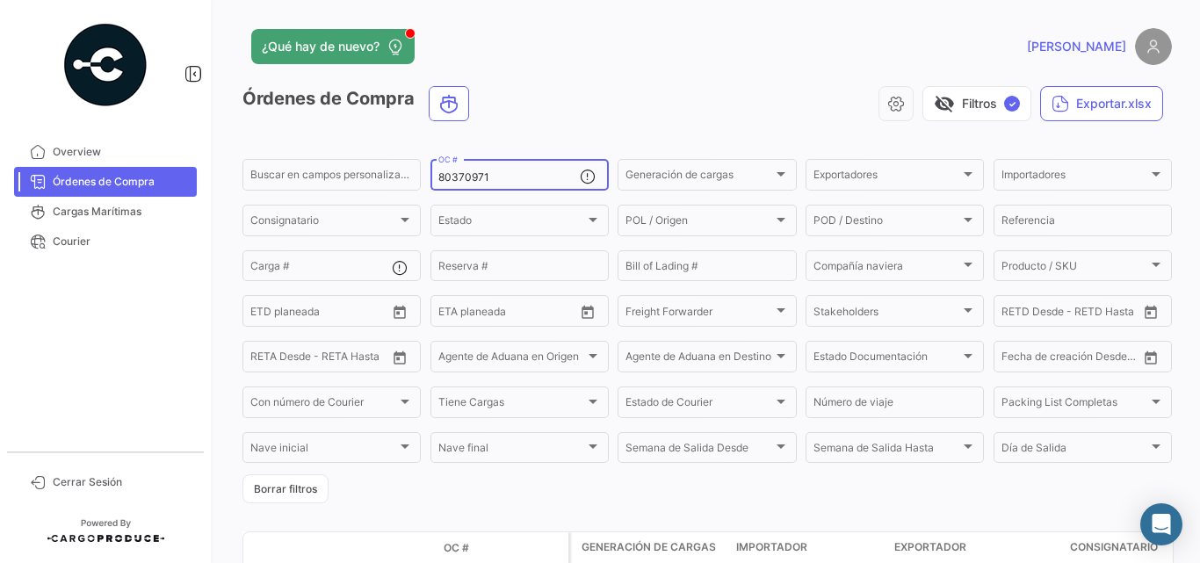
click at [455, 170] on div "80370971 OC #" at bounding box center [508, 173] width 141 height 34
click at [478, 174] on input "80370971" at bounding box center [508, 177] width 141 height 12
paste input "0"
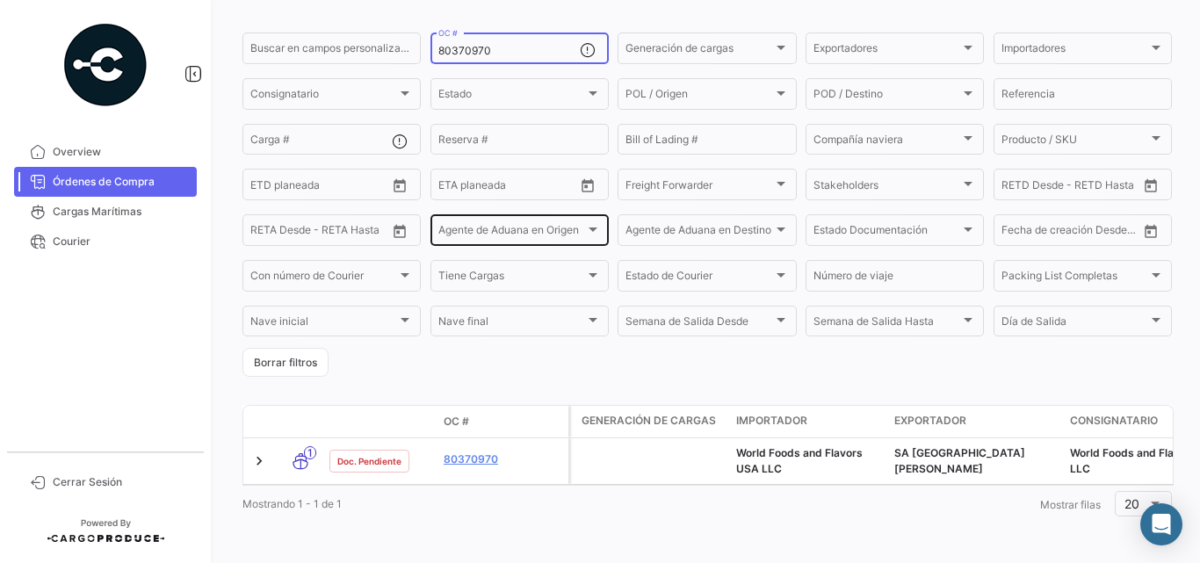
scroll to position [140, 0]
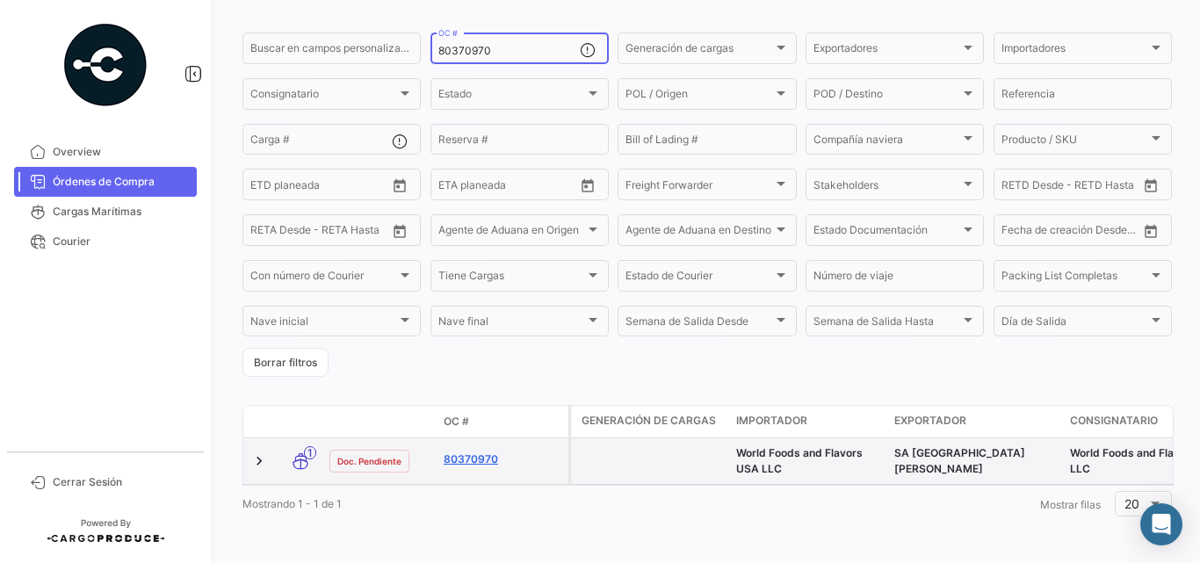
type input "80370970"
click at [482, 452] on link "80370970" at bounding box center [503, 460] width 118 height 16
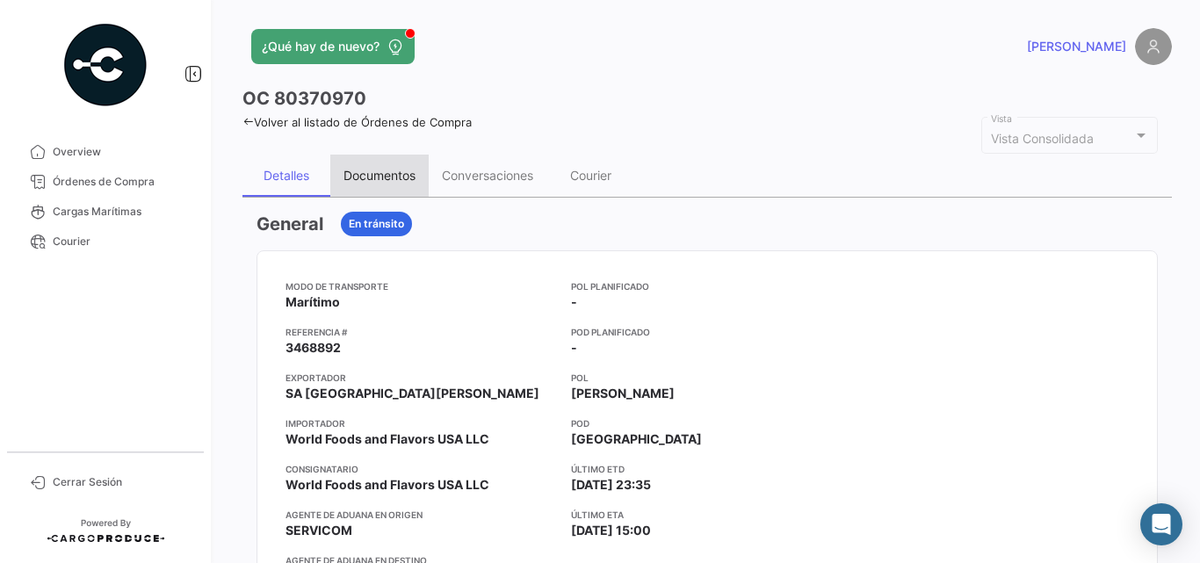
click at [394, 175] on div "Documentos" at bounding box center [379, 175] width 72 height 15
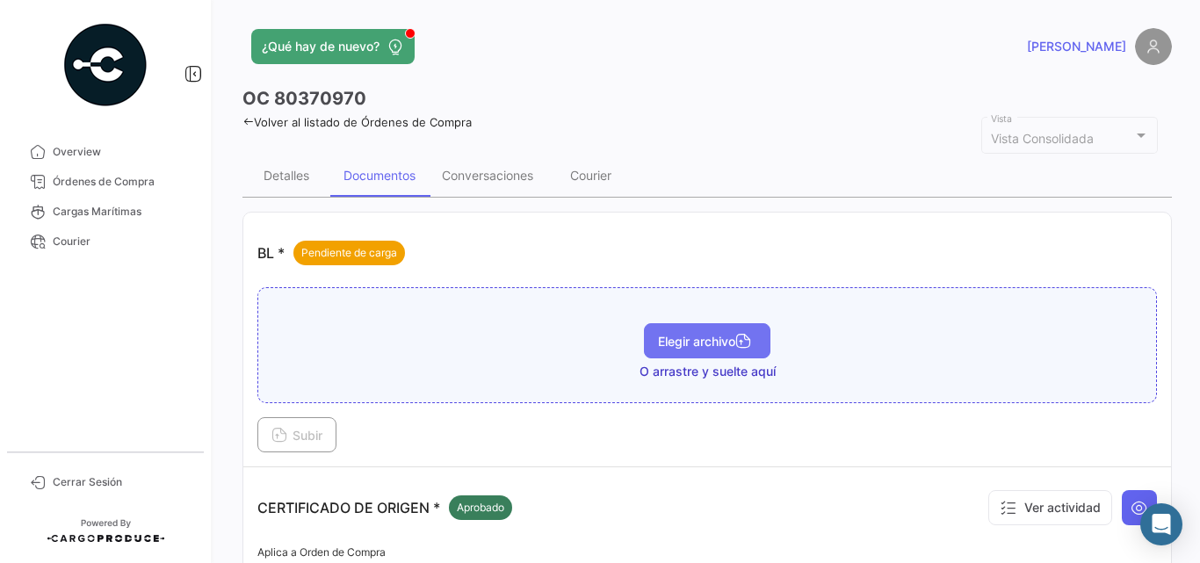
click at [714, 338] on span "Elegir archivo" at bounding box center [707, 341] width 98 height 15
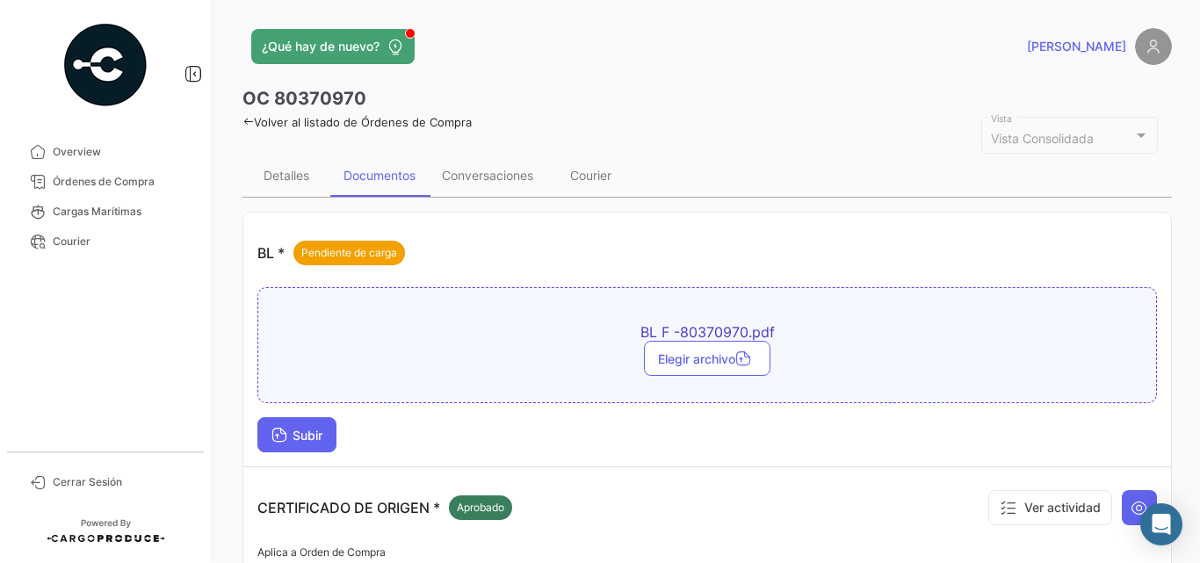
click at [322, 430] on span "Subir" at bounding box center [296, 435] width 51 height 15
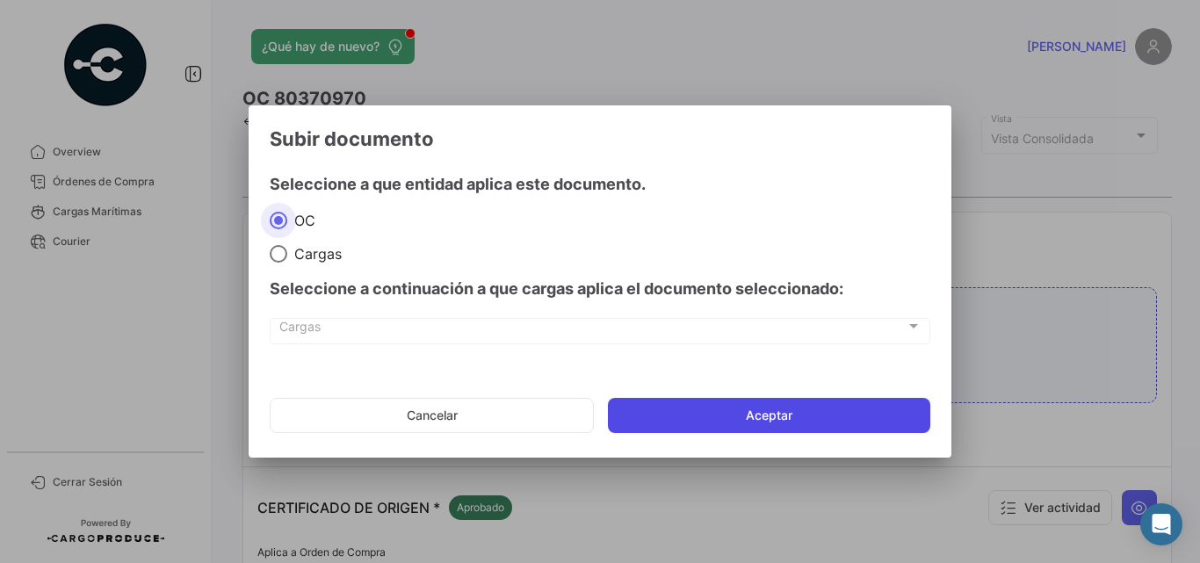
click at [662, 410] on button "Aceptar" at bounding box center [769, 415] width 322 height 35
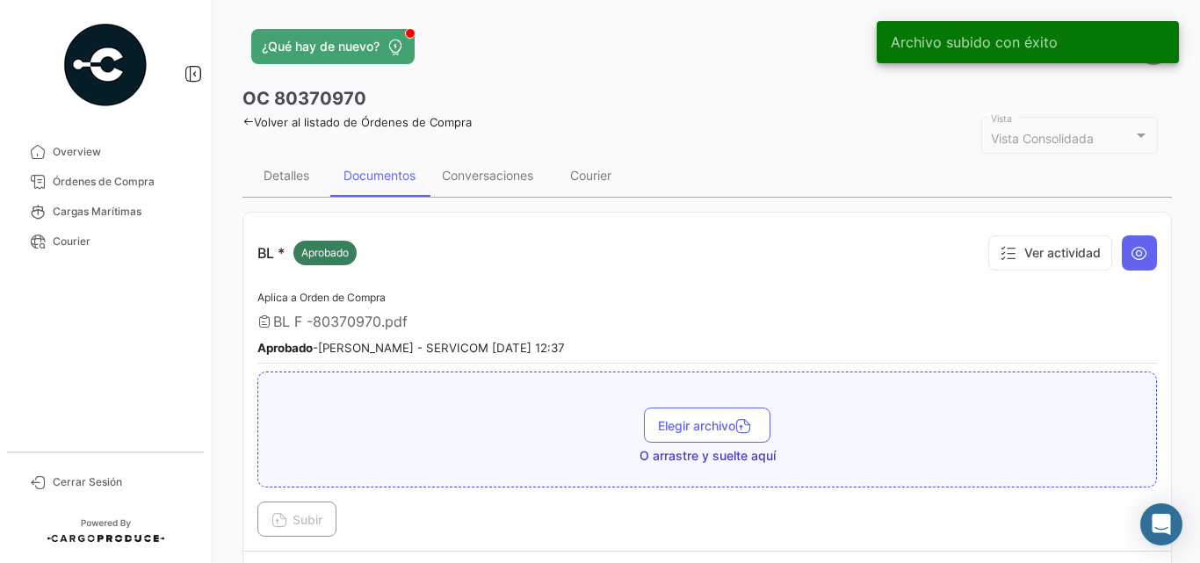
click at [251, 119] on icon at bounding box center [247, 121] width 11 height 11
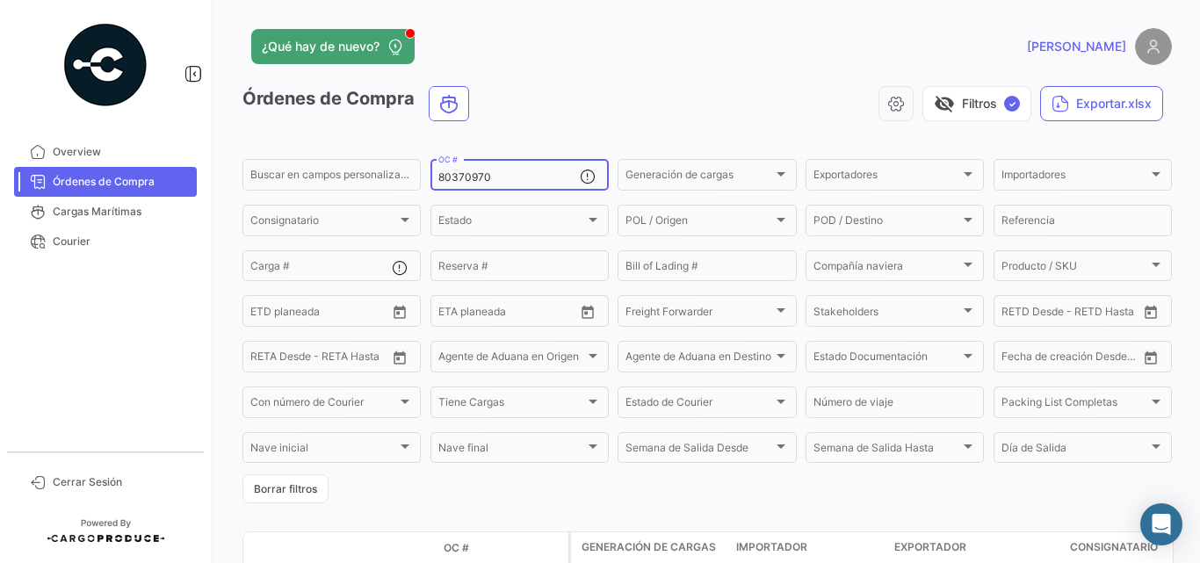
click at [459, 180] on input "80370970" at bounding box center [508, 177] width 141 height 12
paste input "101"
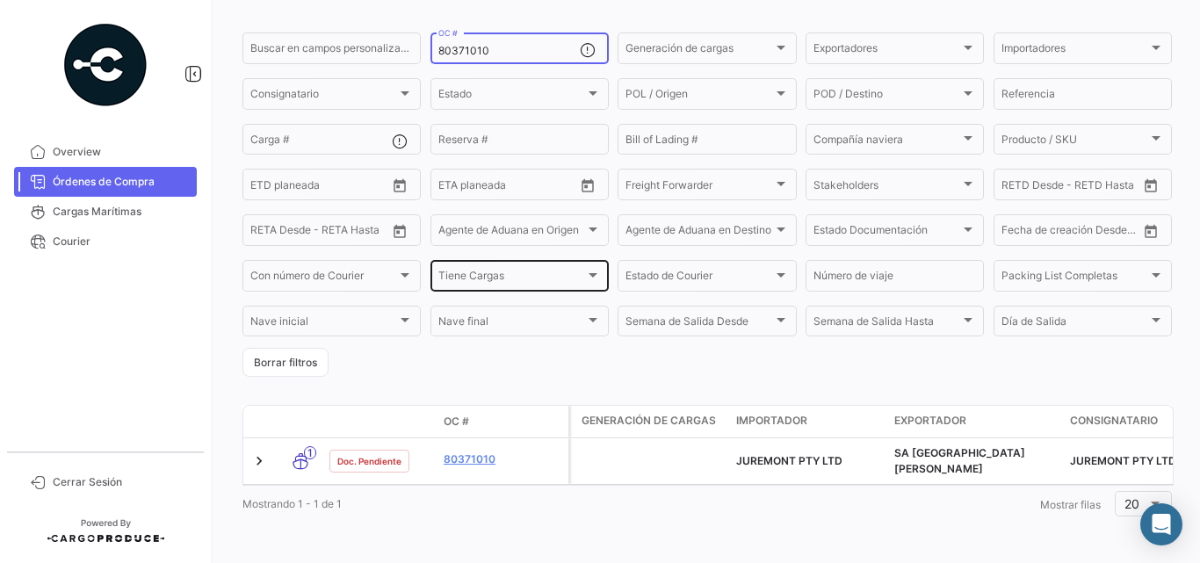
scroll to position [133, 0]
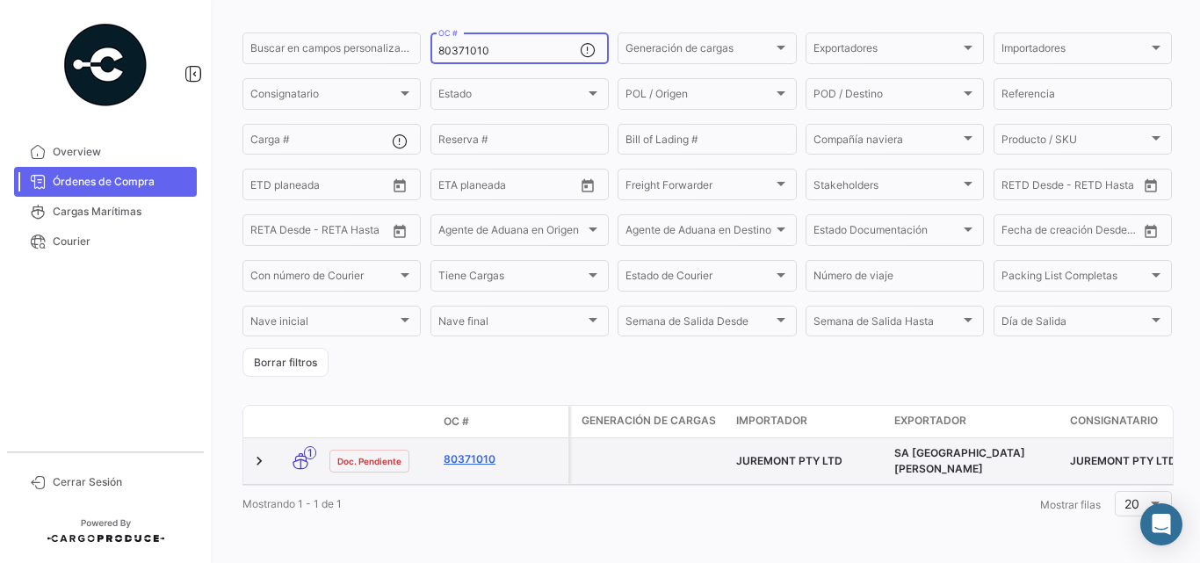
type input "80371010"
click at [490, 452] on link "80371010" at bounding box center [503, 460] width 118 height 16
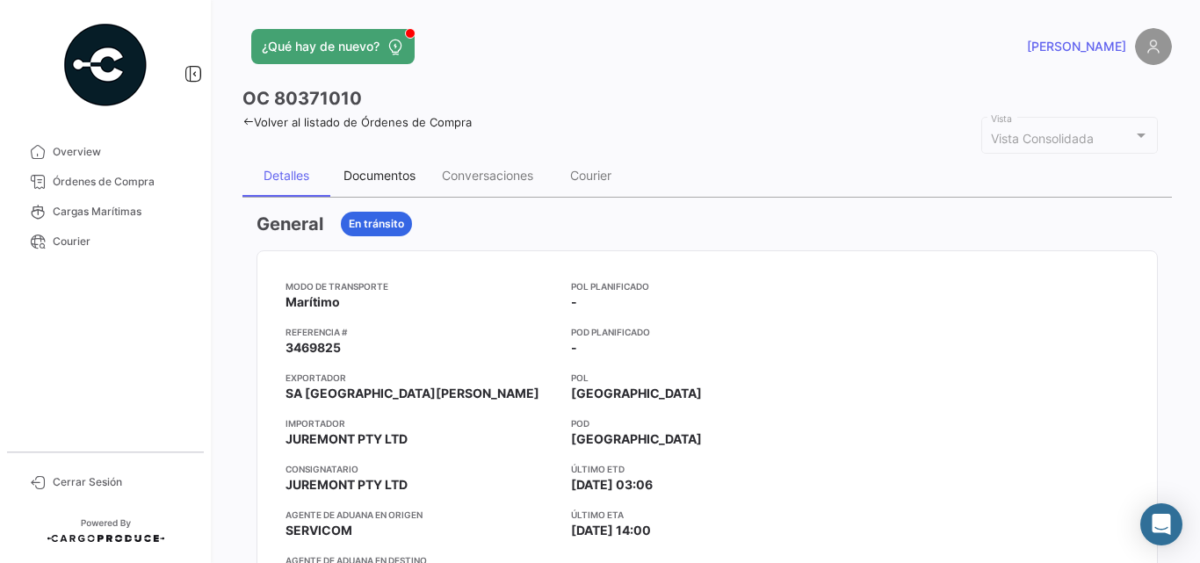
click at [386, 173] on div "Documentos" at bounding box center [379, 175] width 72 height 15
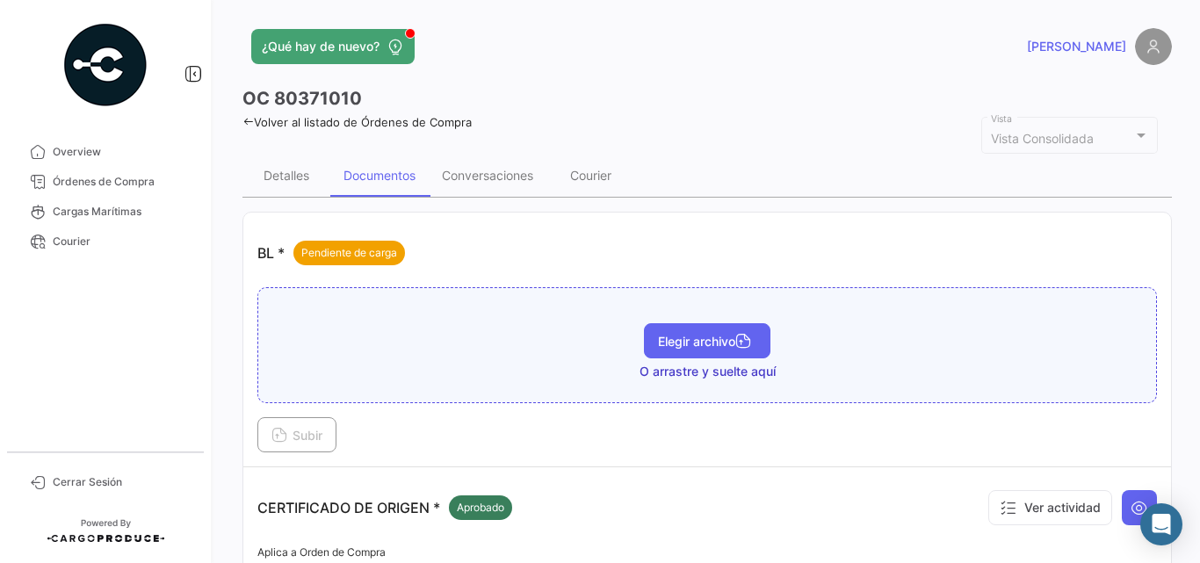
click at [676, 329] on button "Elegir archivo" at bounding box center [707, 340] width 127 height 35
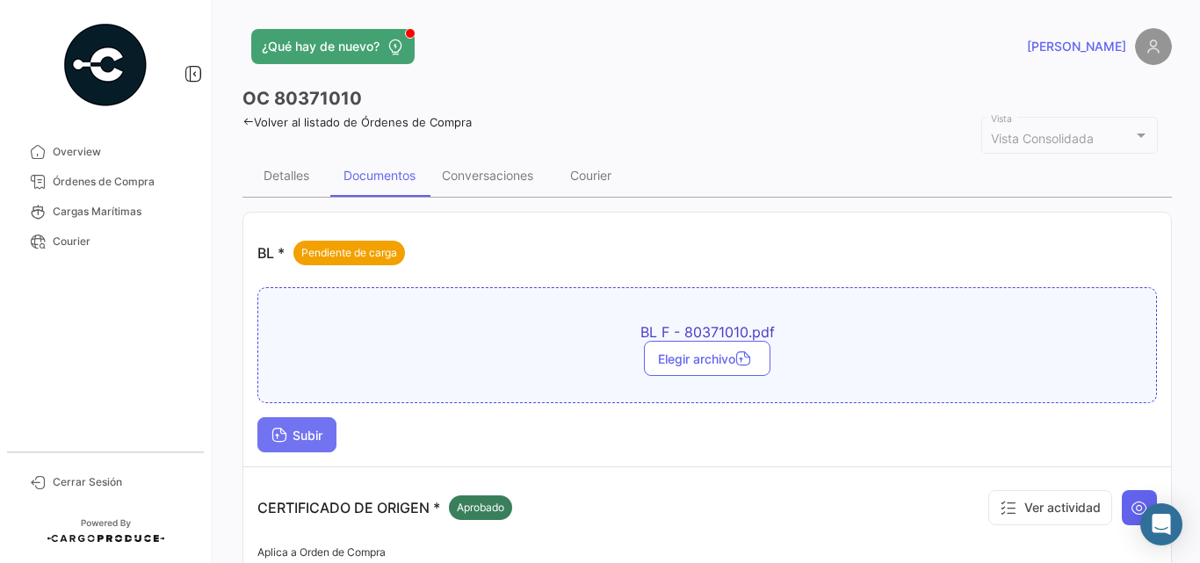
click at [330, 431] on button "Subir" at bounding box center [296, 434] width 79 height 35
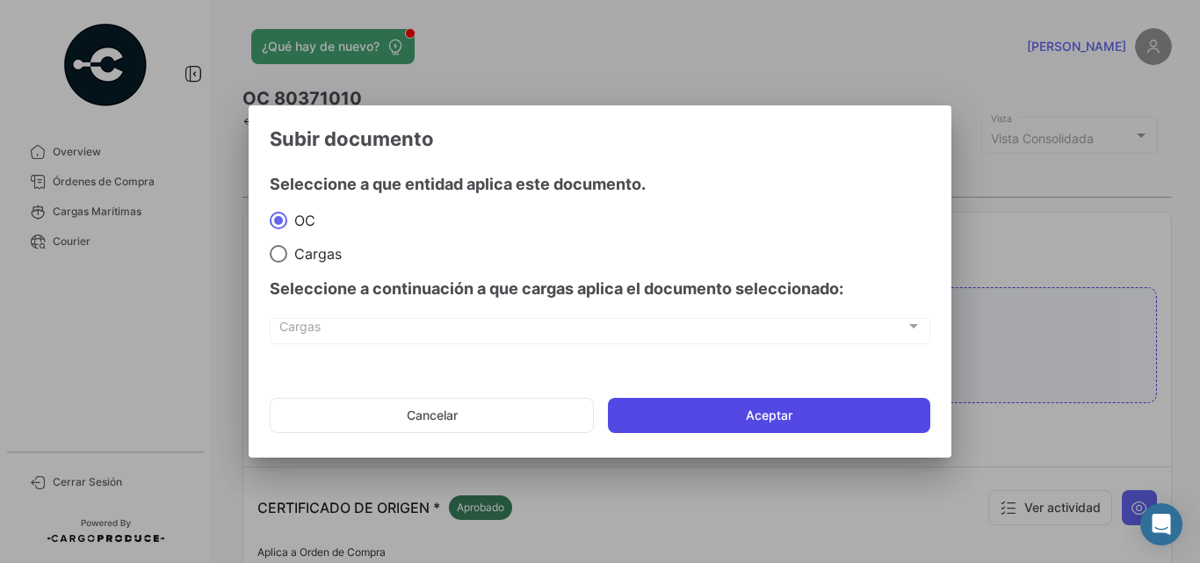
click at [698, 423] on button "Aceptar" at bounding box center [769, 415] width 322 height 35
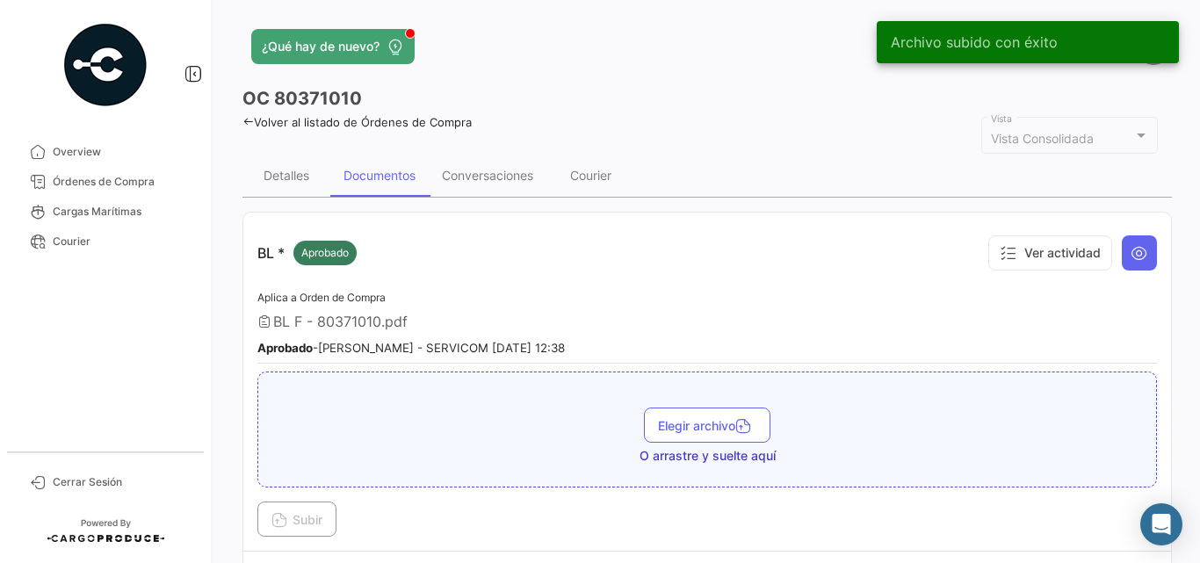
click at [247, 116] on icon at bounding box center [247, 121] width 11 height 11
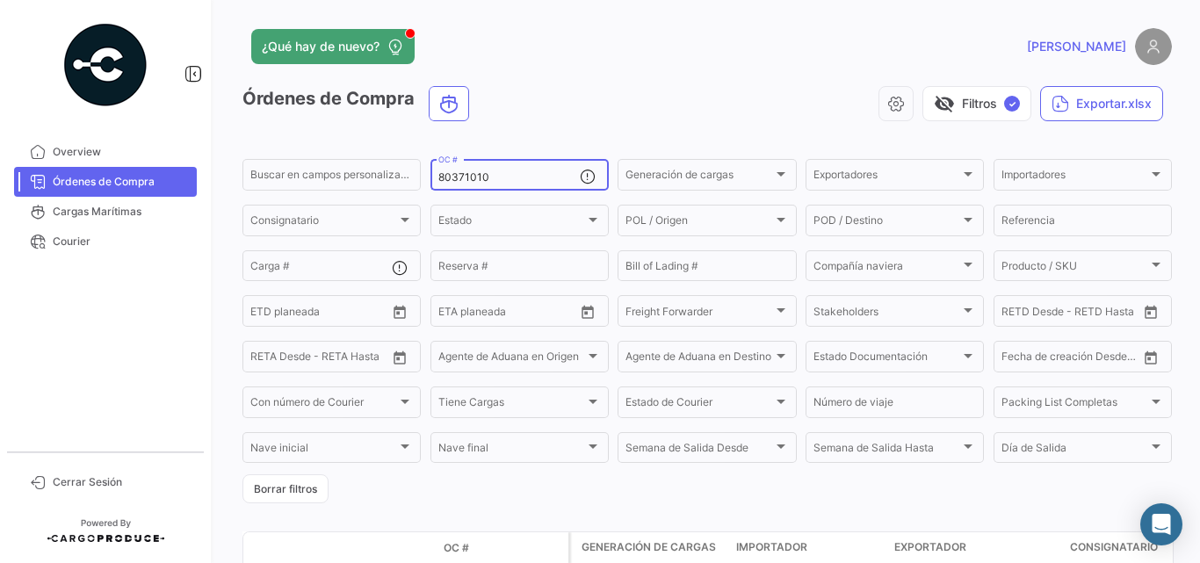
click at [462, 183] on input "80371010" at bounding box center [508, 177] width 141 height 12
paste input "239"
type input "80371239"
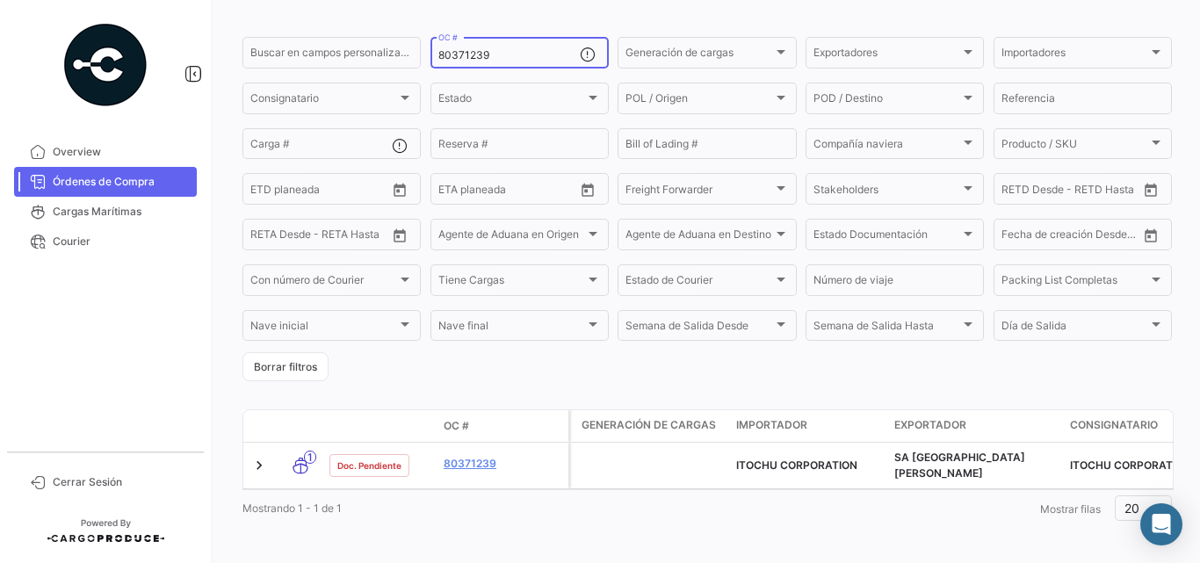
scroll to position [133, 0]
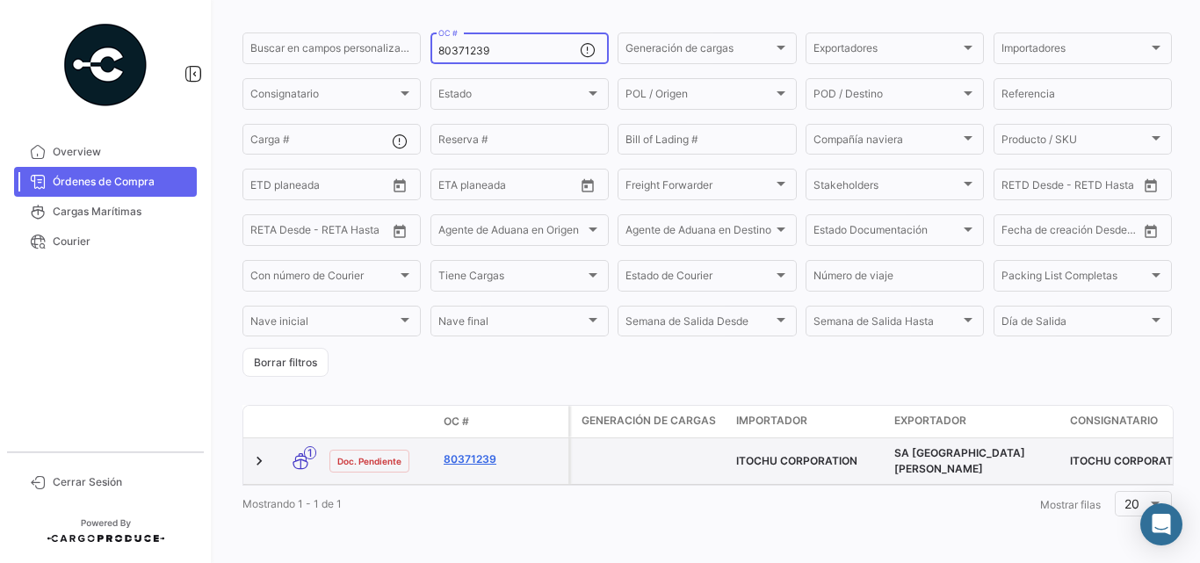
click at [484, 452] on link "80371239" at bounding box center [503, 460] width 118 height 16
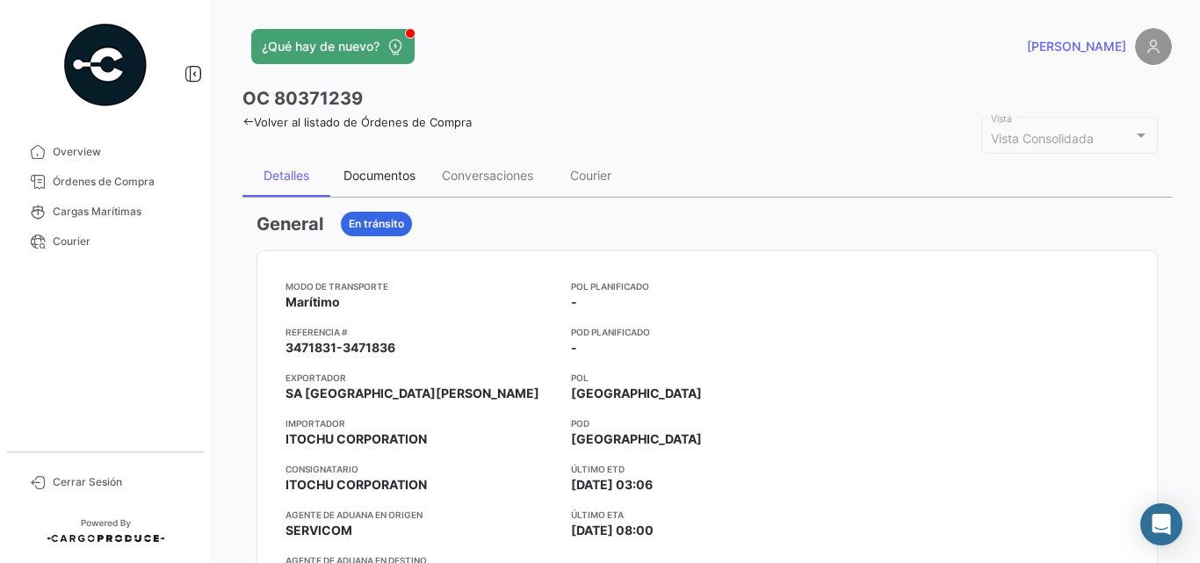
click at [394, 173] on div "Documentos" at bounding box center [379, 175] width 72 height 15
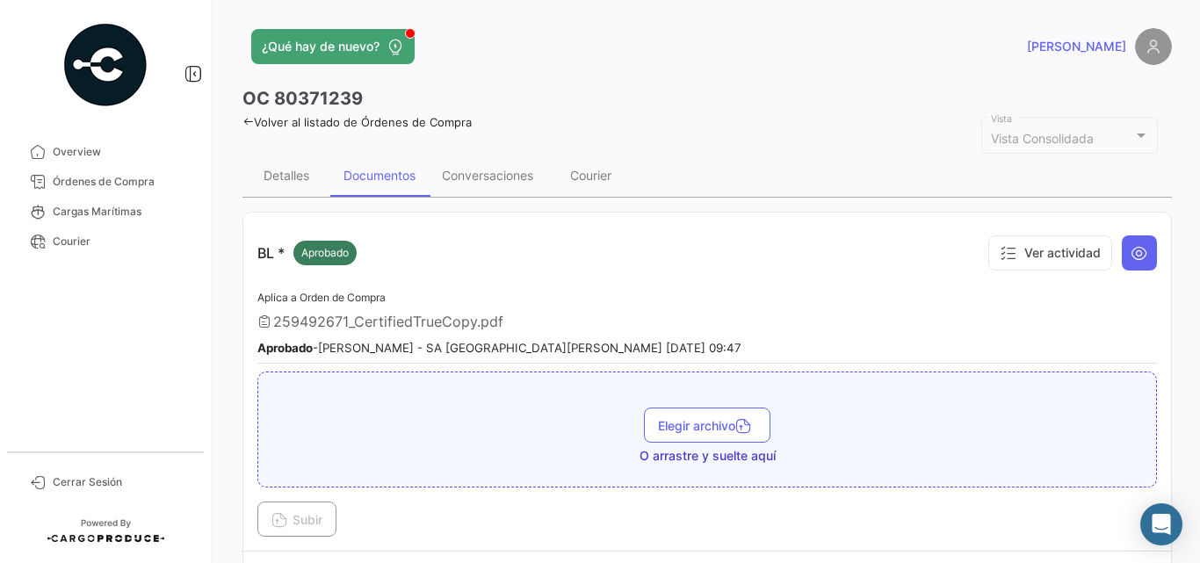
click at [244, 120] on icon at bounding box center [247, 121] width 11 height 11
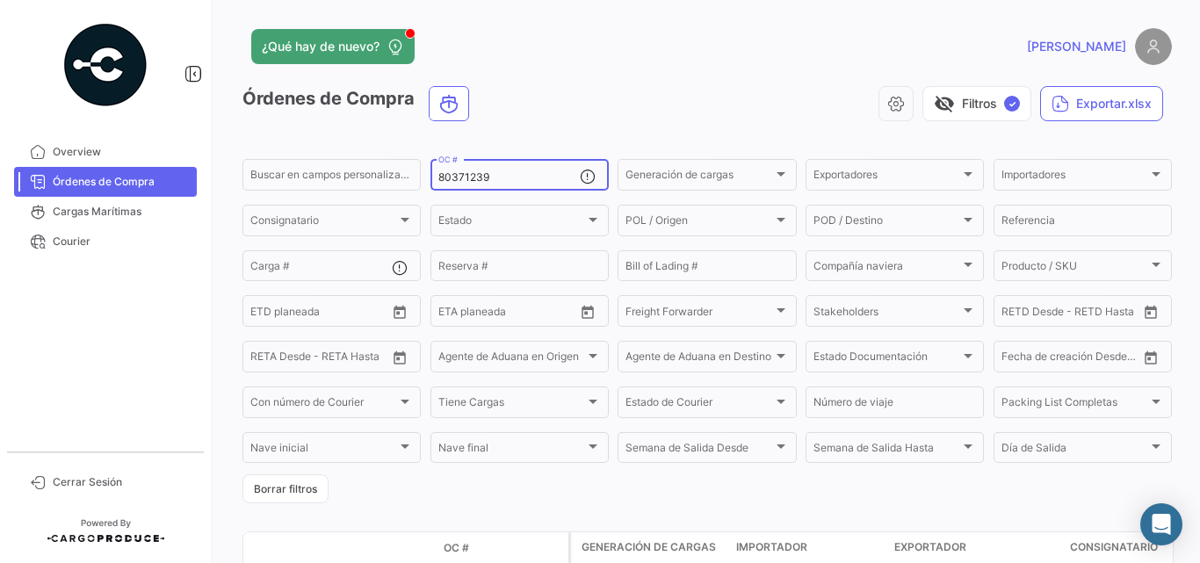
click at [452, 183] on input "80371239" at bounding box center [508, 177] width 141 height 12
paste input "7"
type input "80371237"
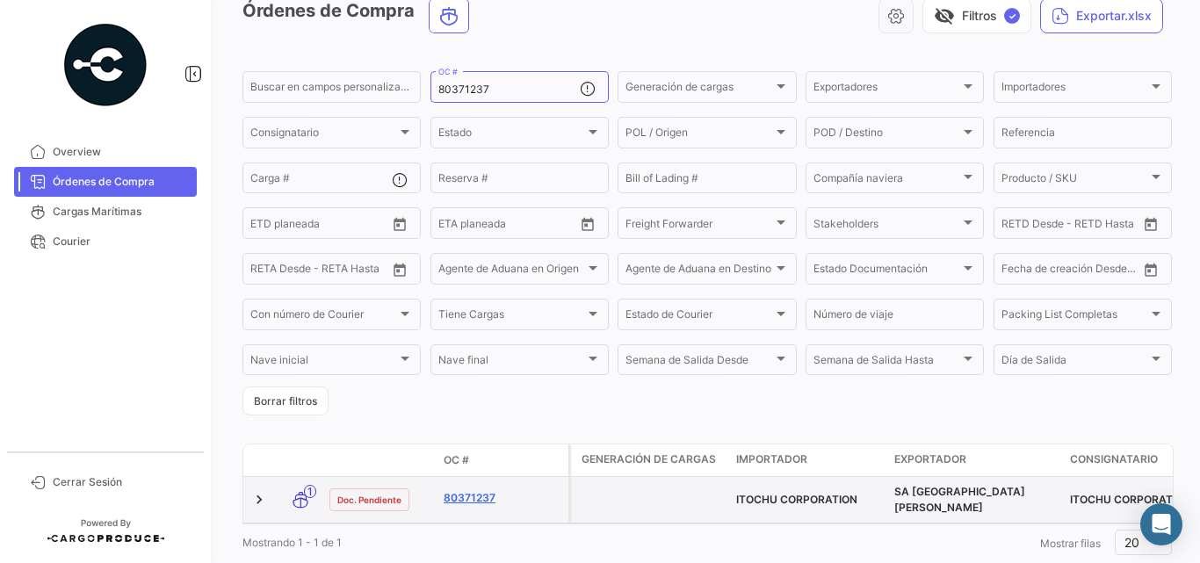
click at [472, 493] on link "80371237" at bounding box center [503, 498] width 118 height 16
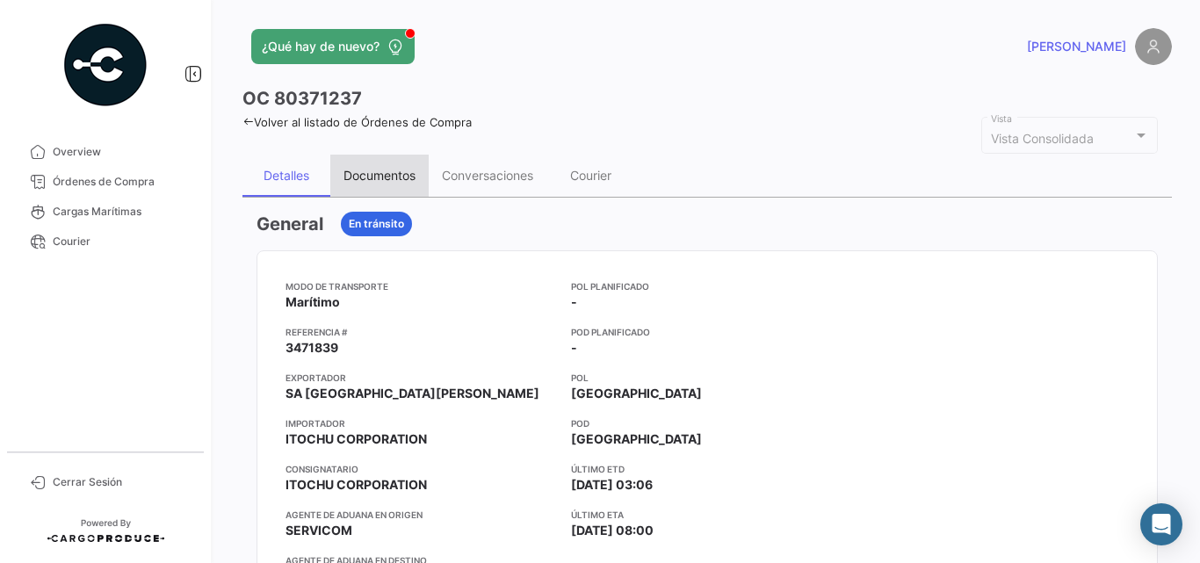
click at [375, 165] on div "Documentos" at bounding box center [379, 176] width 98 height 42
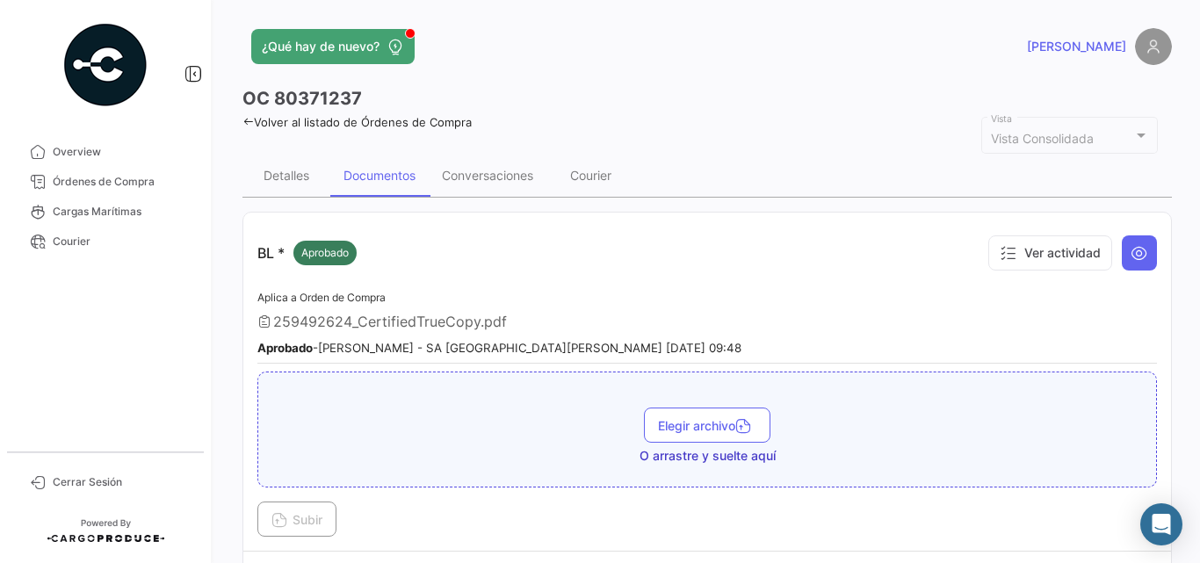
click at [271, 125] on link "Volver al listado de Órdenes de Compra" at bounding box center [356, 122] width 229 height 14
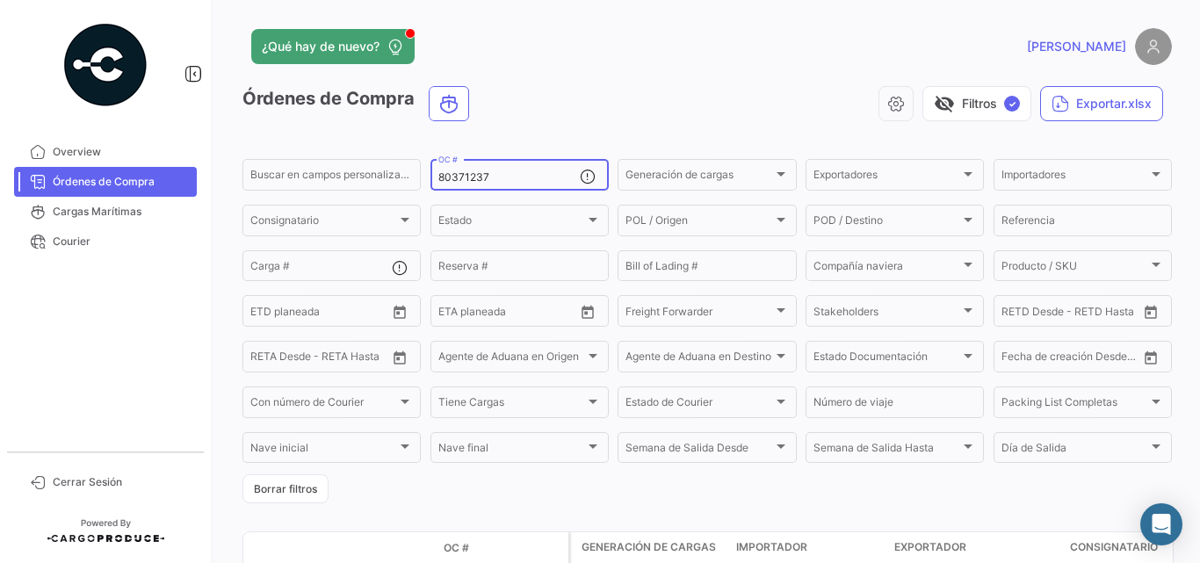
click at [467, 176] on input "80371237" at bounding box center [508, 177] width 141 height 12
paste input "6"
type input "80371236"
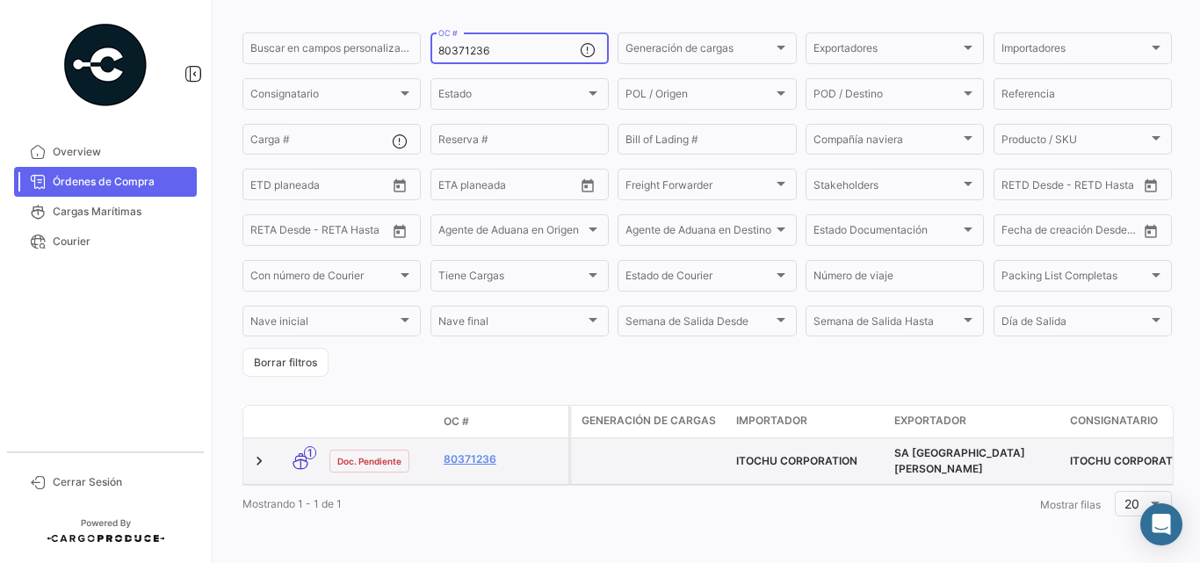
scroll to position [133, 0]
click at [454, 452] on link "80371236" at bounding box center [503, 460] width 118 height 16
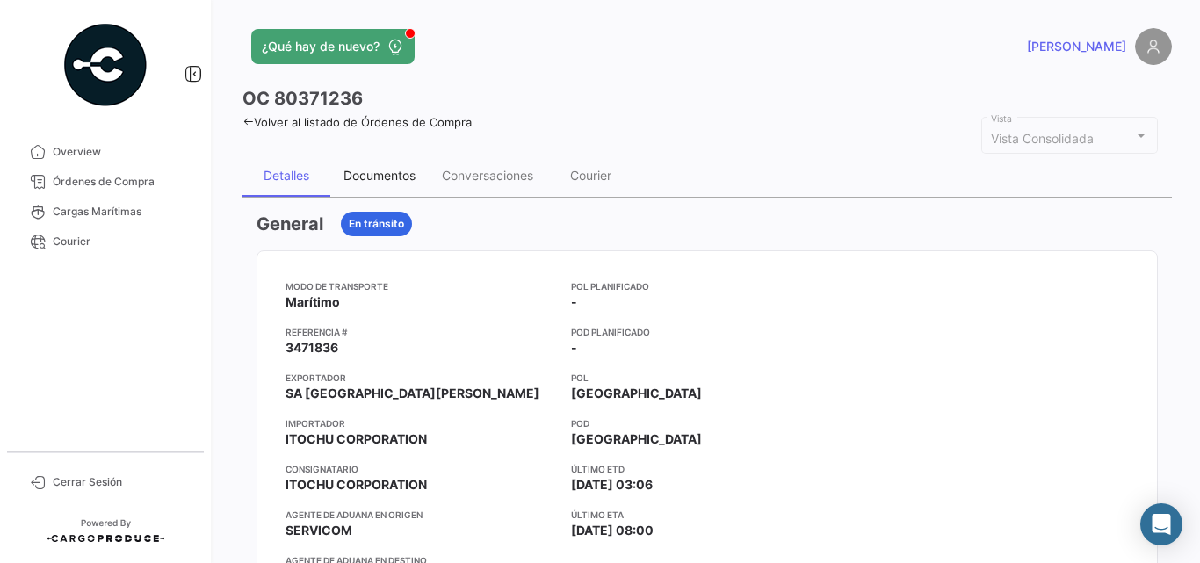
click at [397, 180] on div "Documentos" at bounding box center [379, 175] width 72 height 15
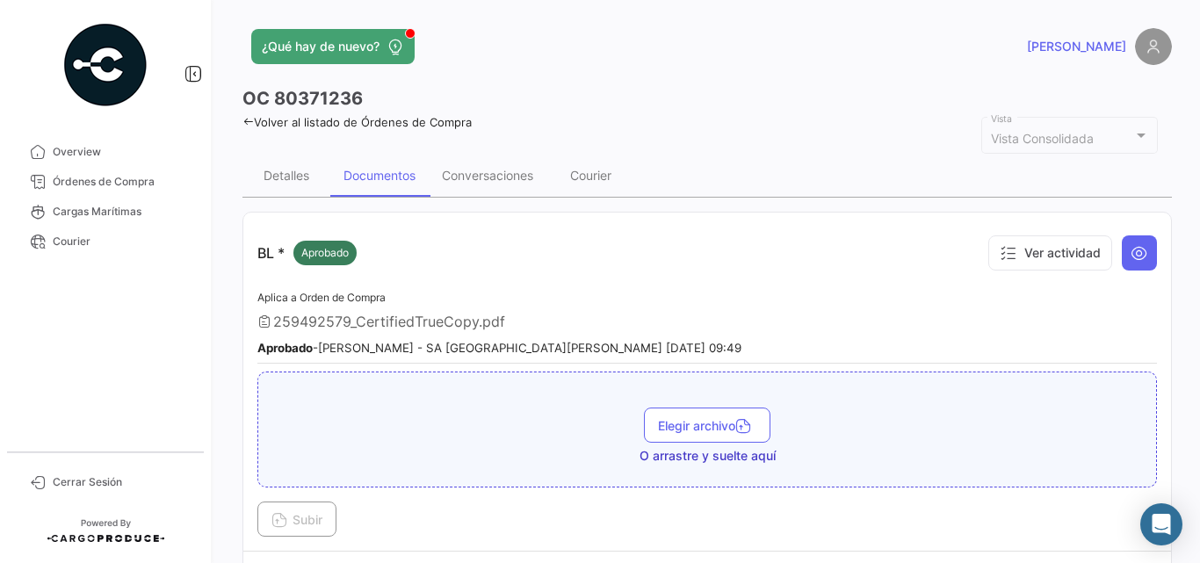
click at [248, 118] on icon at bounding box center [247, 121] width 11 height 11
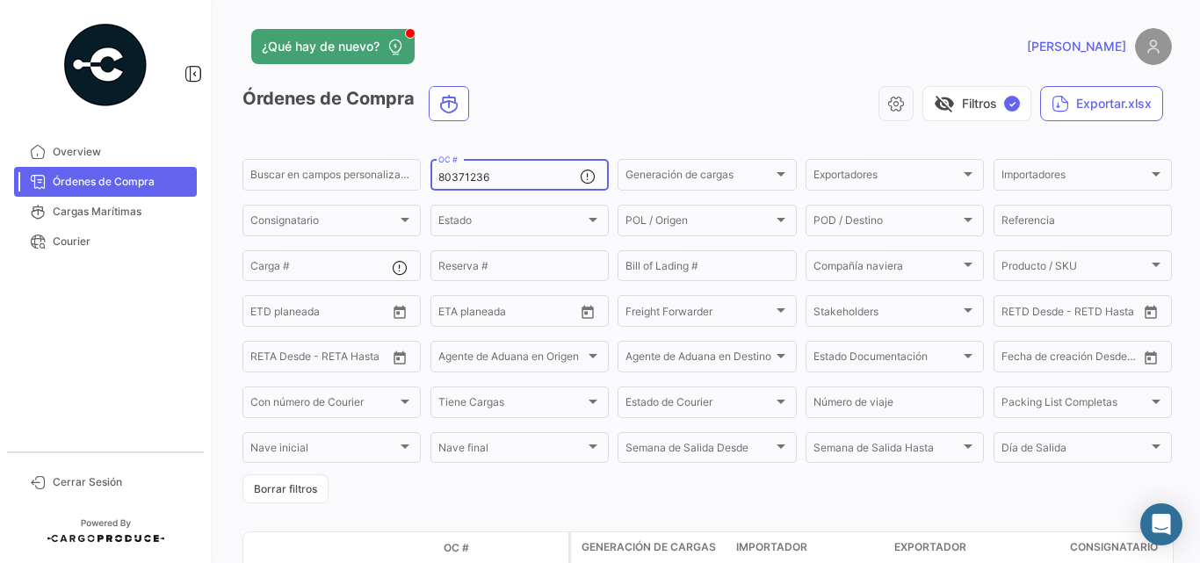
click at [462, 170] on div "80371236 OC #" at bounding box center [508, 173] width 141 height 34
click at [490, 177] on input "80371236" at bounding box center [508, 177] width 141 height 12
click at [485, 177] on input "80371236" at bounding box center [508, 177] width 141 height 12
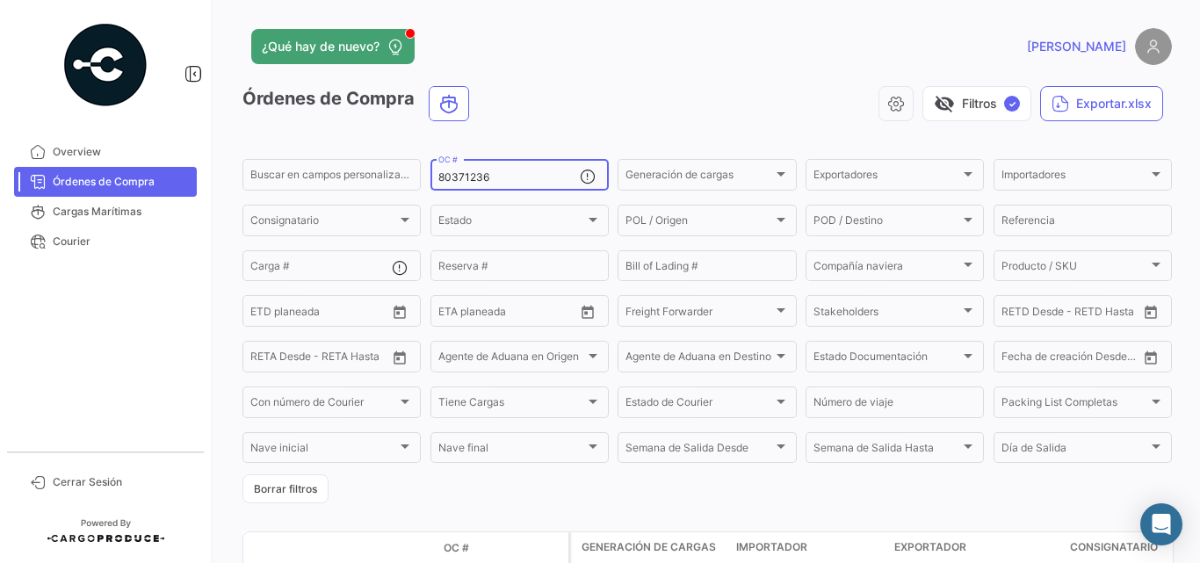
paste input "5"
type input "80371235"
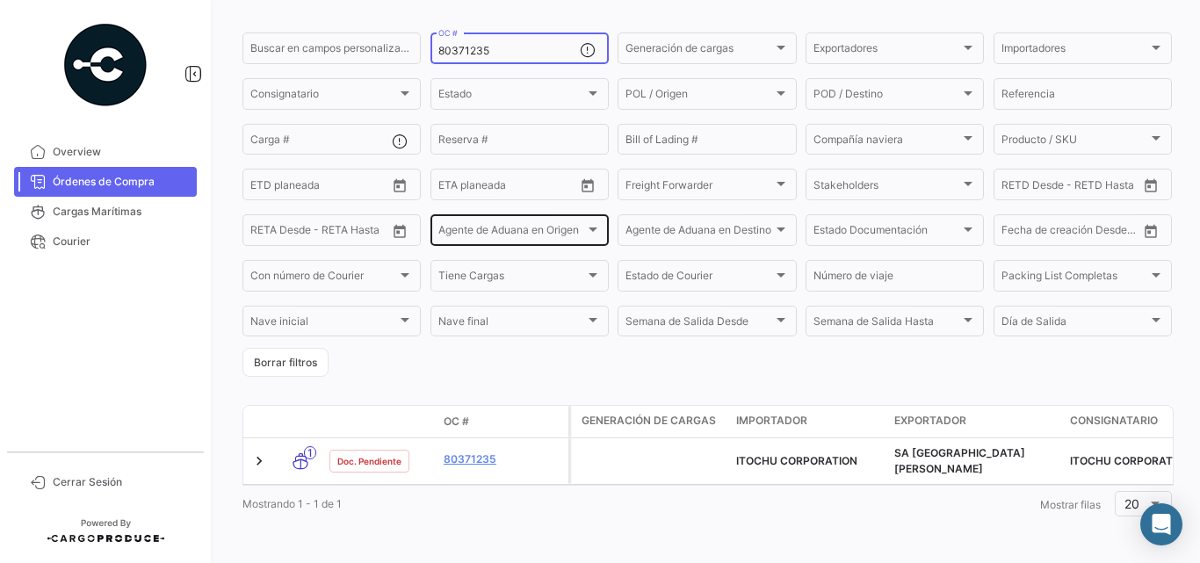
scroll to position [133, 0]
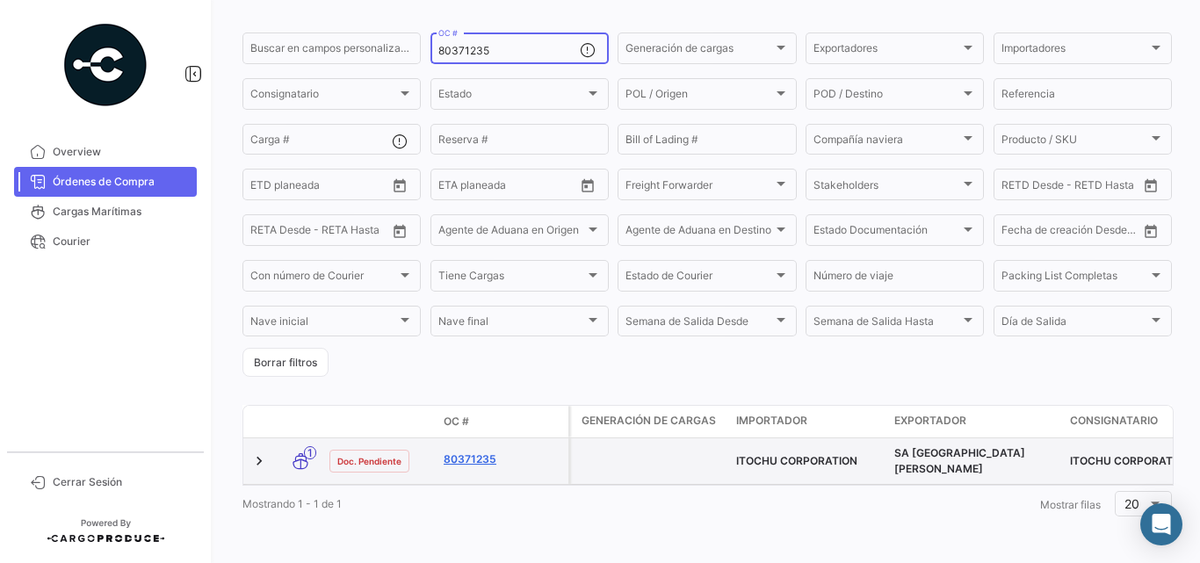
click at [466, 452] on link "80371235" at bounding box center [503, 460] width 118 height 16
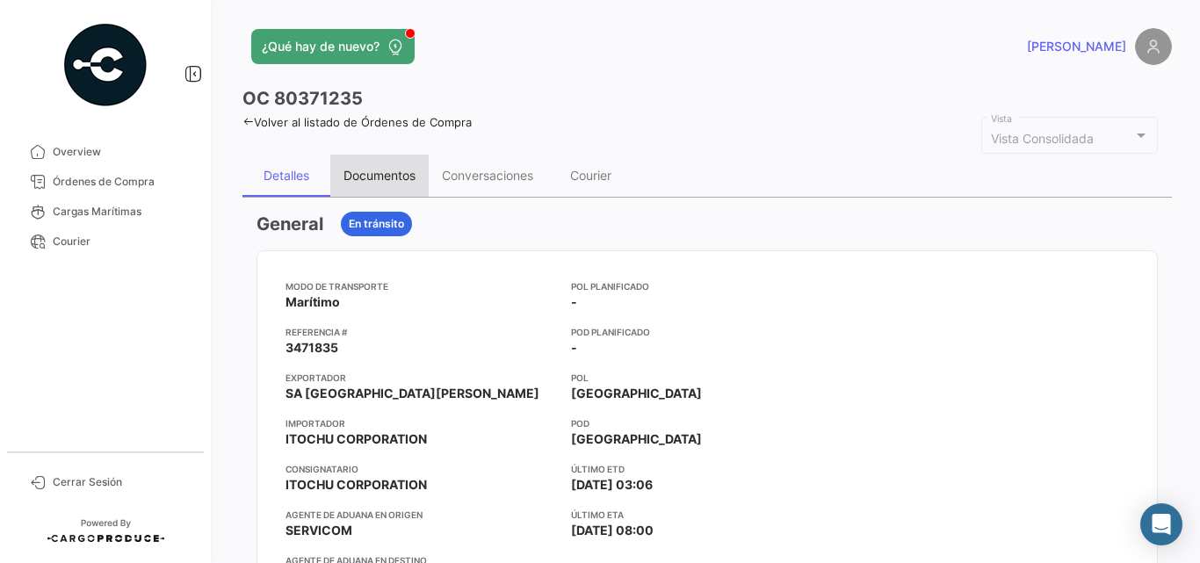
click at [406, 182] on div "Documentos" at bounding box center [379, 175] width 72 height 15
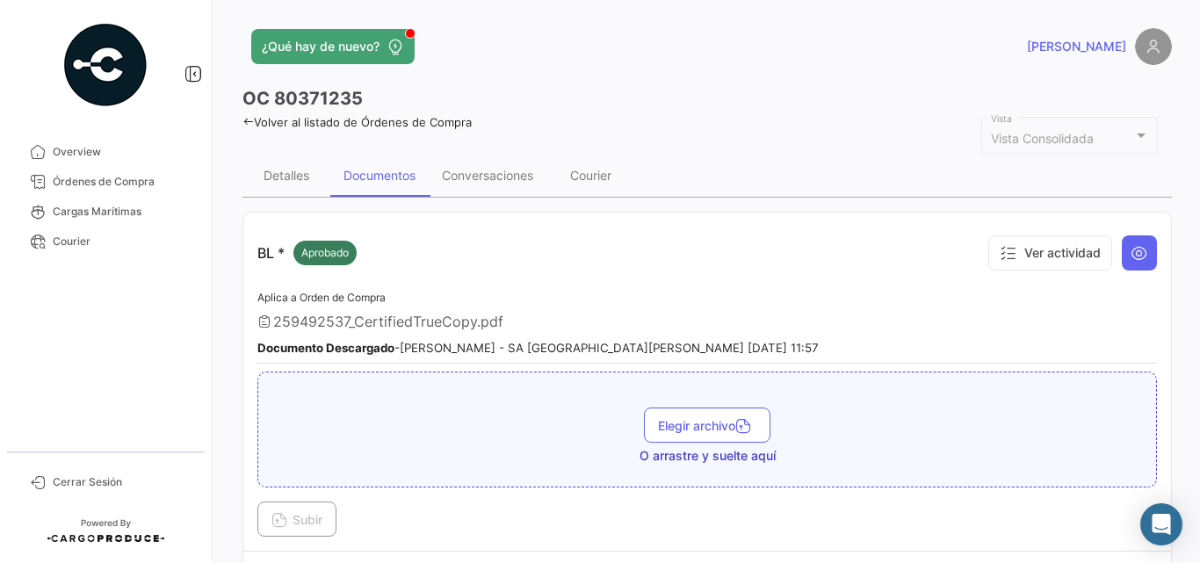
click at [249, 124] on icon at bounding box center [247, 121] width 11 height 11
